Goal: Transaction & Acquisition: Purchase product/service

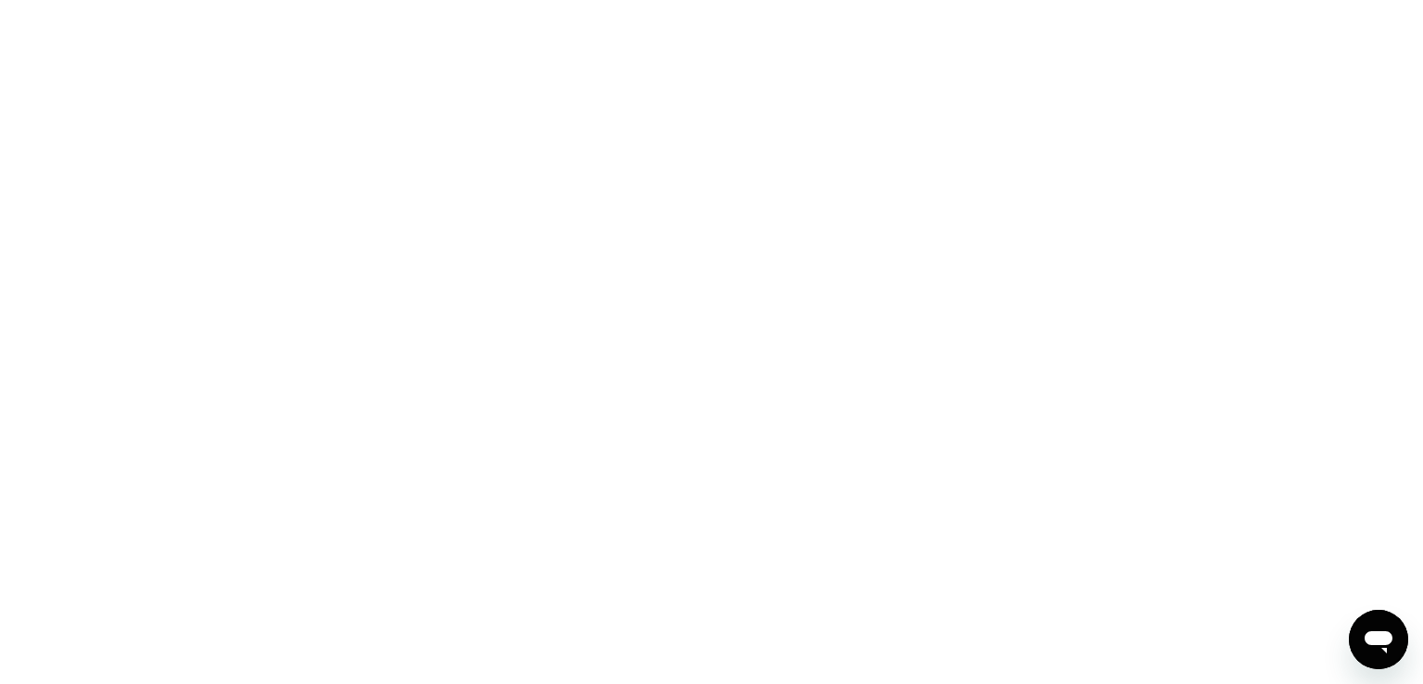
click at [474, 201] on div at bounding box center [711, 342] width 1423 height 684
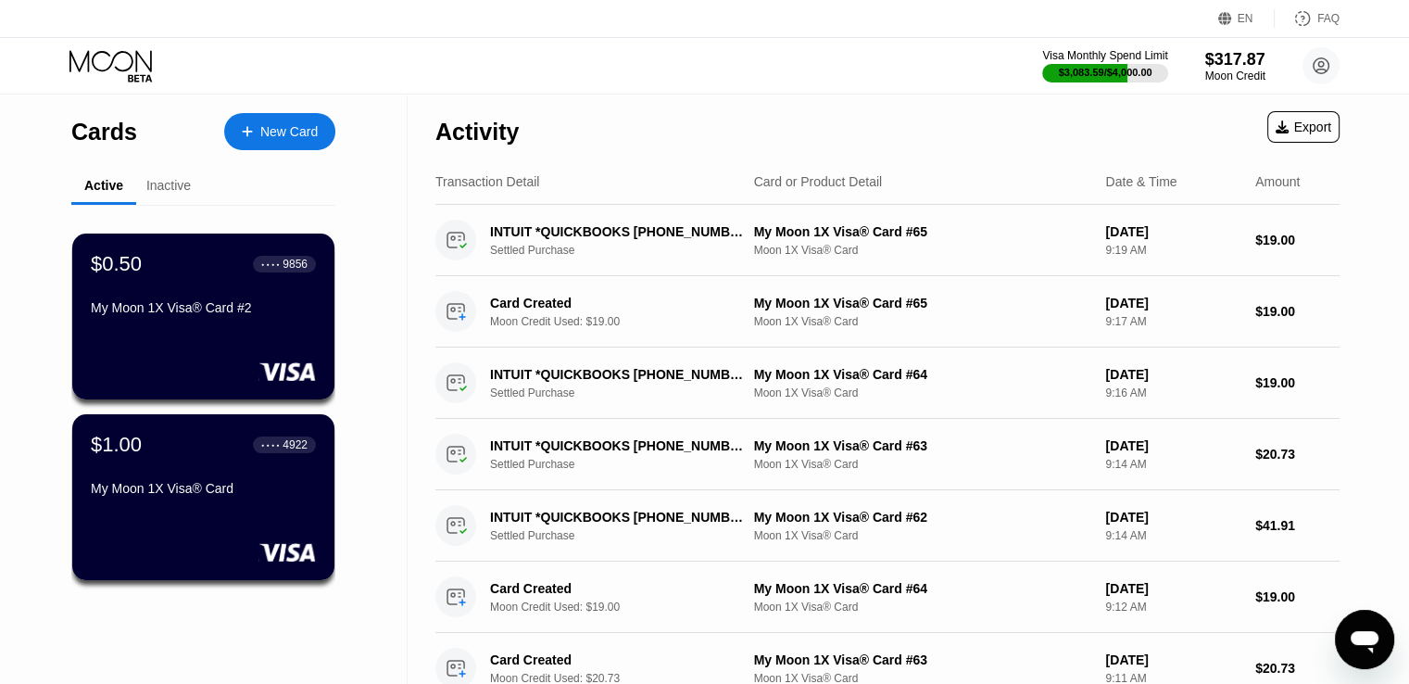
click at [304, 137] on div "New Card" at bounding box center [288, 132] width 57 height 16
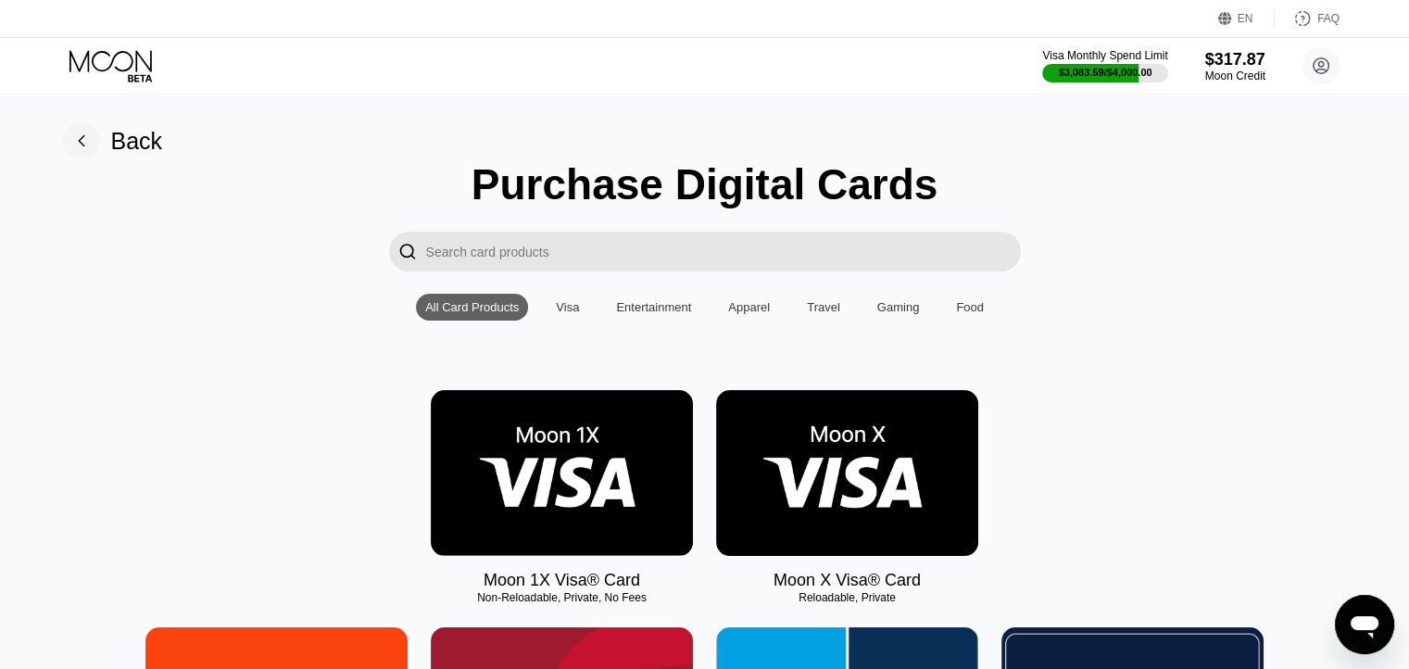
click at [593, 492] on img at bounding box center [562, 473] width 262 height 166
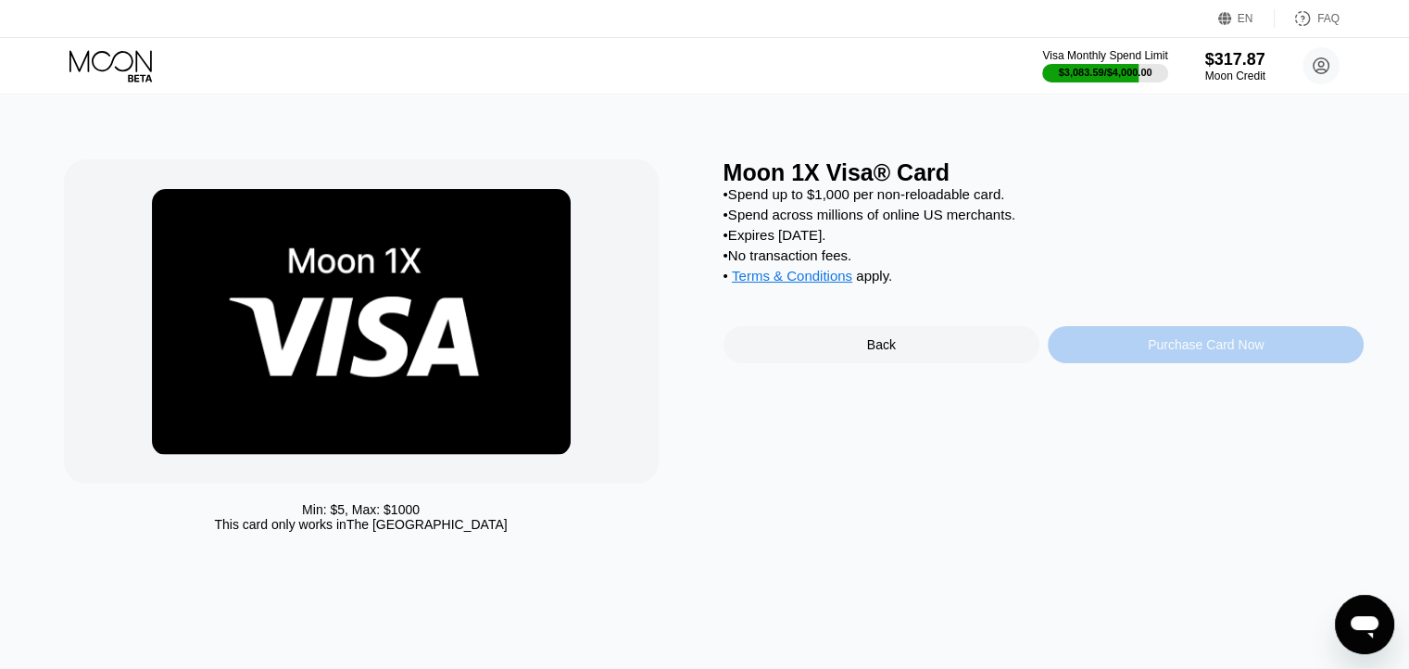
click at [1122, 363] on div "Purchase Card Now" at bounding box center [1206, 344] width 316 height 37
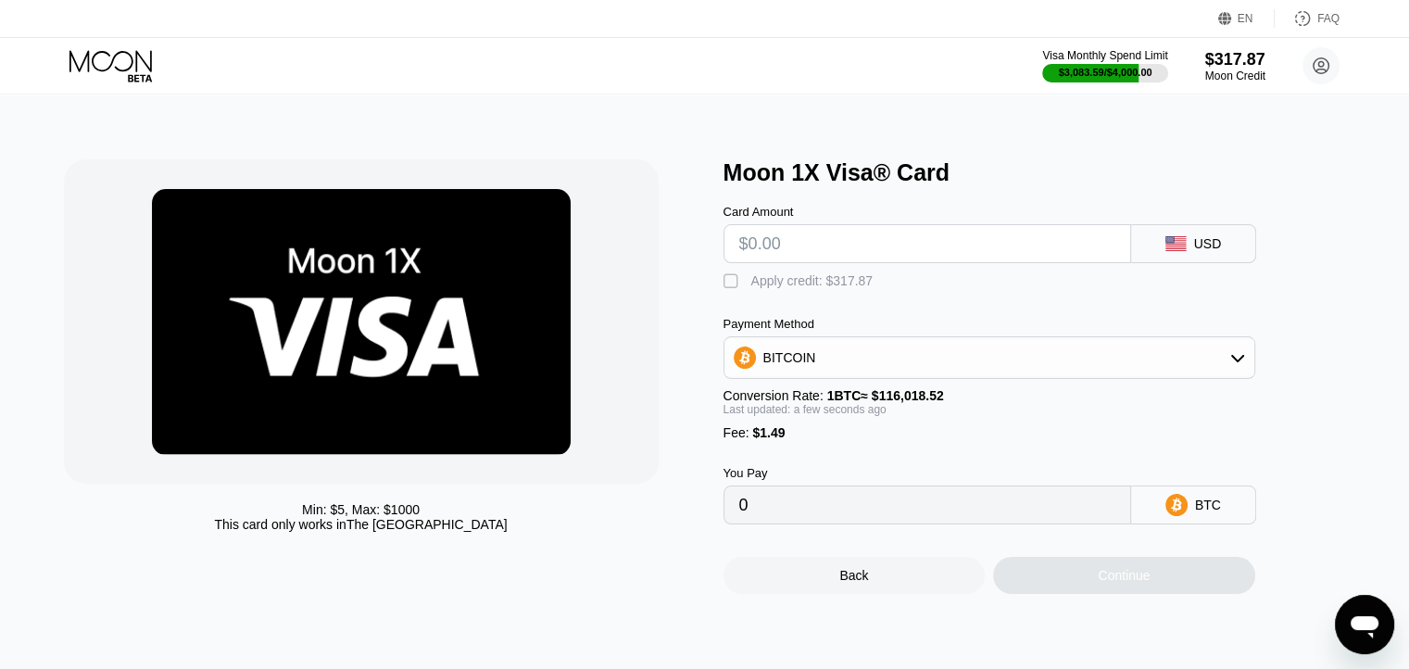
click at [839, 259] on input "text" at bounding box center [927, 243] width 376 height 37
type input "$1"
type input "0.00002147"
type input "$13"
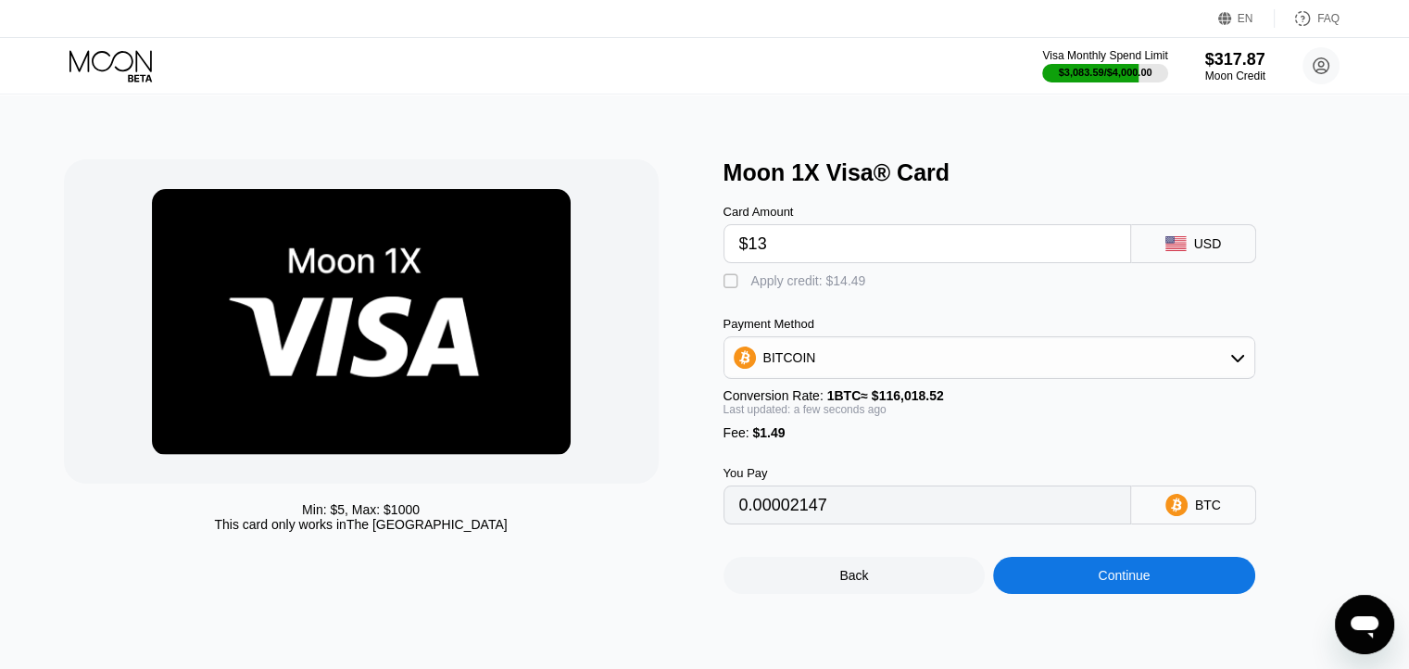
type input "0.00012490"
type input "$13"
click at [830, 283] on div "Apply credit: $14.49" at bounding box center [808, 280] width 115 height 15
type input "0"
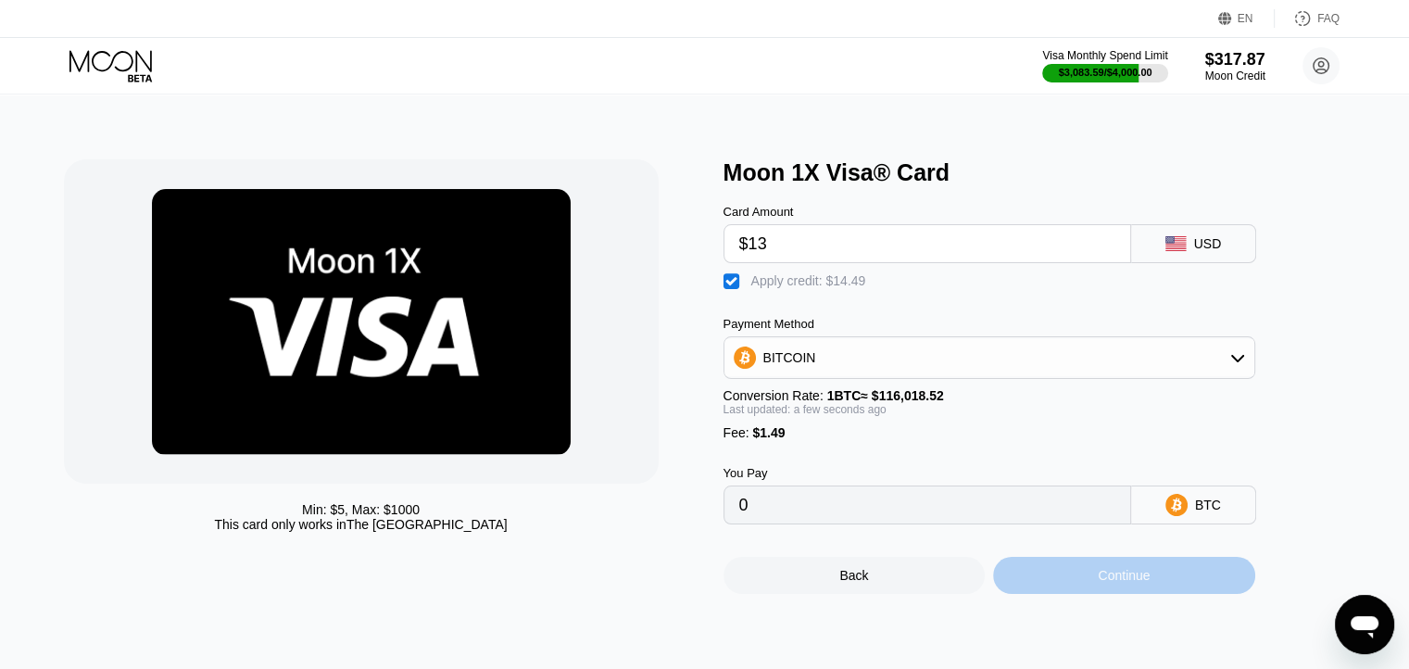
click at [1072, 585] on div "Continue" at bounding box center [1124, 575] width 262 height 37
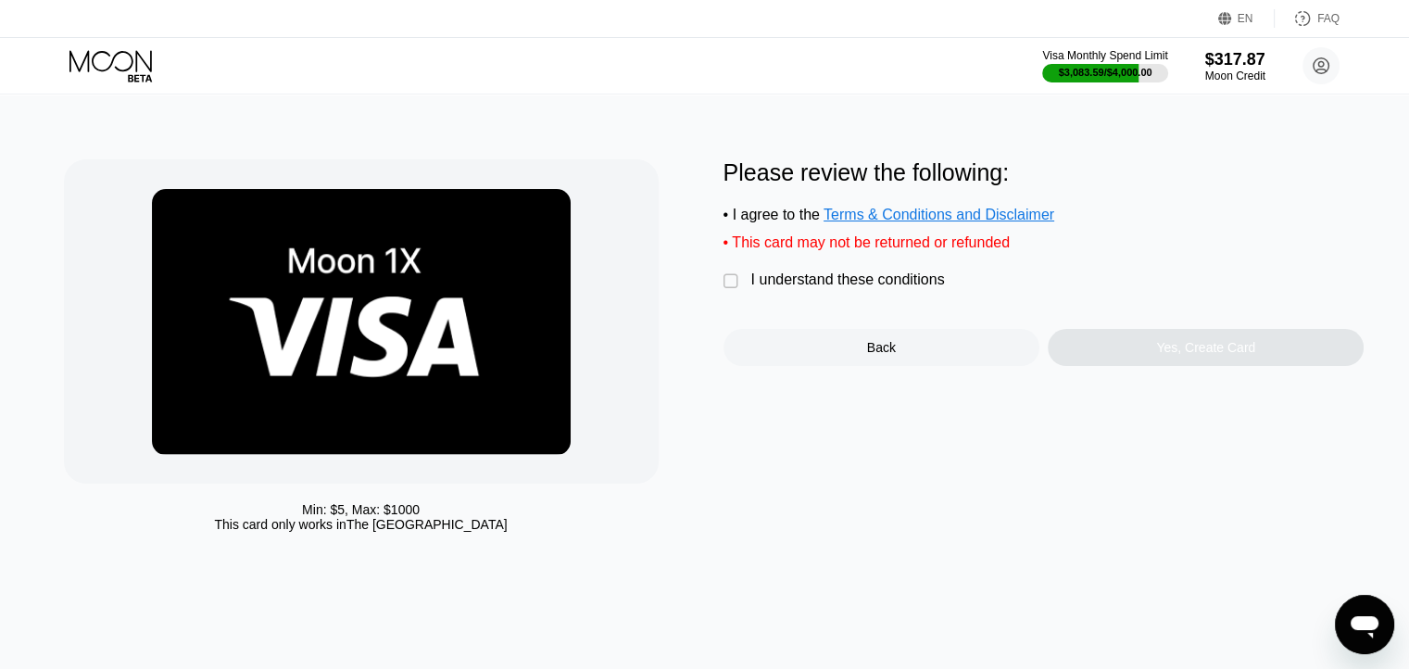
click at [878, 279] on div "Please review the following: • I agree to the Terms & Conditions and Disclaimer…" at bounding box center [1044, 262] width 641 height 207
click at [877, 286] on div "I understand these conditions" at bounding box center [848, 279] width 194 height 17
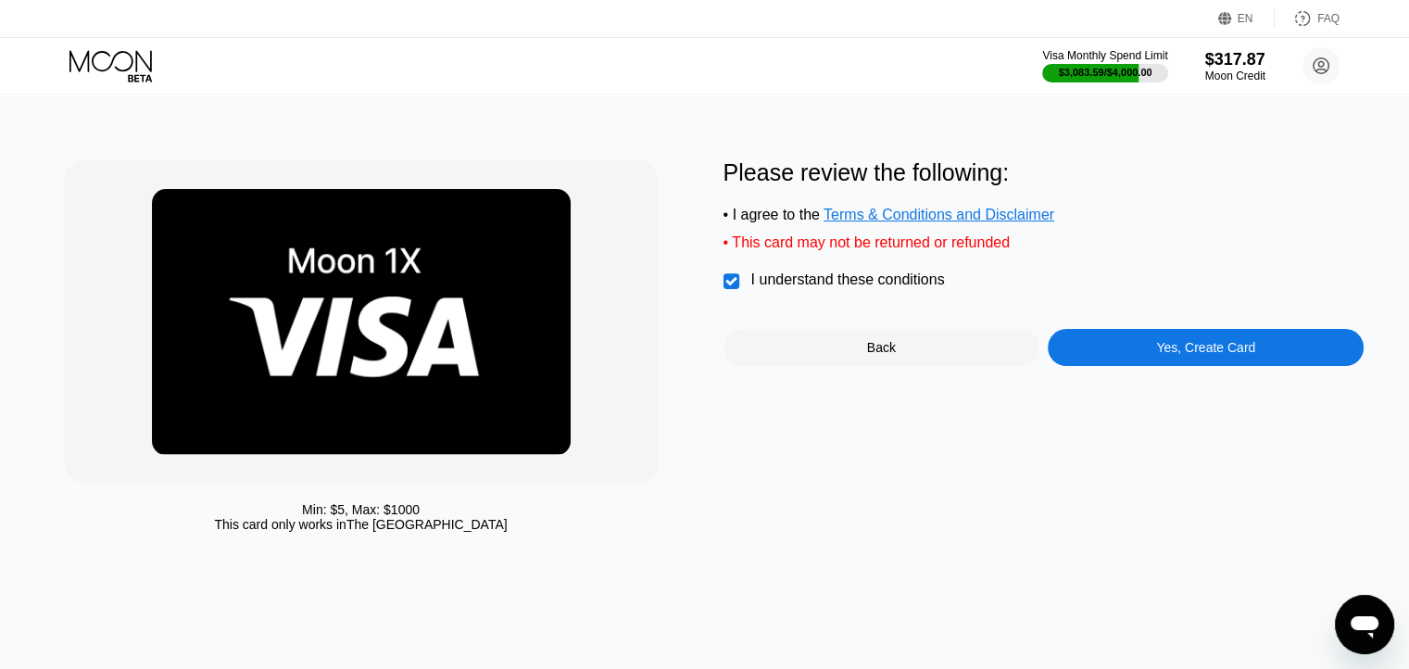
click at [1145, 347] on div "Yes, Create Card" at bounding box center [1206, 347] width 316 height 37
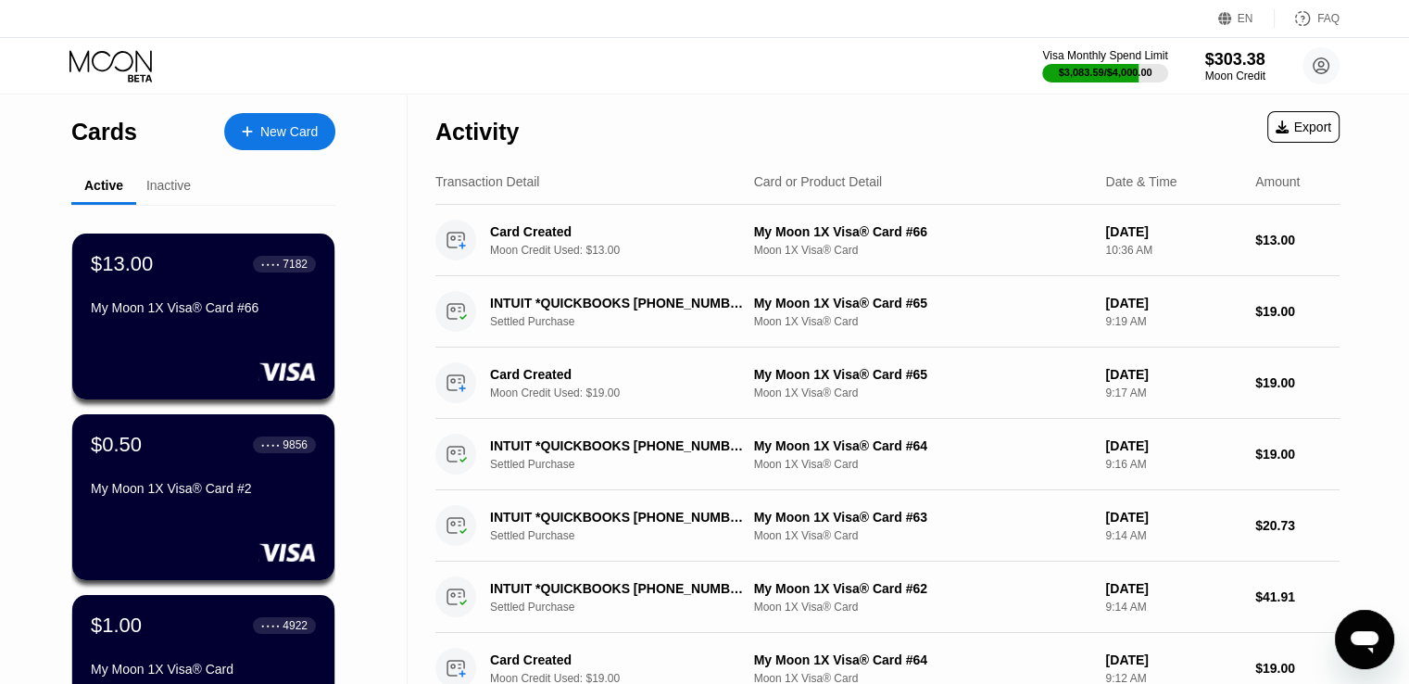
click at [296, 124] on div "New Card" at bounding box center [288, 132] width 57 height 16
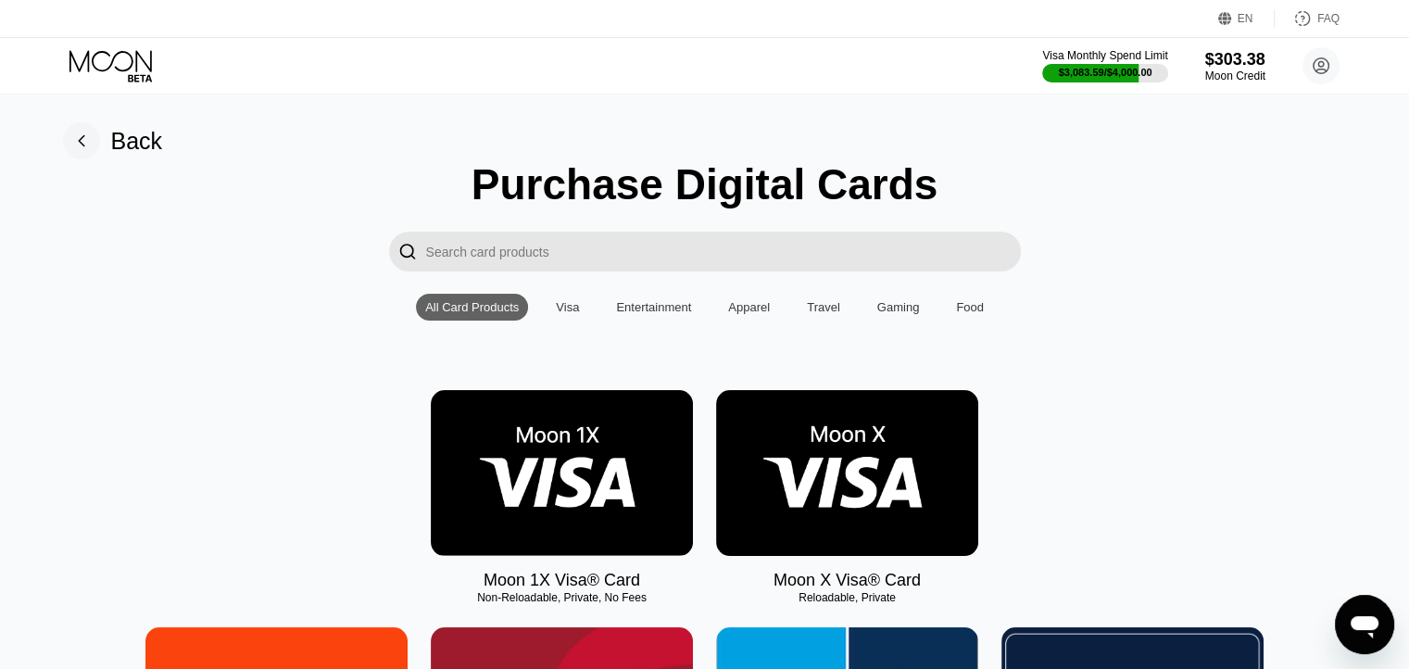
click at [552, 483] on img at bounding box center [562, 473] width 262 height 166
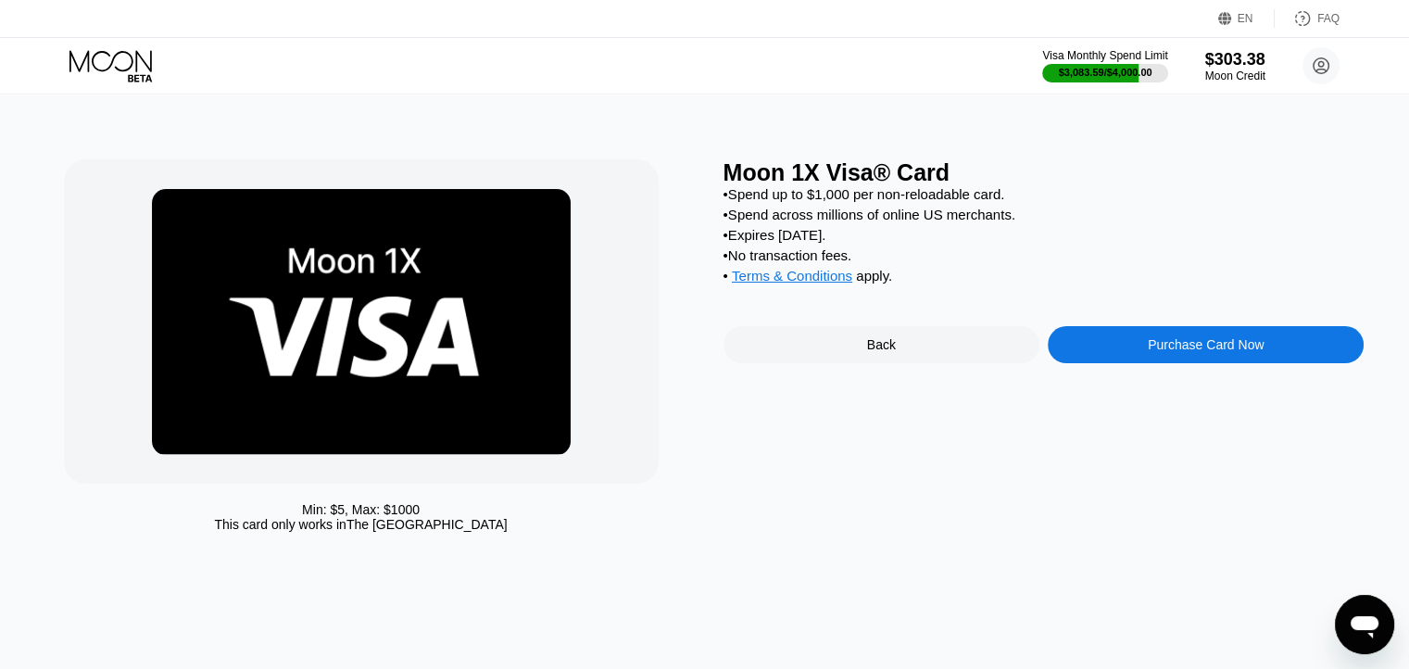
click at [1121, 360] on div "Purchase Card Now" at bounding box center [1206, 344] width 316 height 37
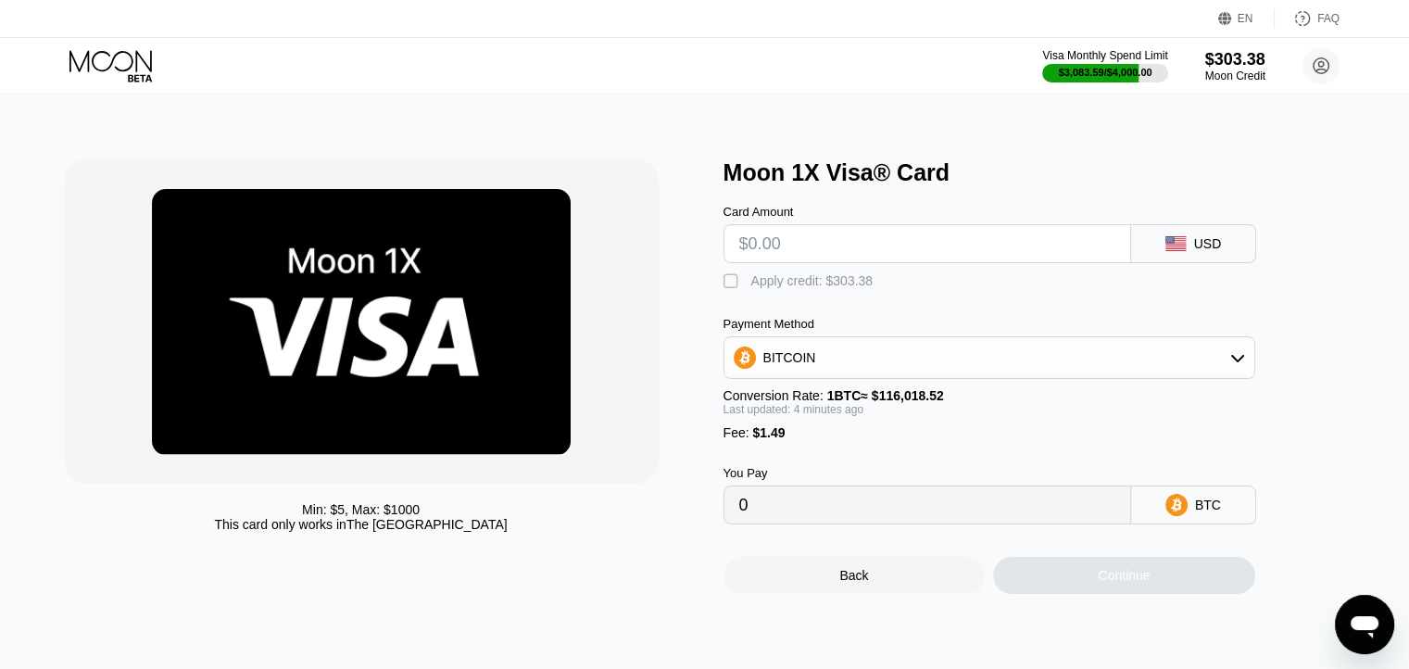
click at [864, 262] on input "text" at bounding box center [927, 243] width 376 height 37
type input "$14"
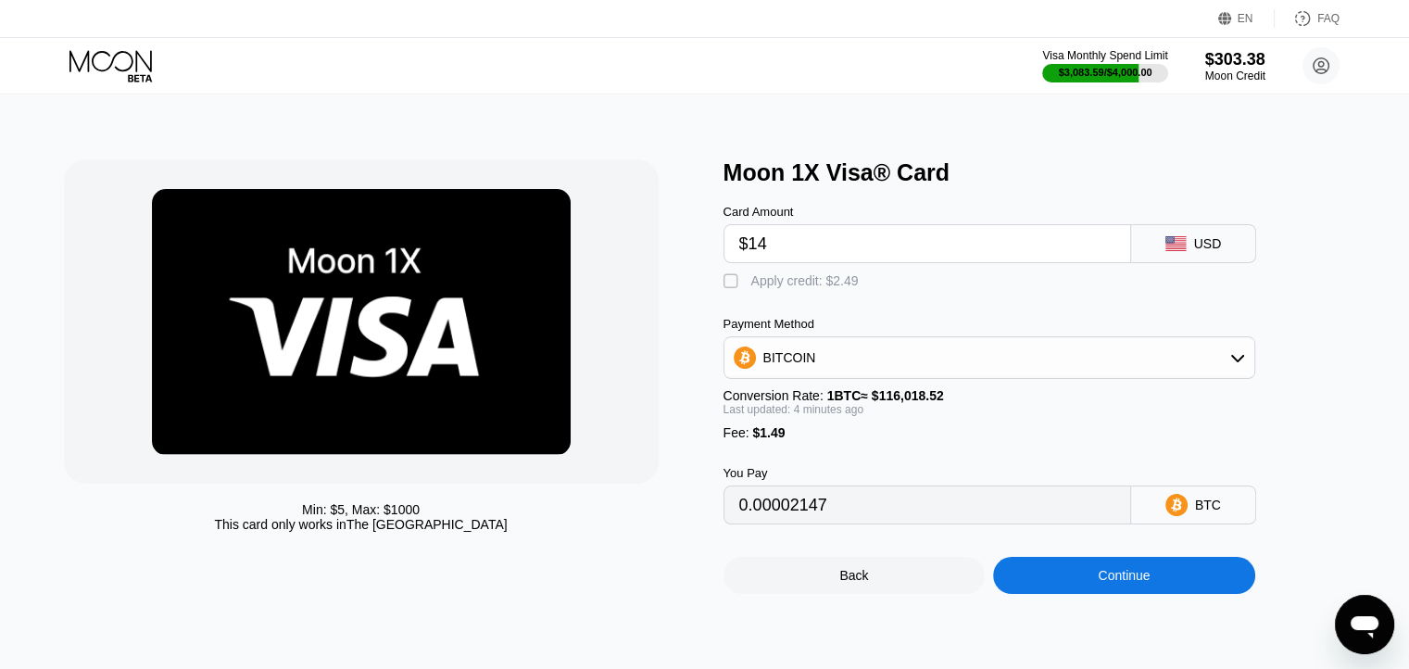
type input "0.00013355"
type input "$14"
click at [827, 299] on div "Card Amount $14 USD  Apply credit: $15.49 Payment Method BITCOIN Conversion Ra…" at bounding box center [1020, 355] width 593 height 338
click at [855, 288] on div "Apply credit: $15.49" at bounding box center [808, 280] width 115 height 15
type input "0"
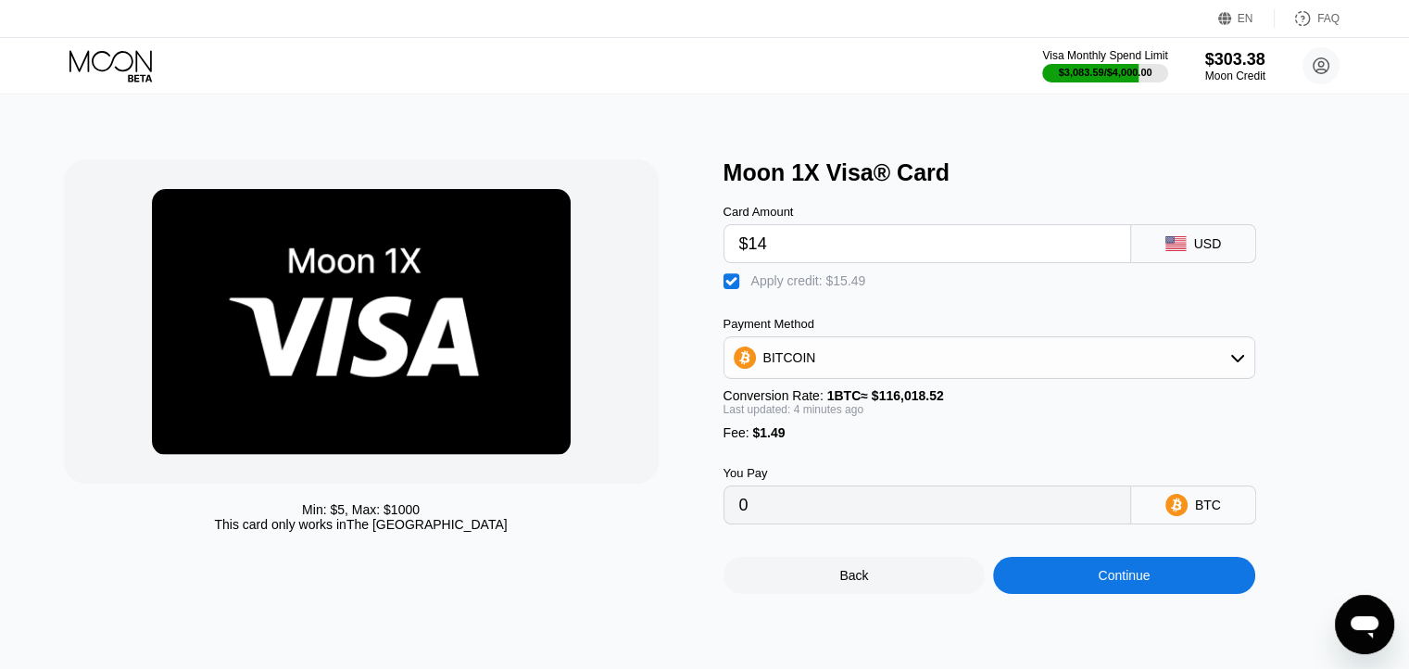
click at [1066, 590] on div "Continue" at bounding box center [1124, 575] width 262 height 37
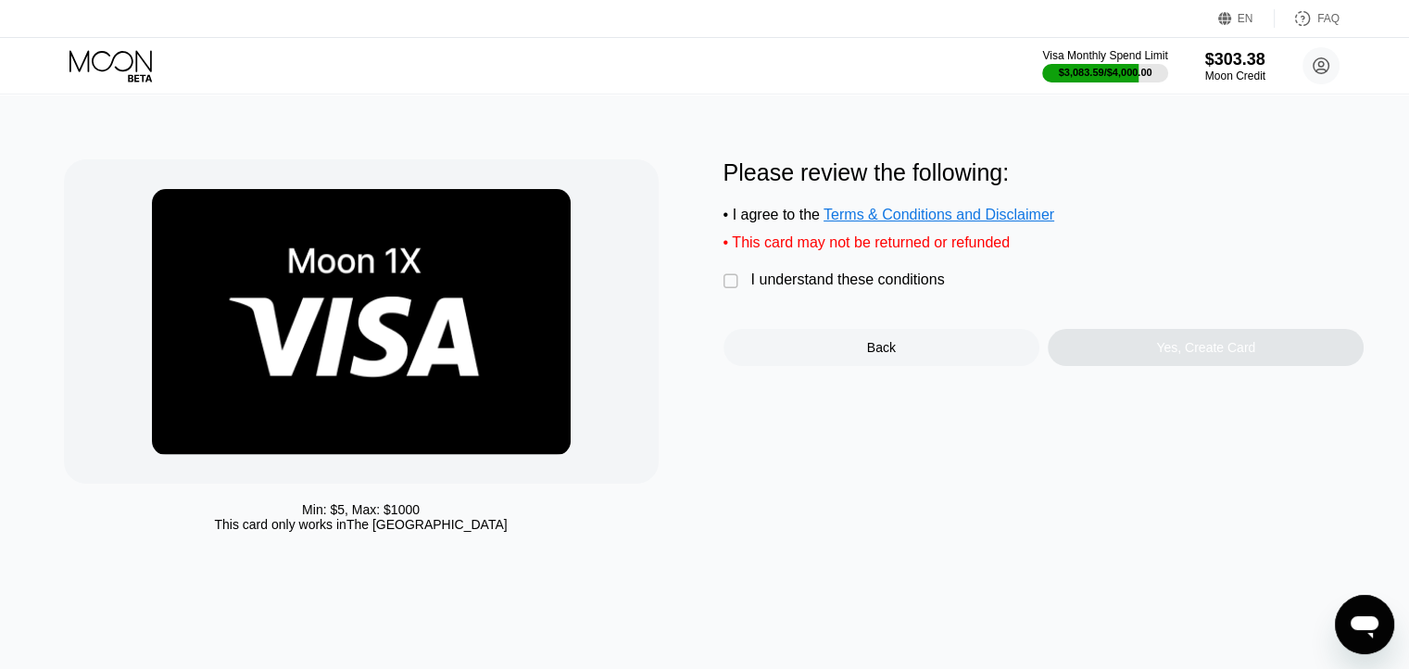
click at [909, 285] on div "I understand these conditions" at bounding box center [848, 279] width 194 height 17
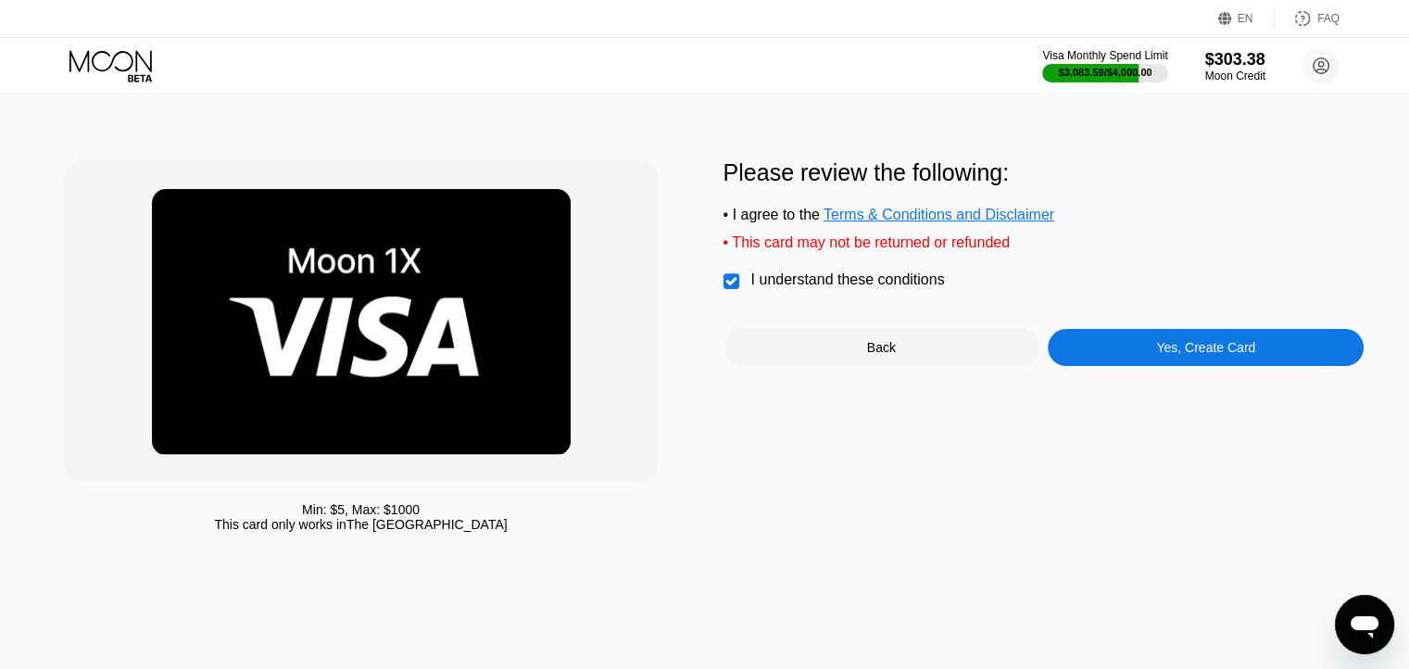
click at [1134, 349] on div "Yes, Create Card" at bounding box center [1206, 347] width 316 height 37
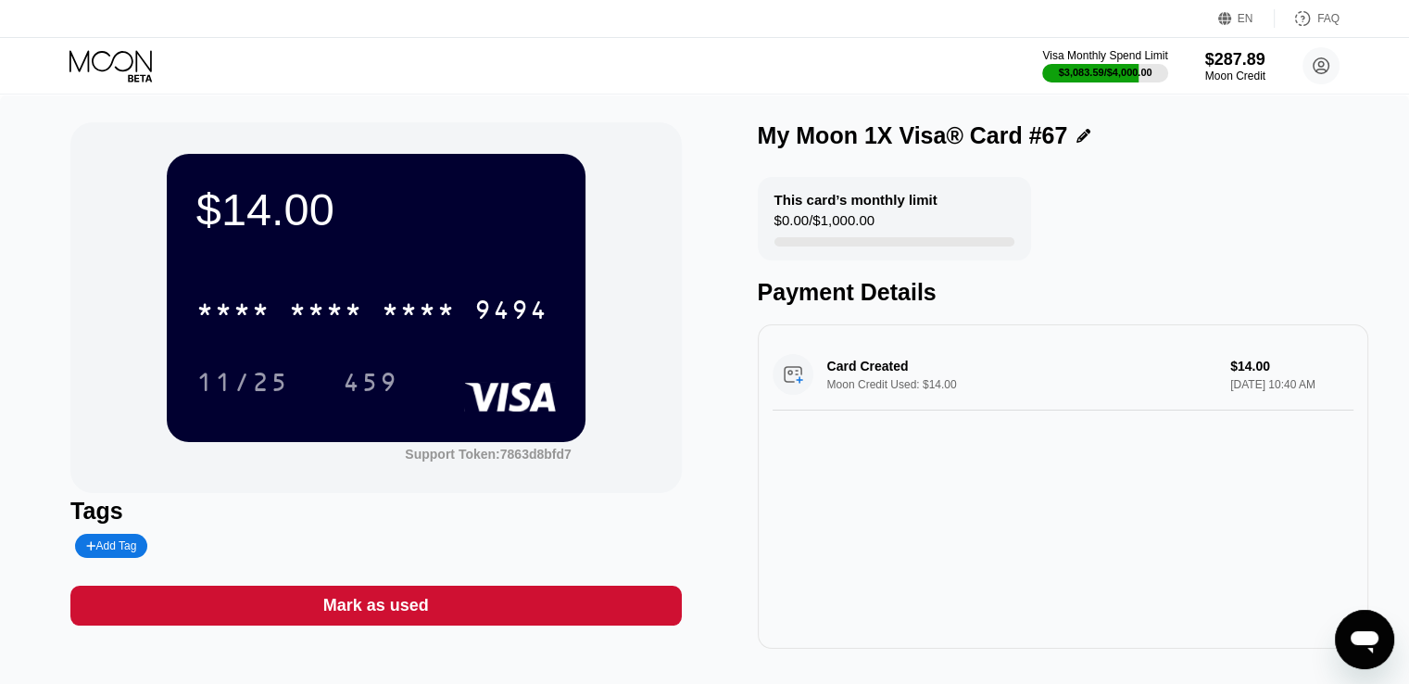
click at [95, 58] on icon at bounding box center [112, 66] width 86 height 32
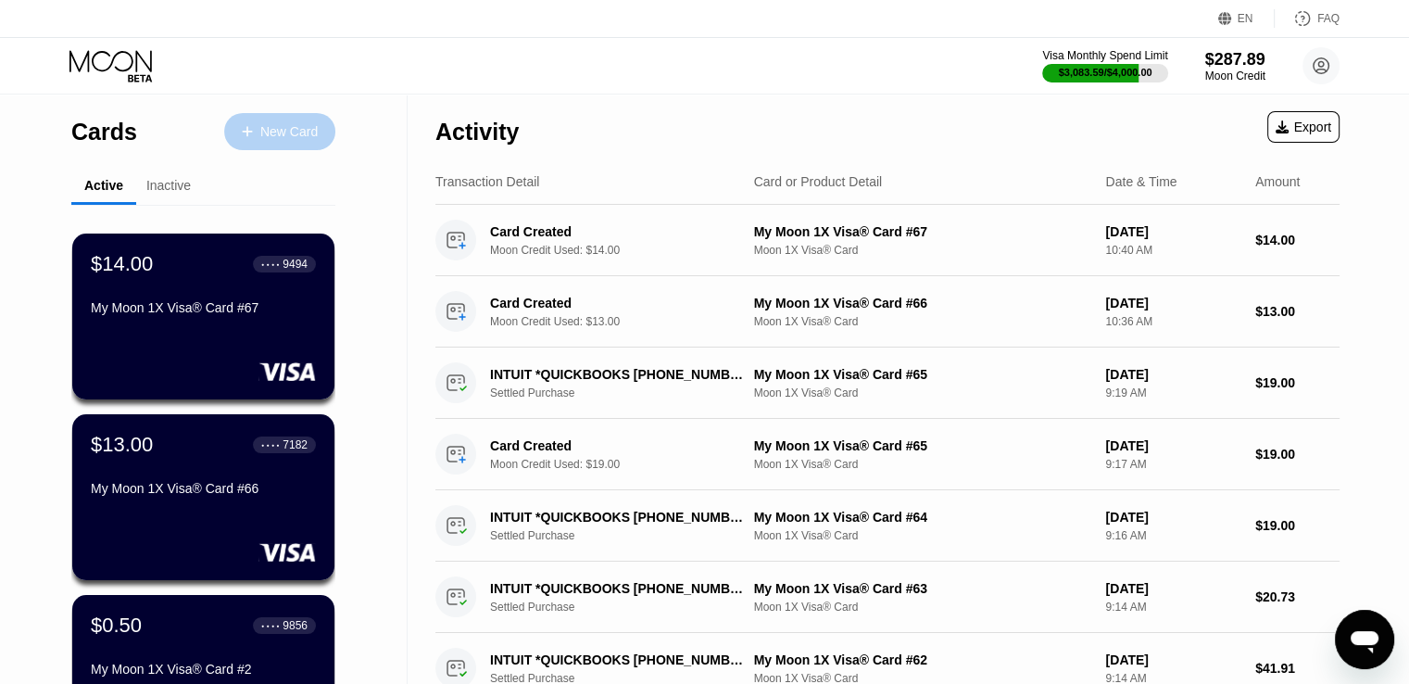
click at [302, 148] on div "New Card" at bounding box center [279, 131] width 111 height 37
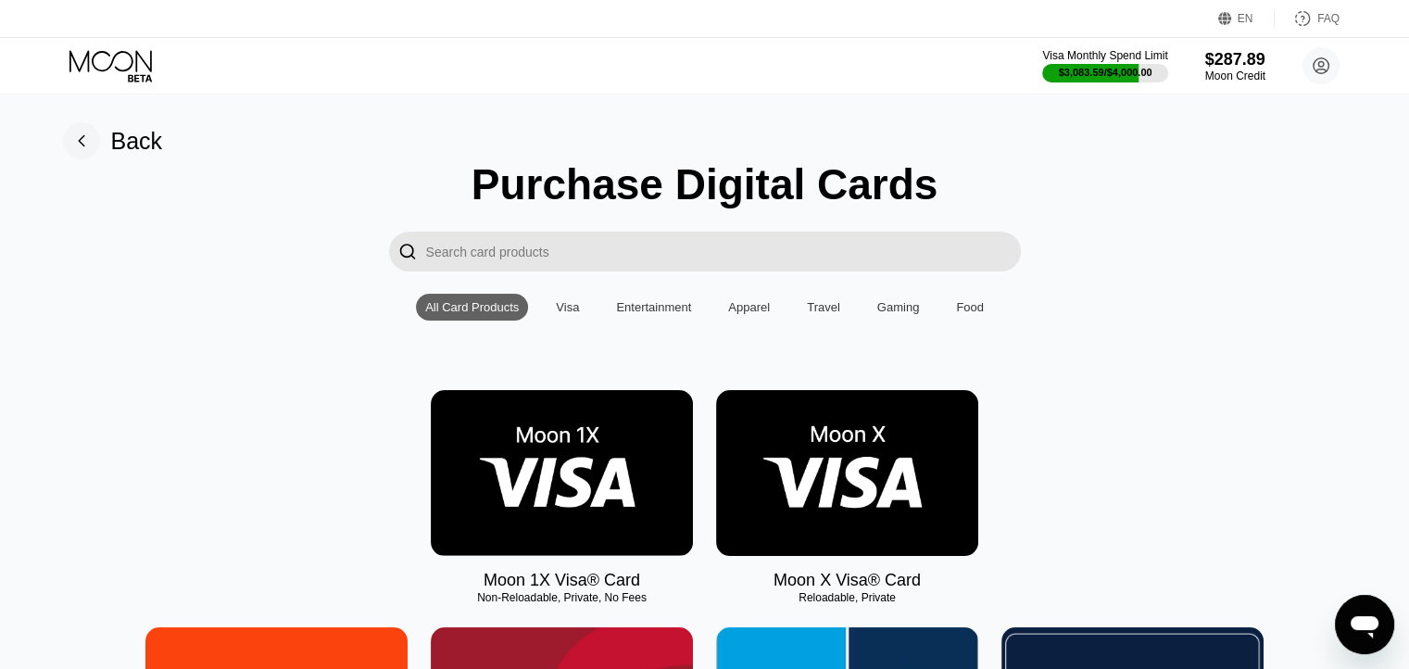
click at [589, 458] on img at bounding box center [562, 473] width 262 height 166
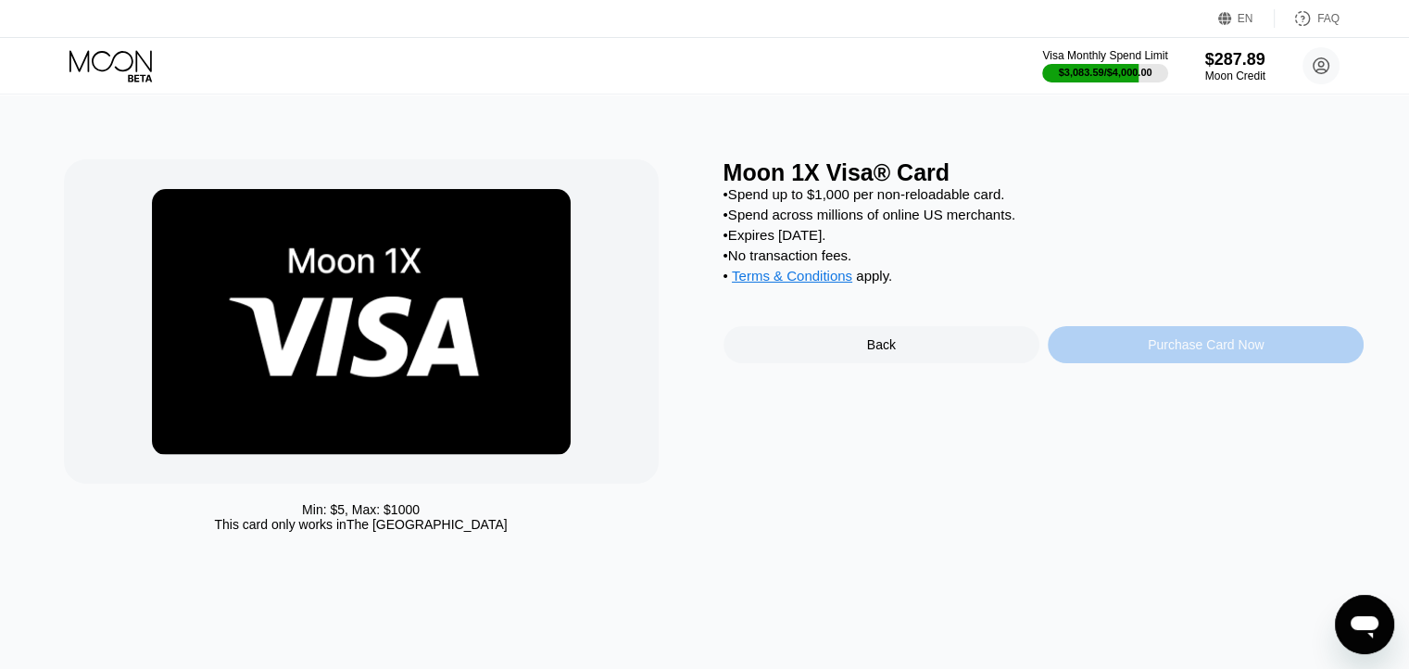
click at [1139, 363] on div "Purchase Card Now" at bounding box center [1206, 344] width 316 height 37
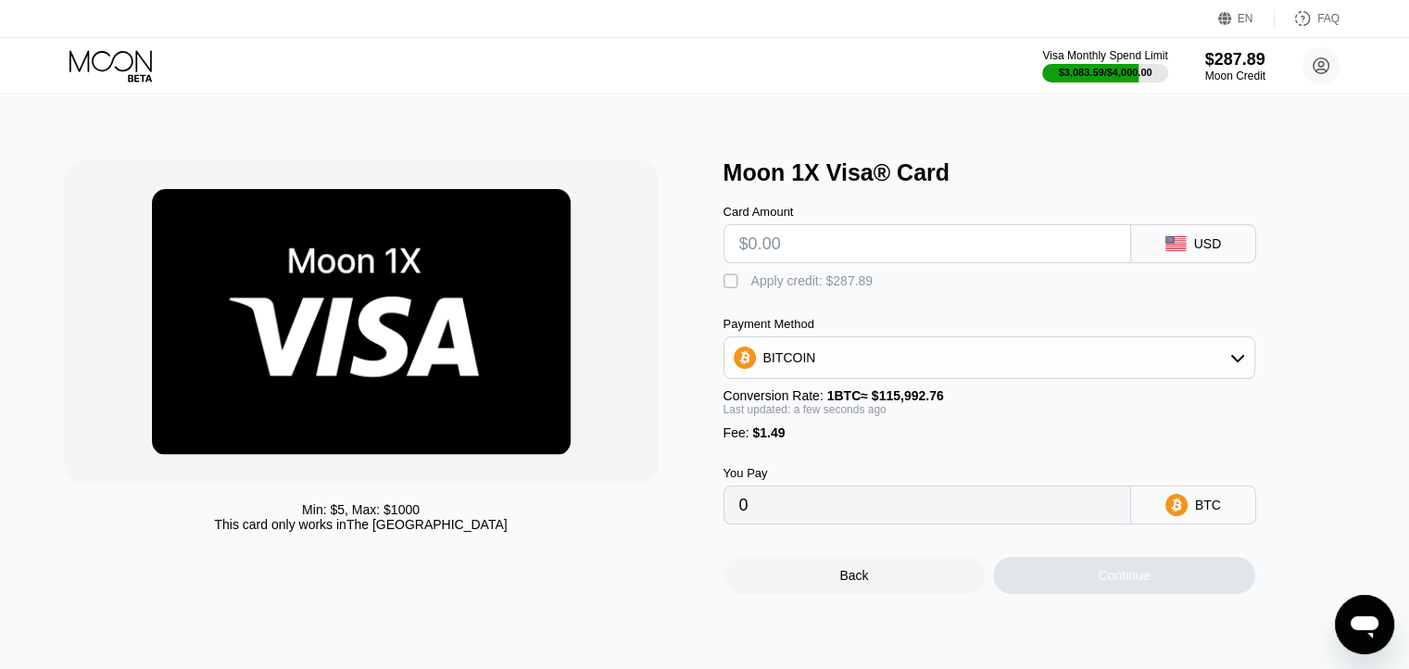
click at [855, 254] on input "text" at bounding box center [927, 243] width 376 height 37
type input "$15"
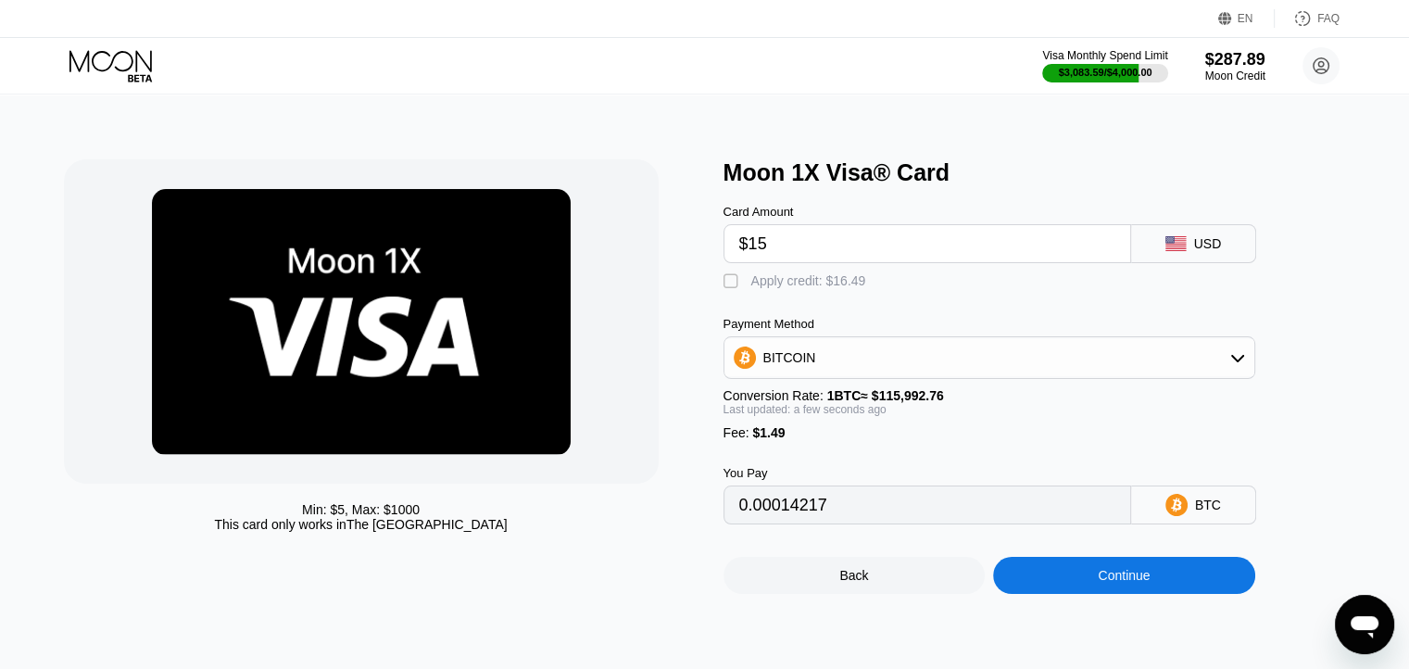
type input "0.00014217"
type input "$15"
click at [839, 286] on div "Apply credit: $16.49" at bounding box center [808, 280] width 115 height 15
type input "0"
click at [1070, 587] on div "Continue" at bounding box center [1124, 575] width 262 height 37
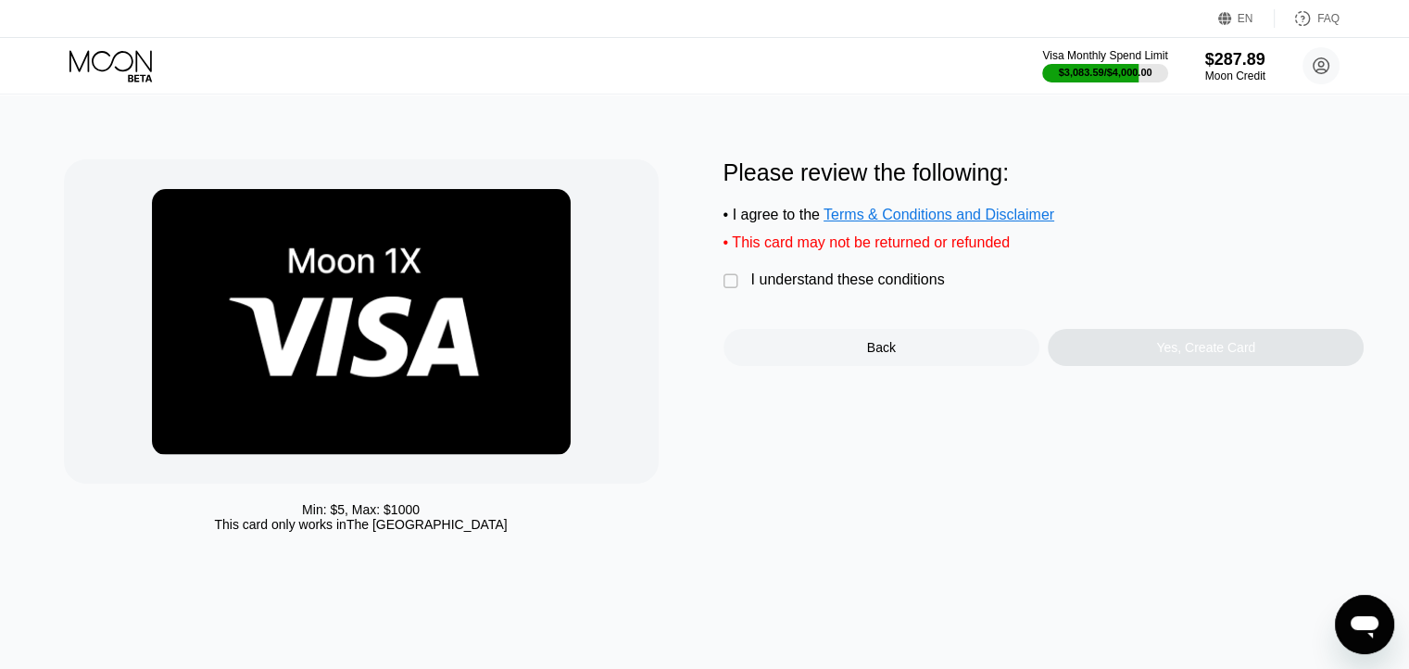
click at [839, 283] on div "I understand these conditions" at bounding box center [848, 279] width 194 height 17
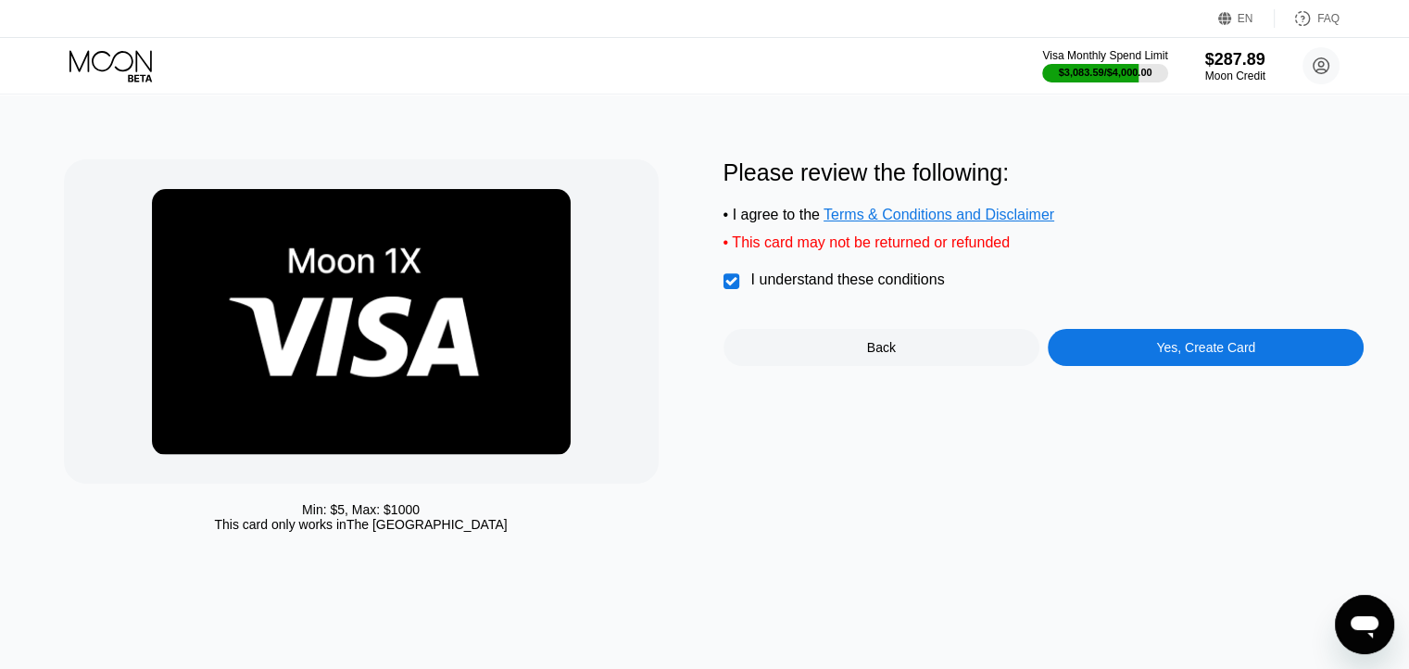
click at [1167, 355] on div "Yes, Create Card" at bounding box center [1205, 347] width 99 height 15
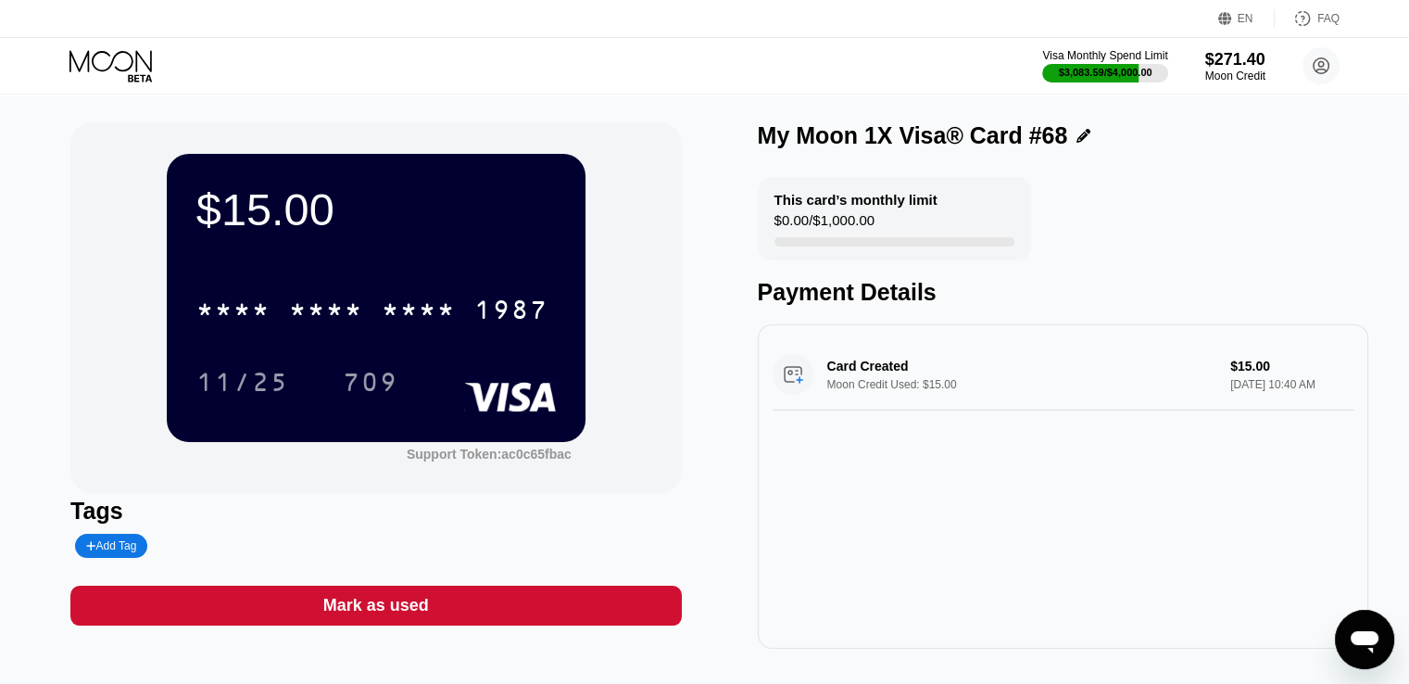
click at [125, 62] on icon at bounding box center [112, 66] width 86 height 32
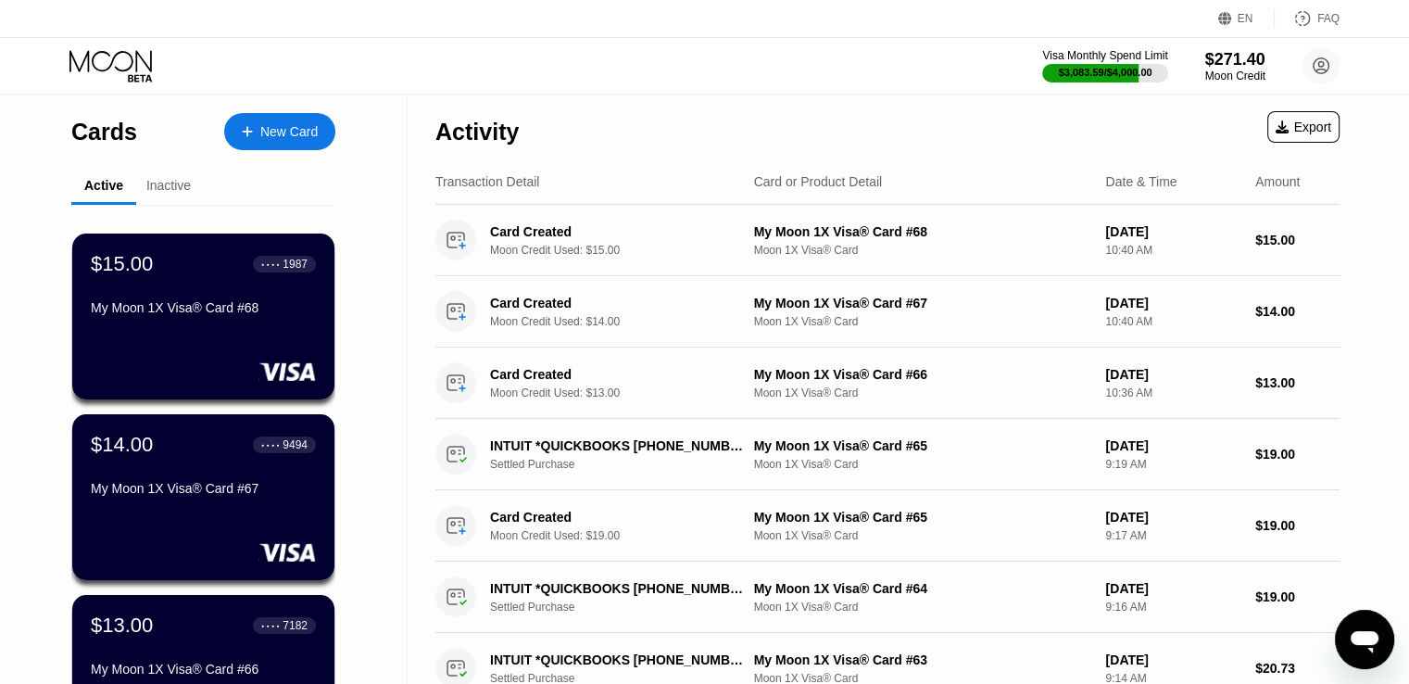
click at [299, 134] on div "New Card" at bounding box center [288, 132] width 57 height 16
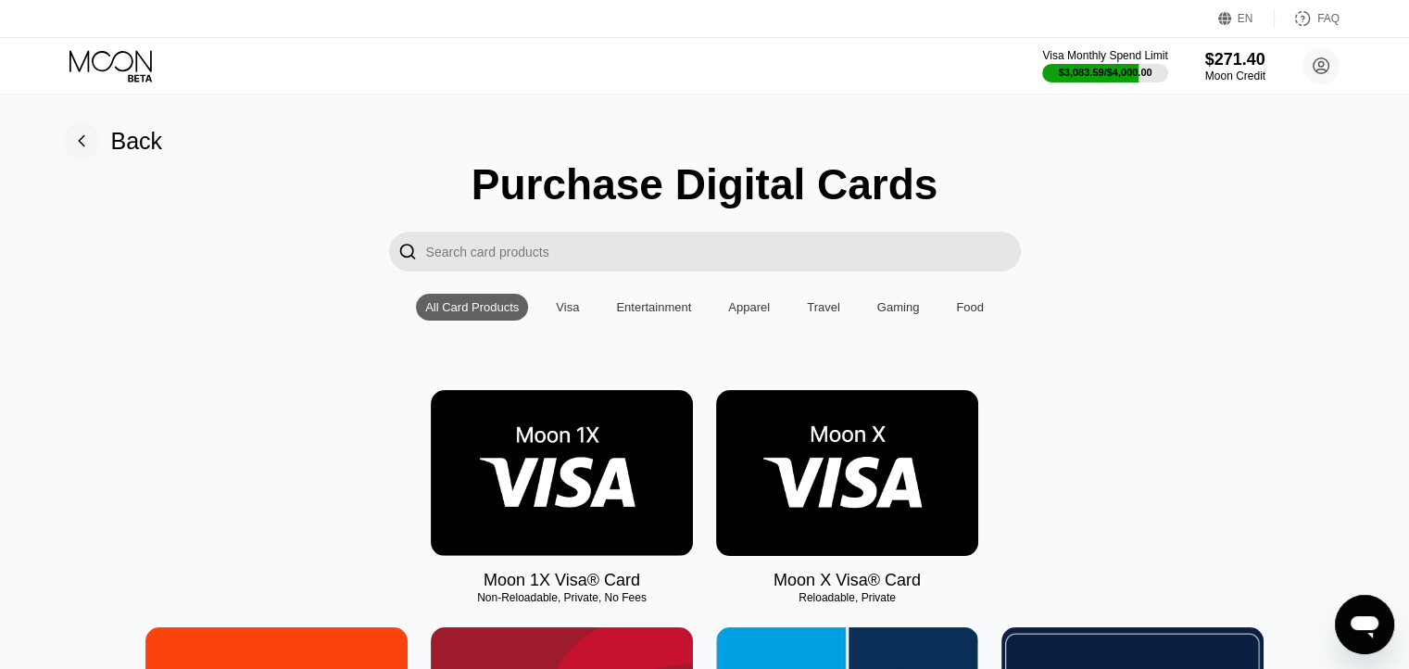
click at [593, 446] on img at bounding box center [562, 473] width 262 height 166
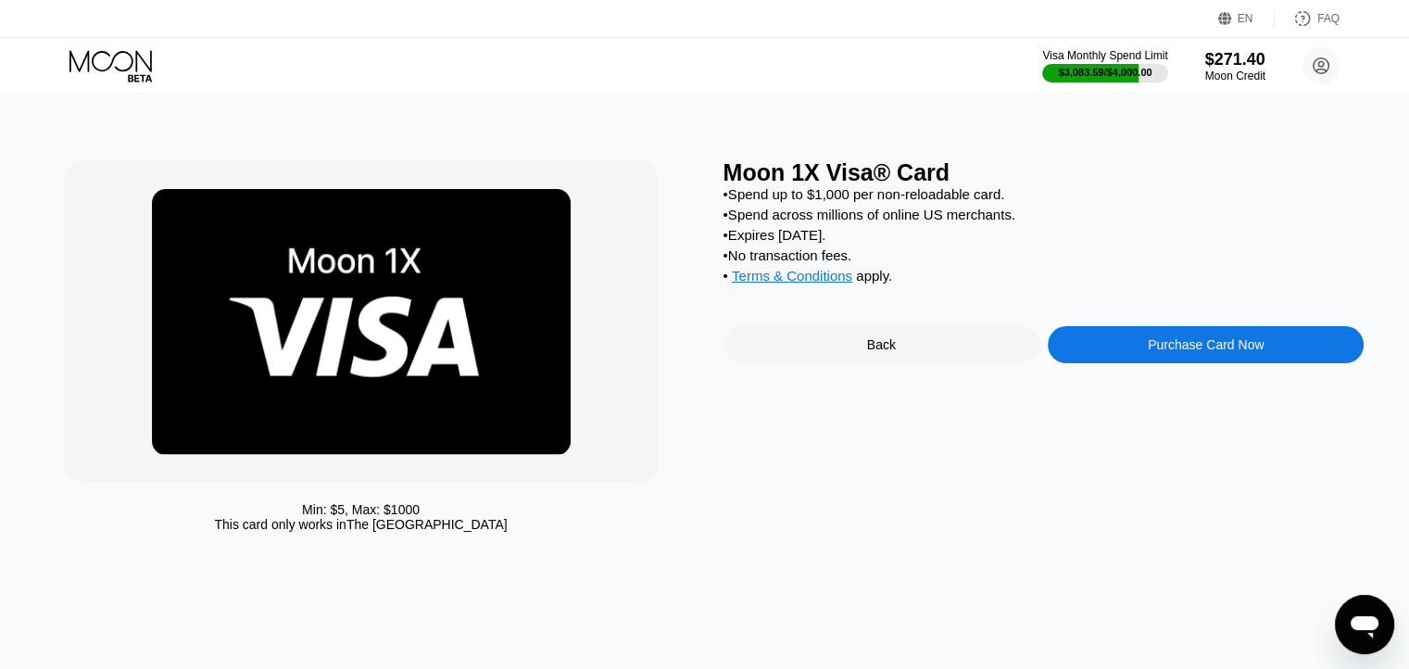
click at [1123, 363] on div "Purchase Card Now" at bounding box center [1206, 344] width 316 height 37
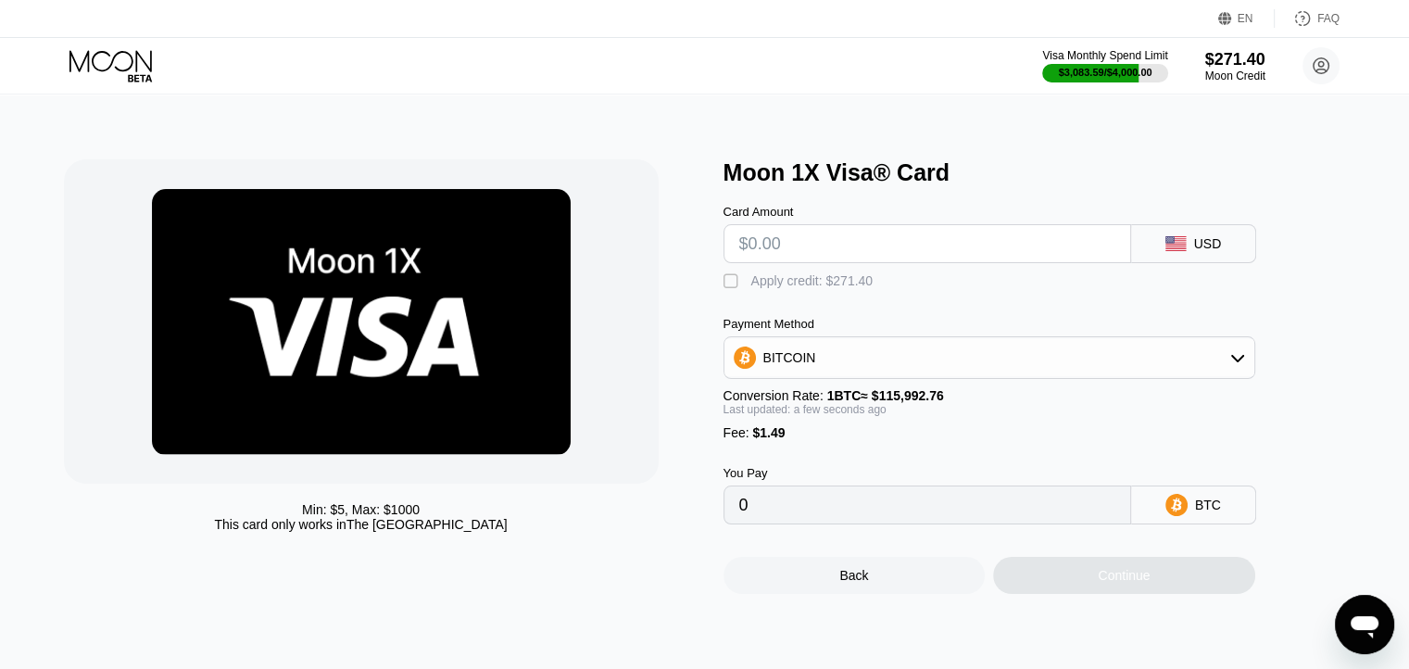
click at [904, 258] on input "text" at bounding box center [927, 243] width 376 height 37
type input "$16"
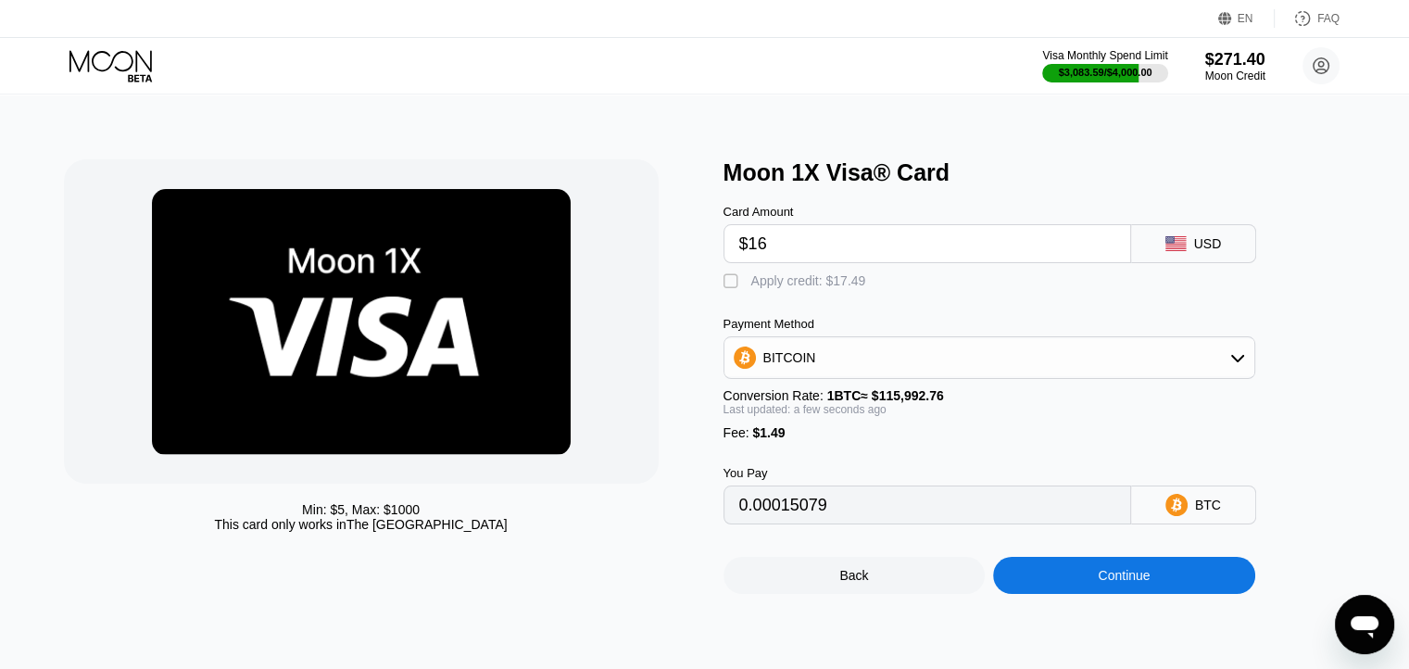
type input "0.00015079"
type input "$16"
click at [839, 288] on div "Apply credit: $17.49" at bounding box center [808, 280] width 115 height 15
type input "0"
click at [1060, 590] on div "Continue" at bounding box center [1124, 575] width 262 height 37
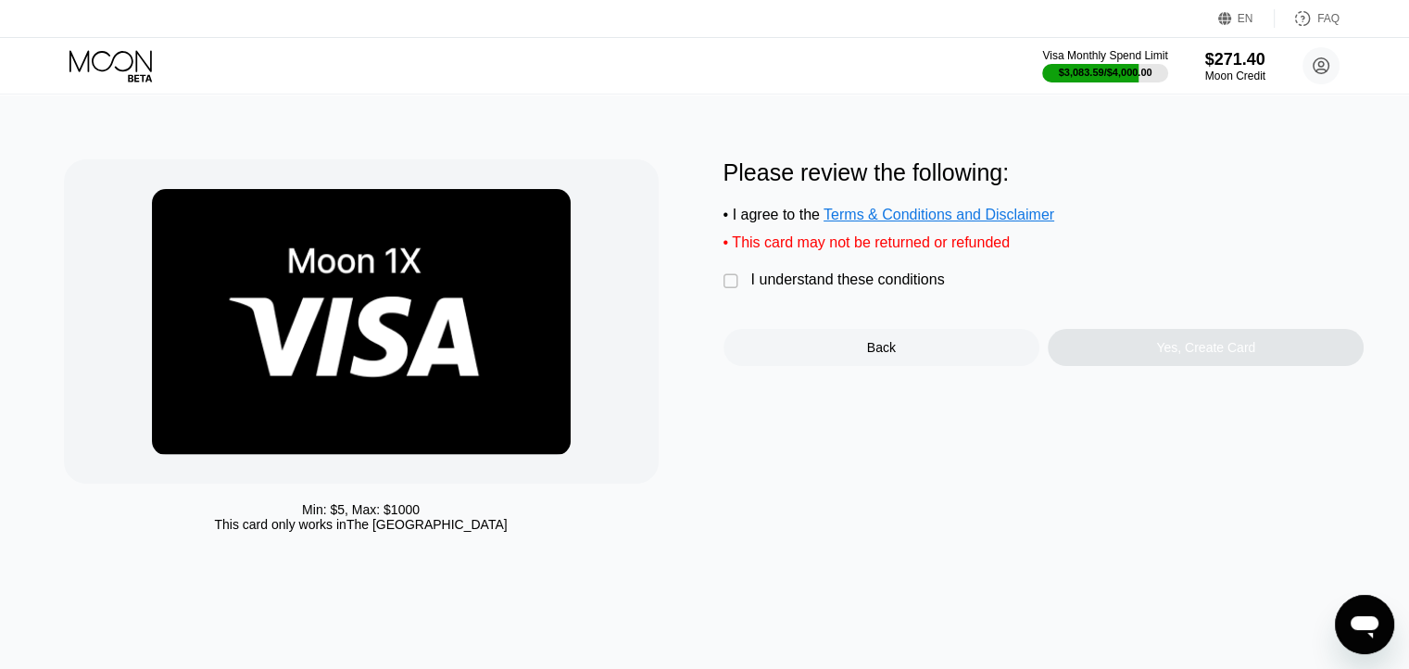
click at [893, 288] on div "I understand these conditions" at bounding box center [848, 279] width 194 height 17
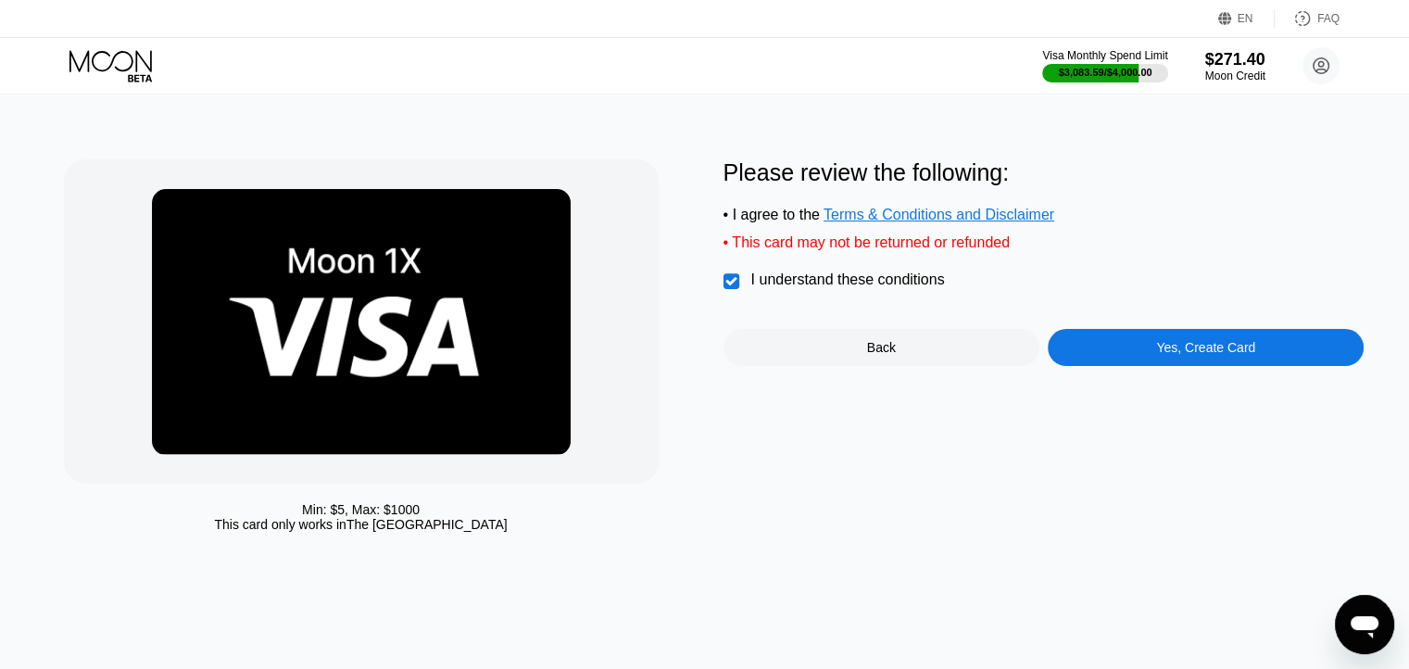
click at [1145, 366] on div "Yes, Create Card" at bounding box center [1206, 347] width 316 height 37
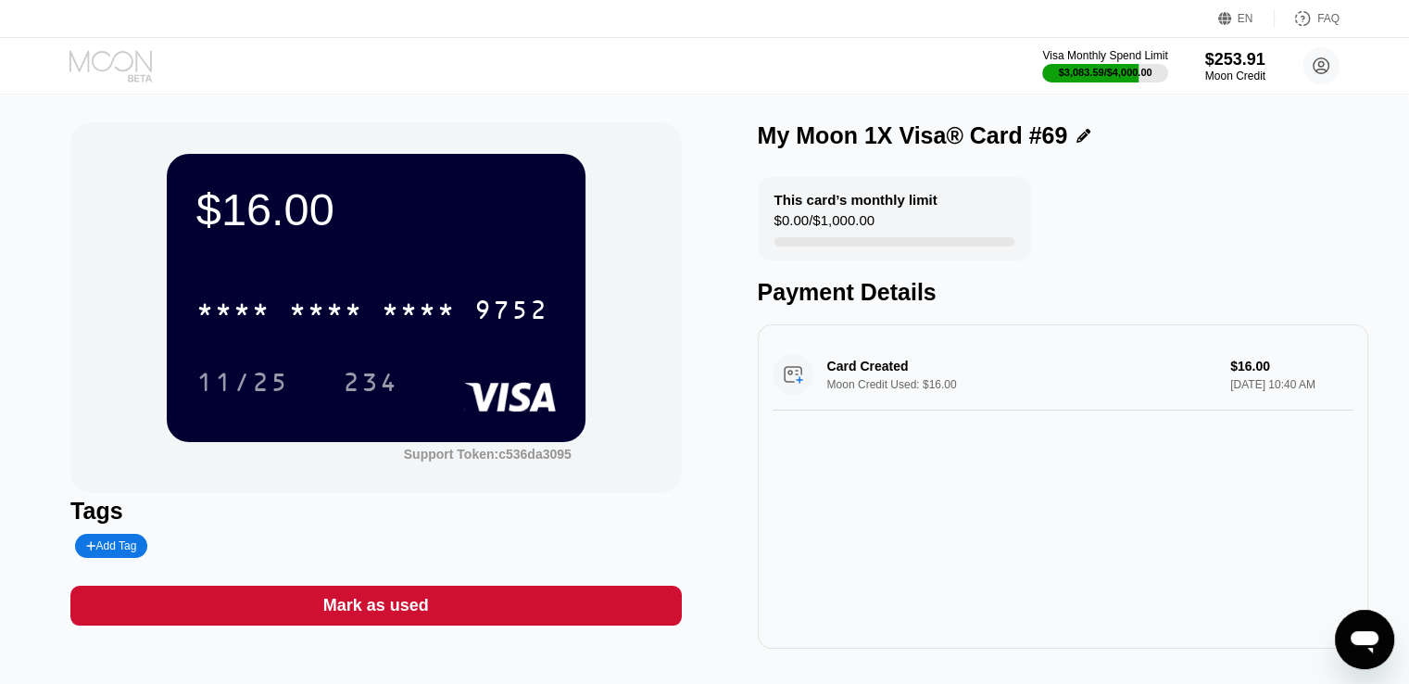
click at [104, 68] on icon at bounding box center [112, 66] width 86 height 32
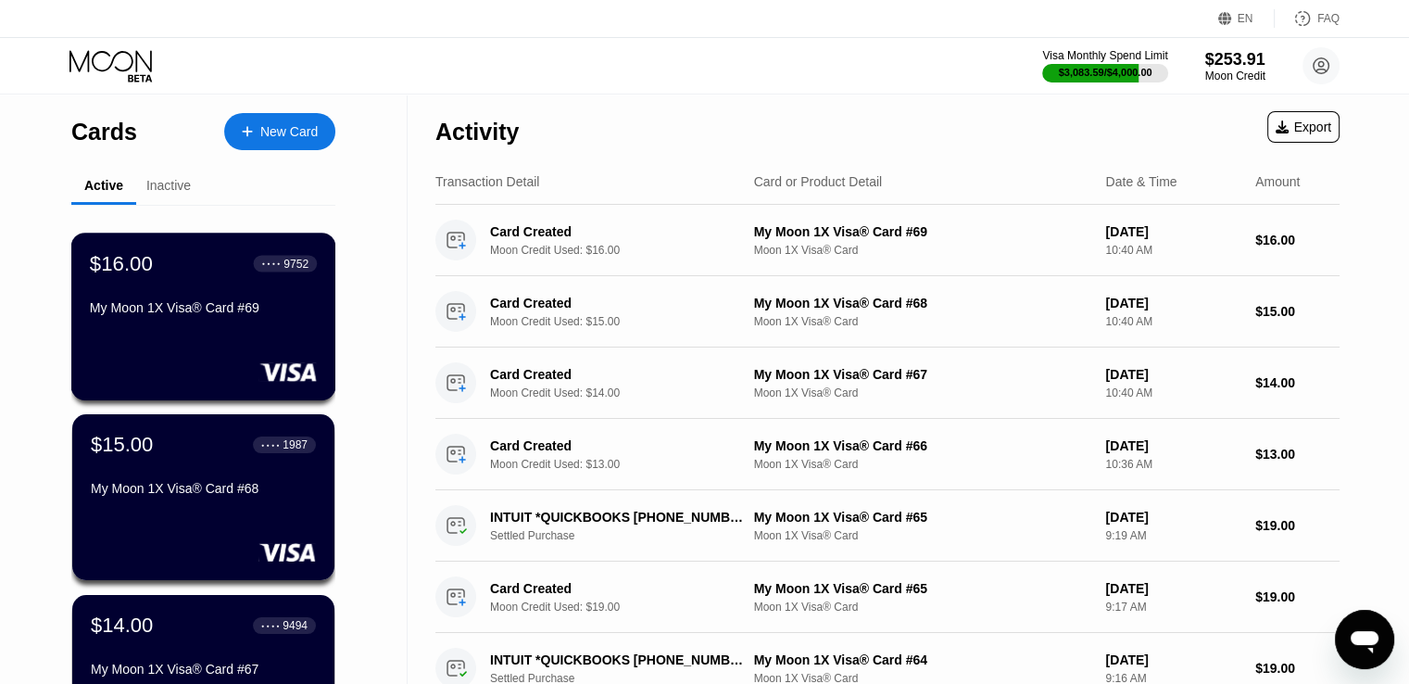
scroll to position [371, 0]
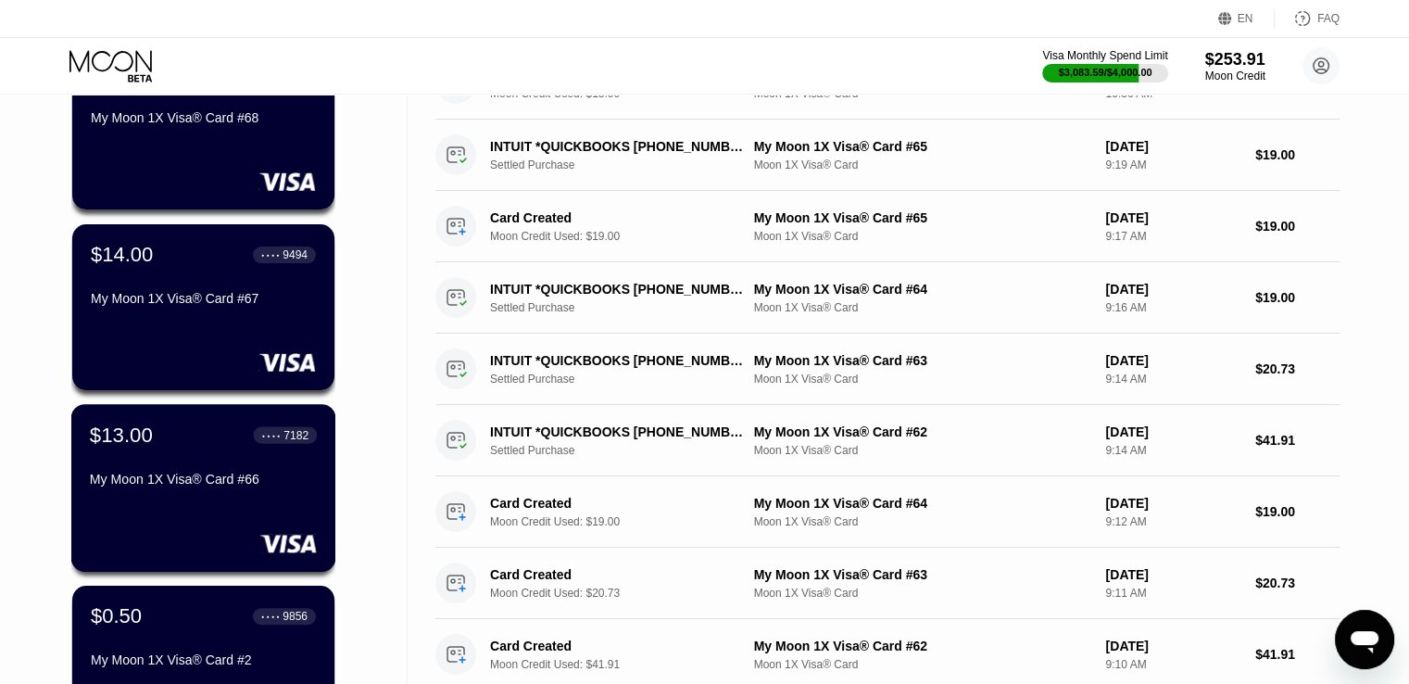
click at [193, 478] on div "My Moon 1X Visa® Card #66" at bounding box center [203, 479] width 227 height 15
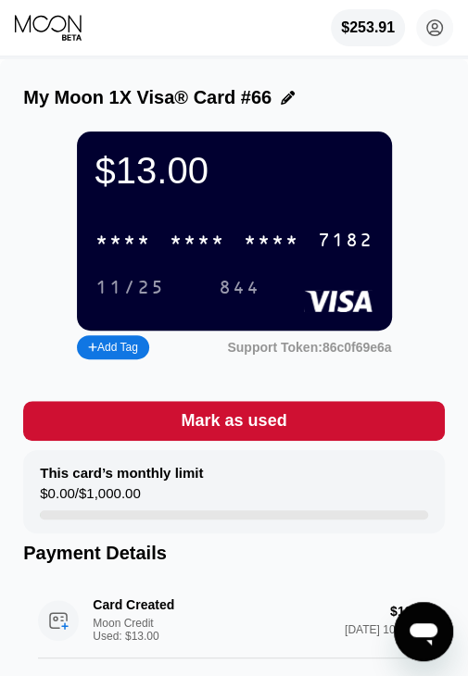
click at [280, 246] on div "* * * *" at bounding box center [272, 241] width 56 height 21
click at [53, 32] on icon at bounding box center [49, 28] width 69 height 28
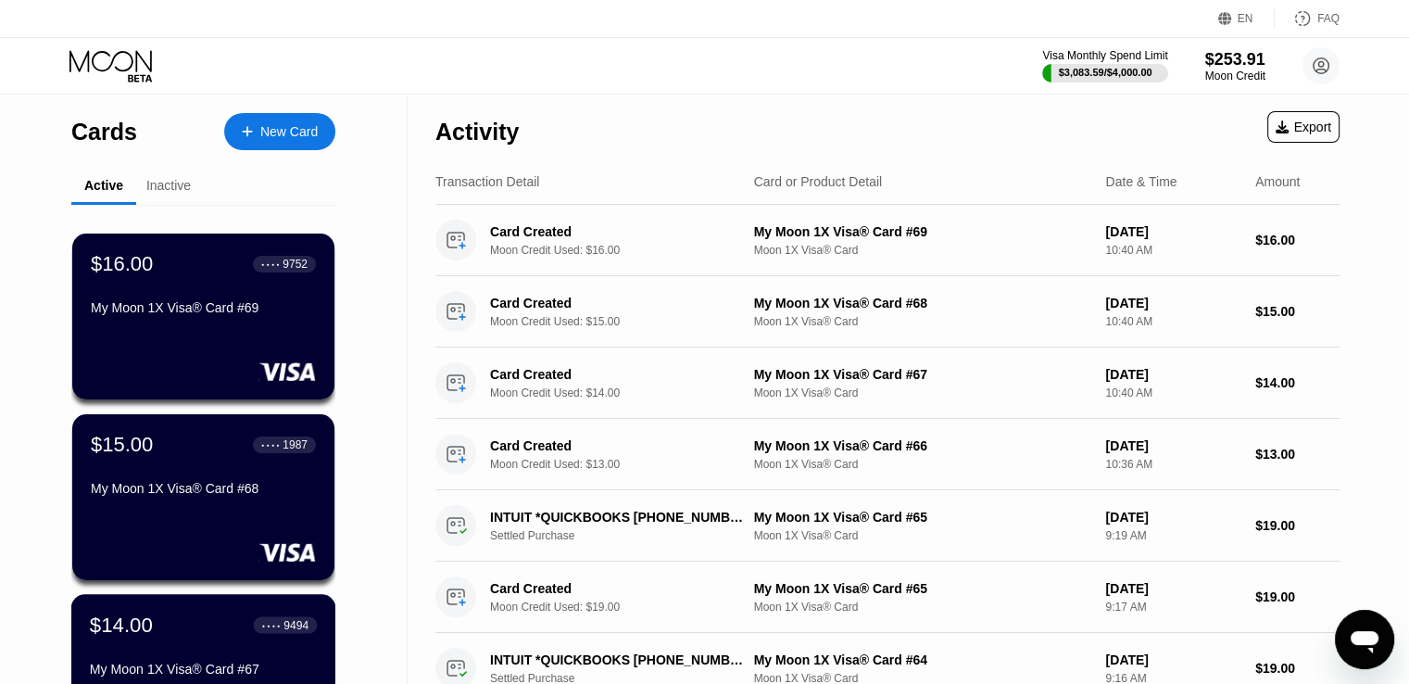
click at [121, 637] on div "$14.00" at bounding box center [121, 624] width 63 height 24
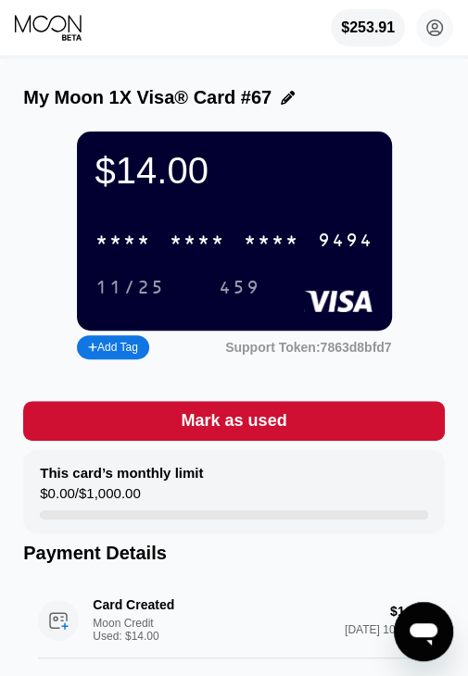
click at [363, 246] on div "9494" at bounding box center [346, 241] width 56 height 21
click at [37, 20] on icon at bounding box center [49, 28] width 69 height 28
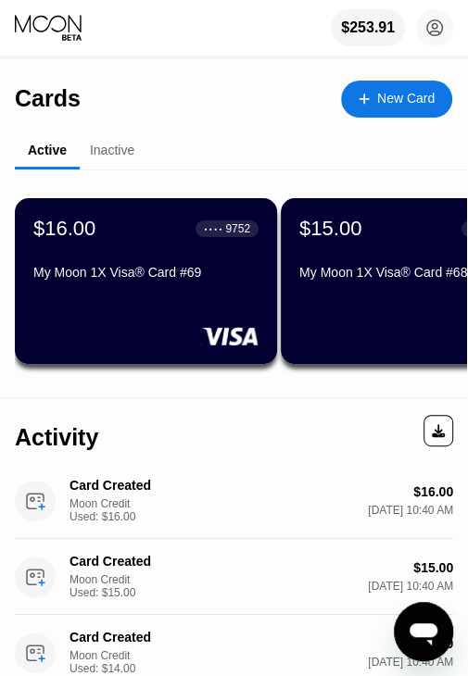
click at [348, 250] on div "$15.00 ● ● ● ● 1987 My Moon 1X Visa® Card #68" at bounding box center [411, 252] width 225 height 70
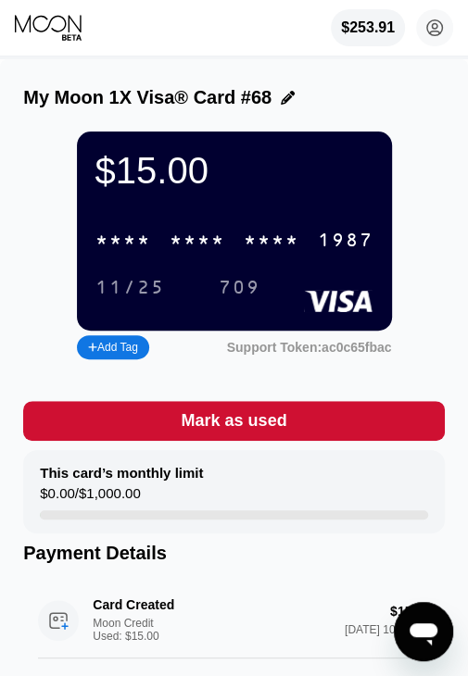
click at [323, 252] on div "1987" at bounding box center [346, 241] width 56 height 21
click at [52, 27] on icon at bounding box center [49, 28] width 69 height 28
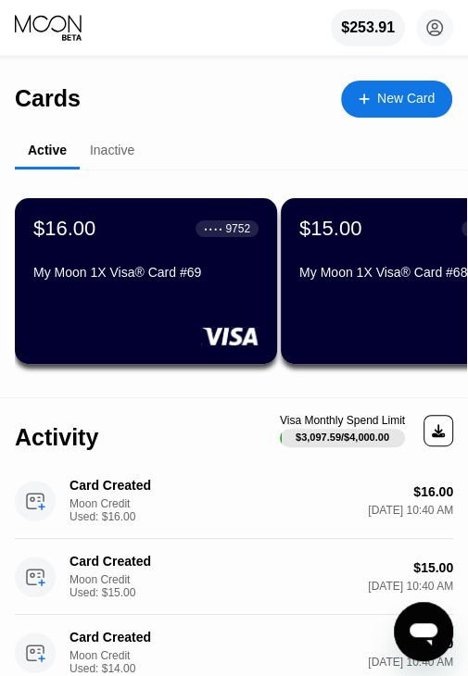
click at [111, 280] on div "My Moon 1X Visa® Card #69" at bounding box center [145, 272] width 225 height 15
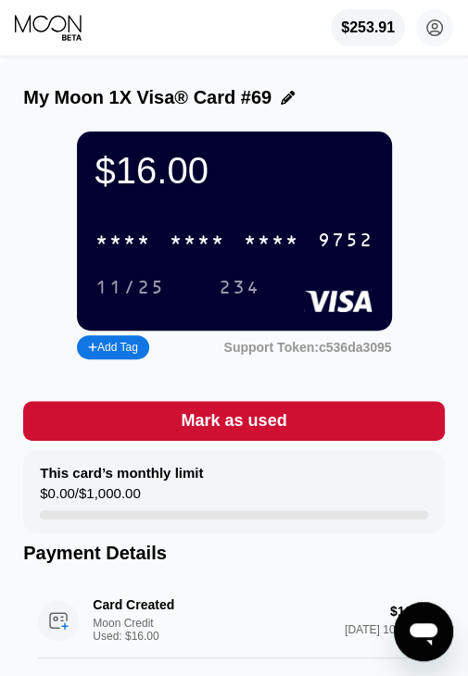
click at [343, 252] on div "9752" at bounding box center [346, 241] width 56 height 21
click at [30, 5] on div "$253.91 shaquesha_bunyan@yahoo.com  Home Settings Support Careers About Us Log…" at bounding box center [234, 28] width 468 height 56
click at [31, 22] on icon at bounding box center [49, 28] width 69 height 28
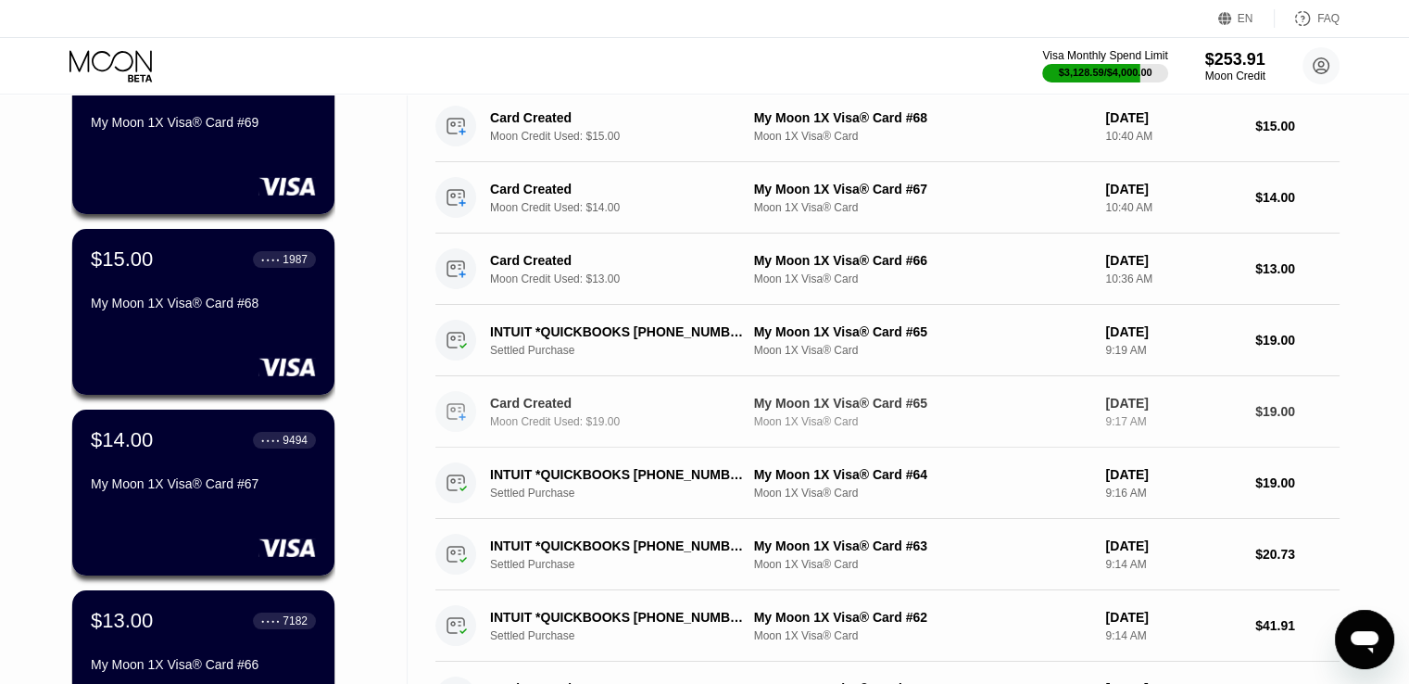
scroll to position [278, 0]
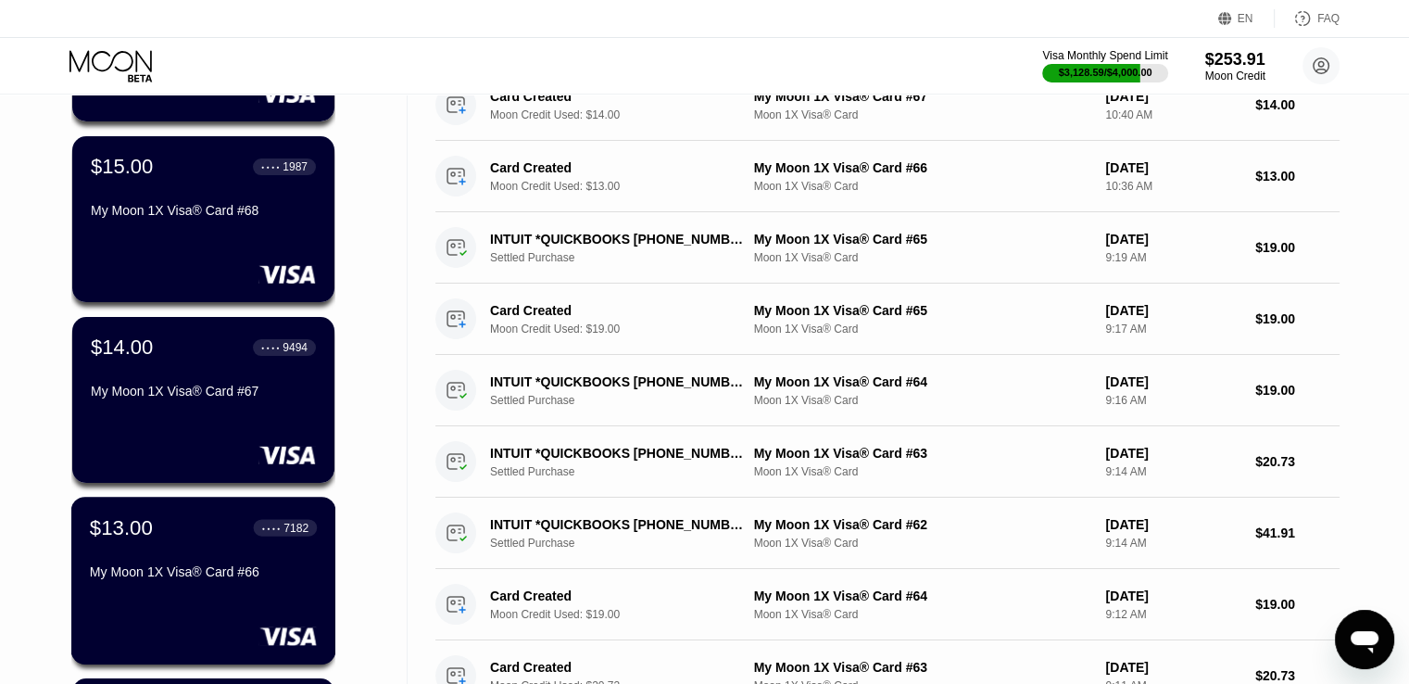
click at [146, 535] on div "$13.00" at bounding box center [121, 527] width 63 height 24
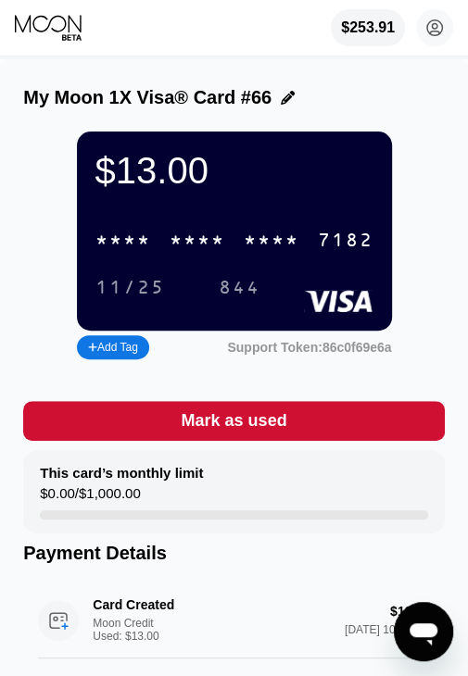
click at [195, 240] on div "* * * * * * * * * * * * 7182" at bounding box center [234, 240] width 300 height 38
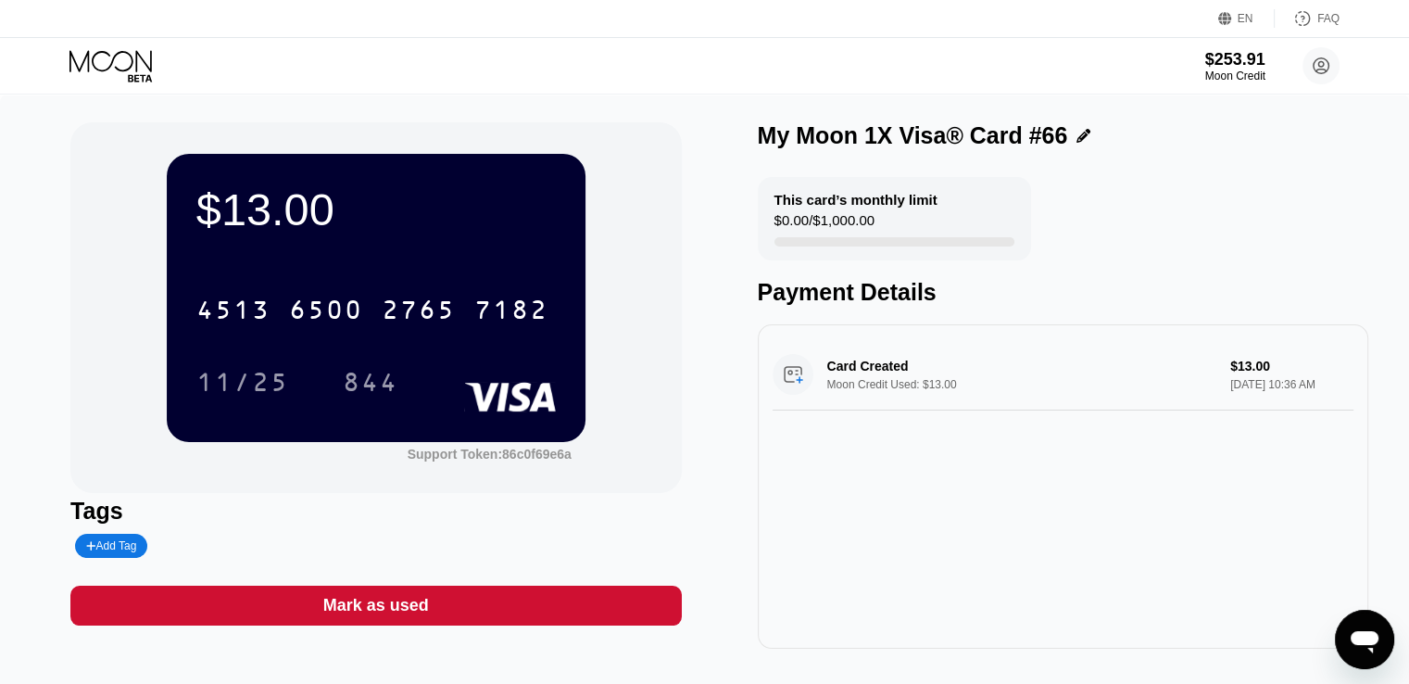
click at [125, 77] on icon at bounding box center [112, 66] width 86 height 32
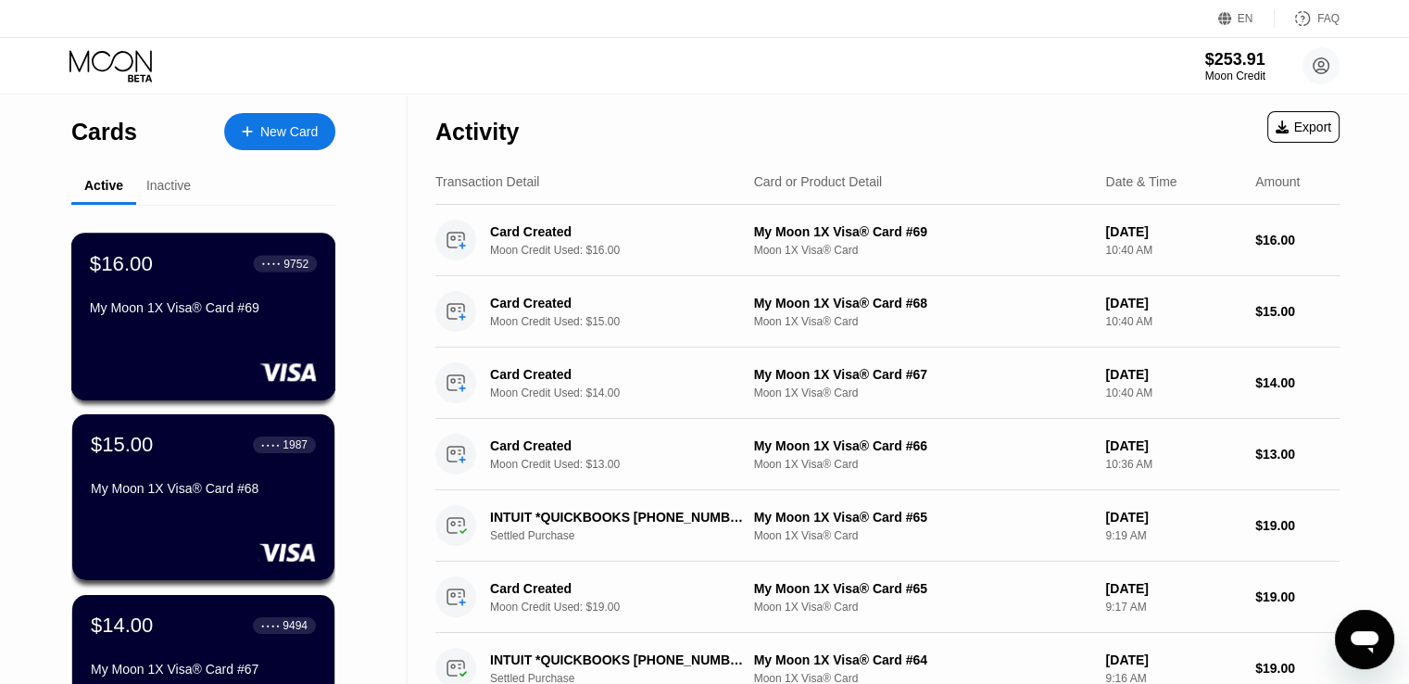
click at [193, 298] on div "$16.00 ● ● ● ● 9752 My Moon 1X Visa® Card #69" at bounding box center [203, 286] width 227 height 71
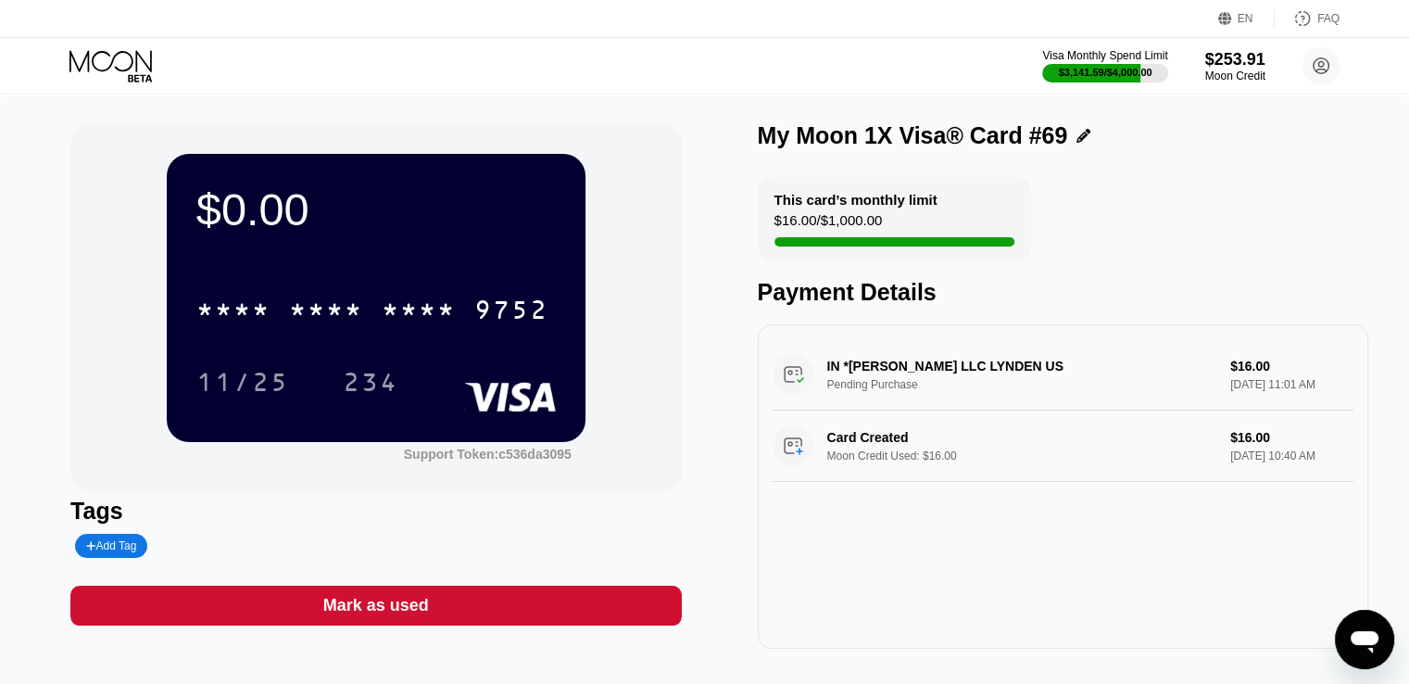
click at [258, 610] on div "Mark as used" at bounding box center [375, 606] width 611 height 40
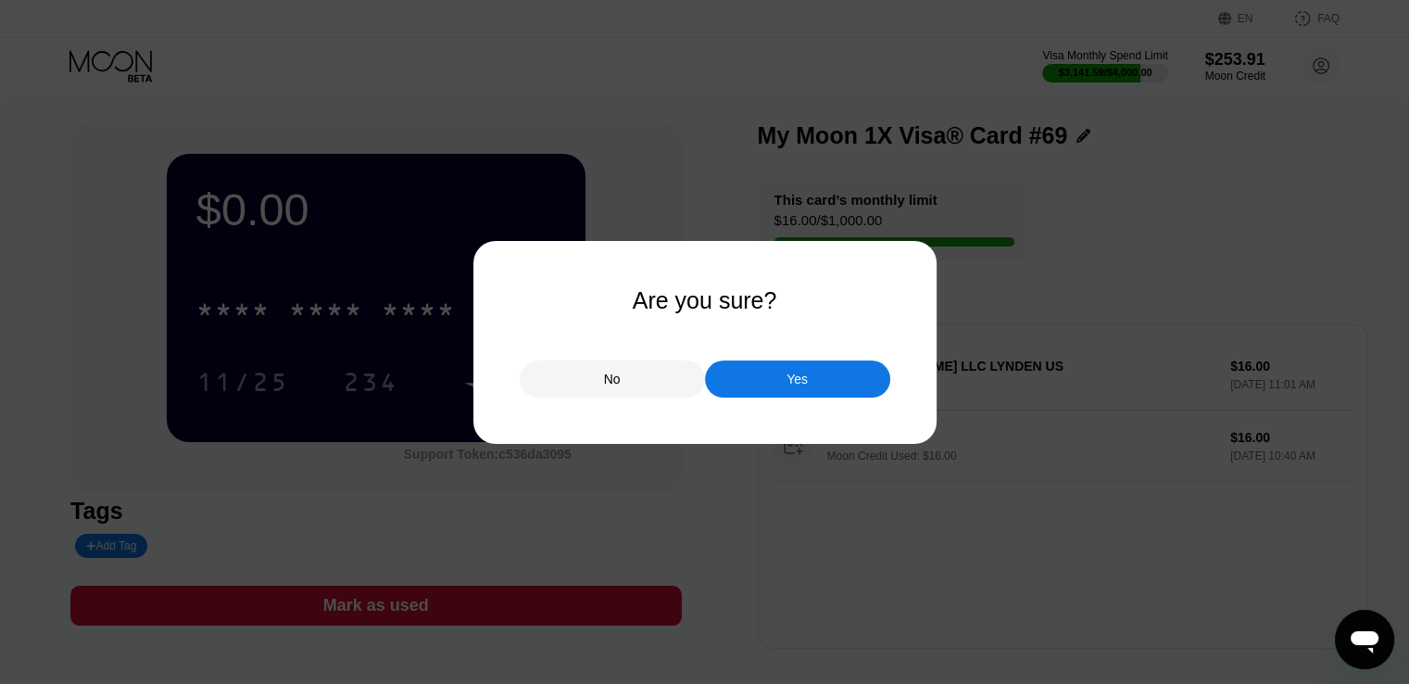
click at [781, 372] on div "Yes" at bounding box center [797, 378] width 185 height 37
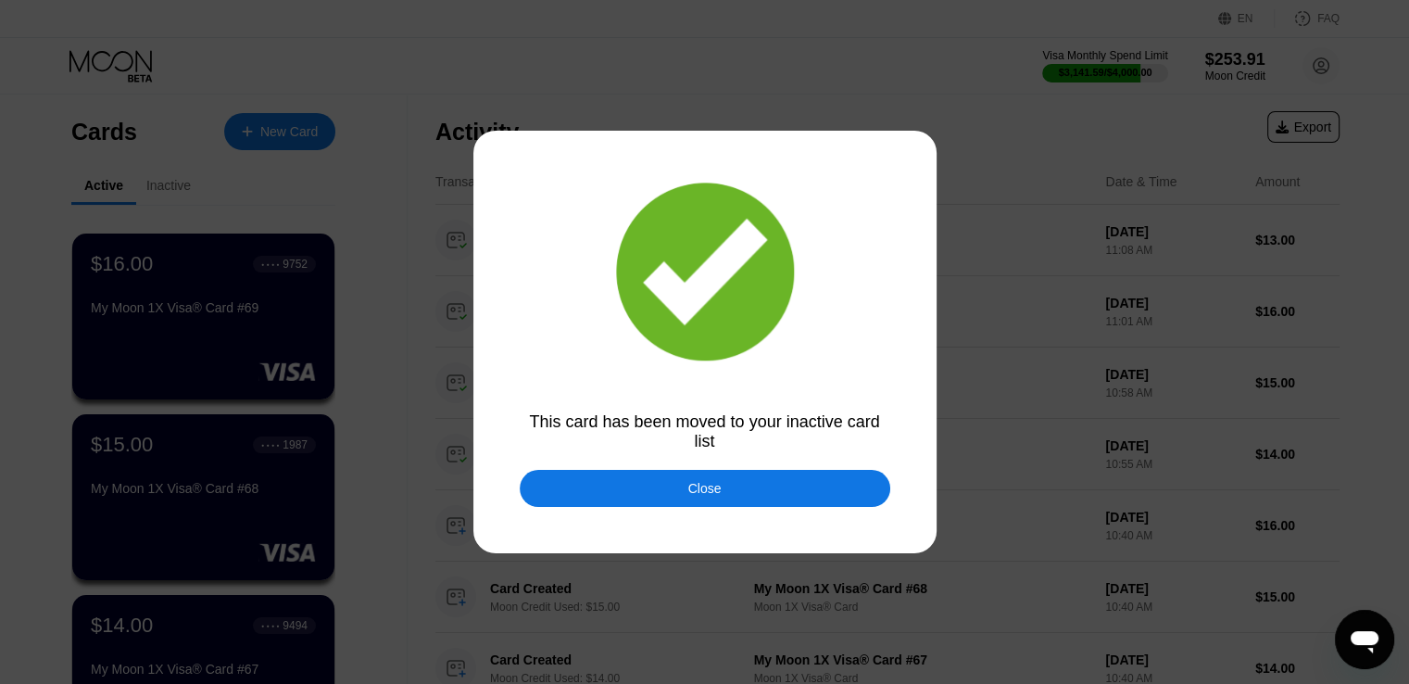
click at [595, 490] on div "Close" at bounding box center [705, 488] width 371 height 37
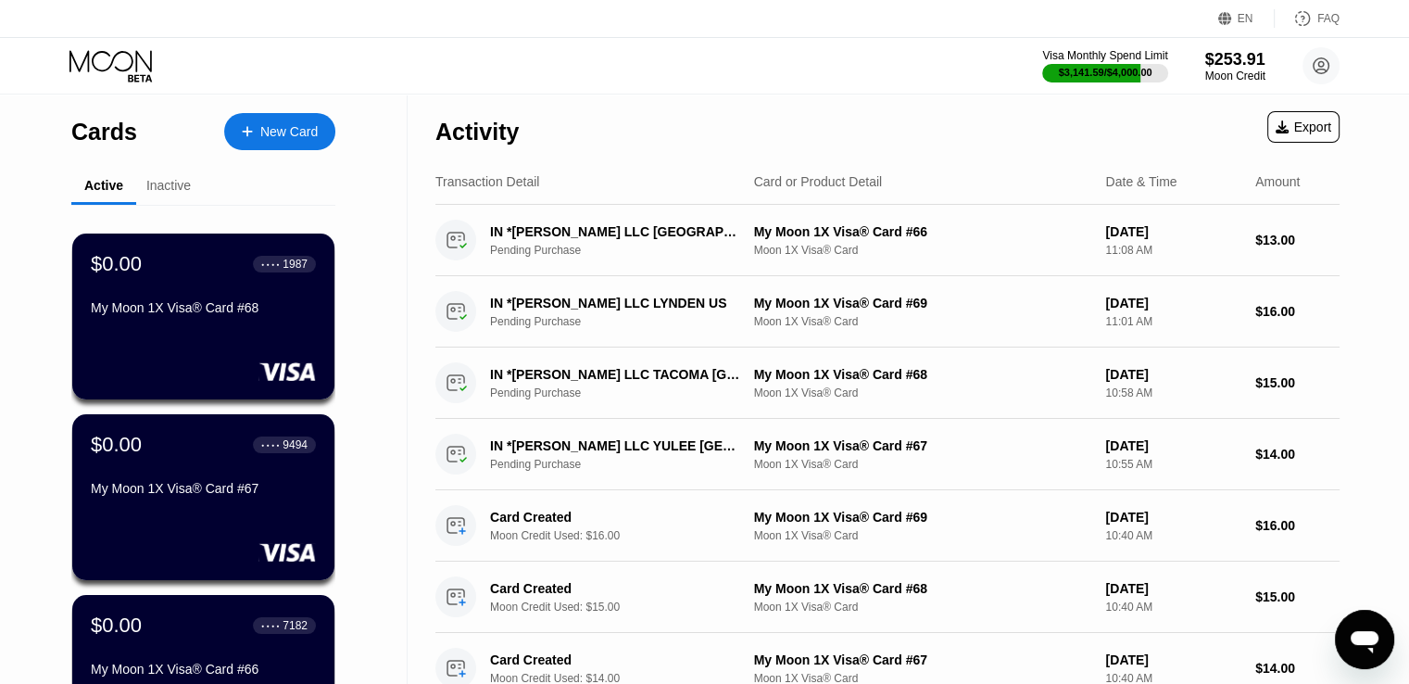
click at [194, 496] on div "My Moon 1X Visa® Card #67" at bounding box center [203, 488] width 225 height 15
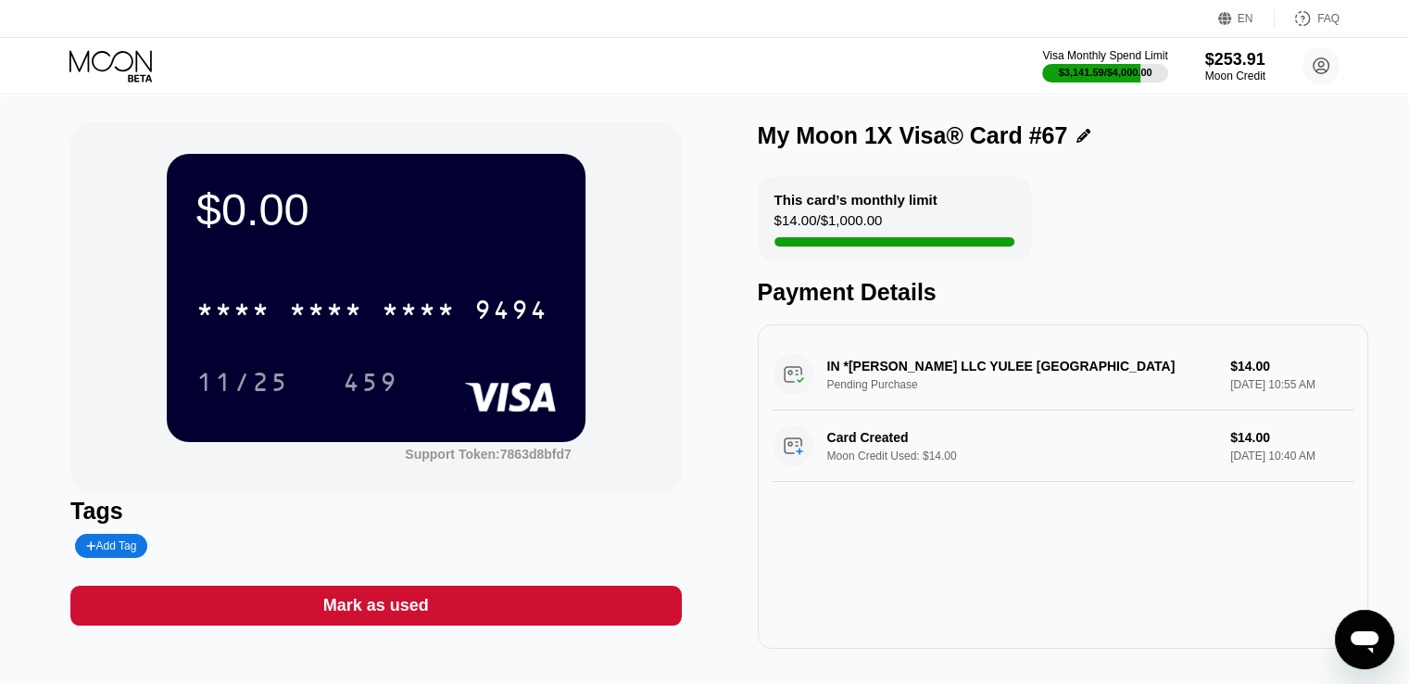
click at [423, 609] on div "Mark as used" at bounding box center [376, 605] width 106 height 21
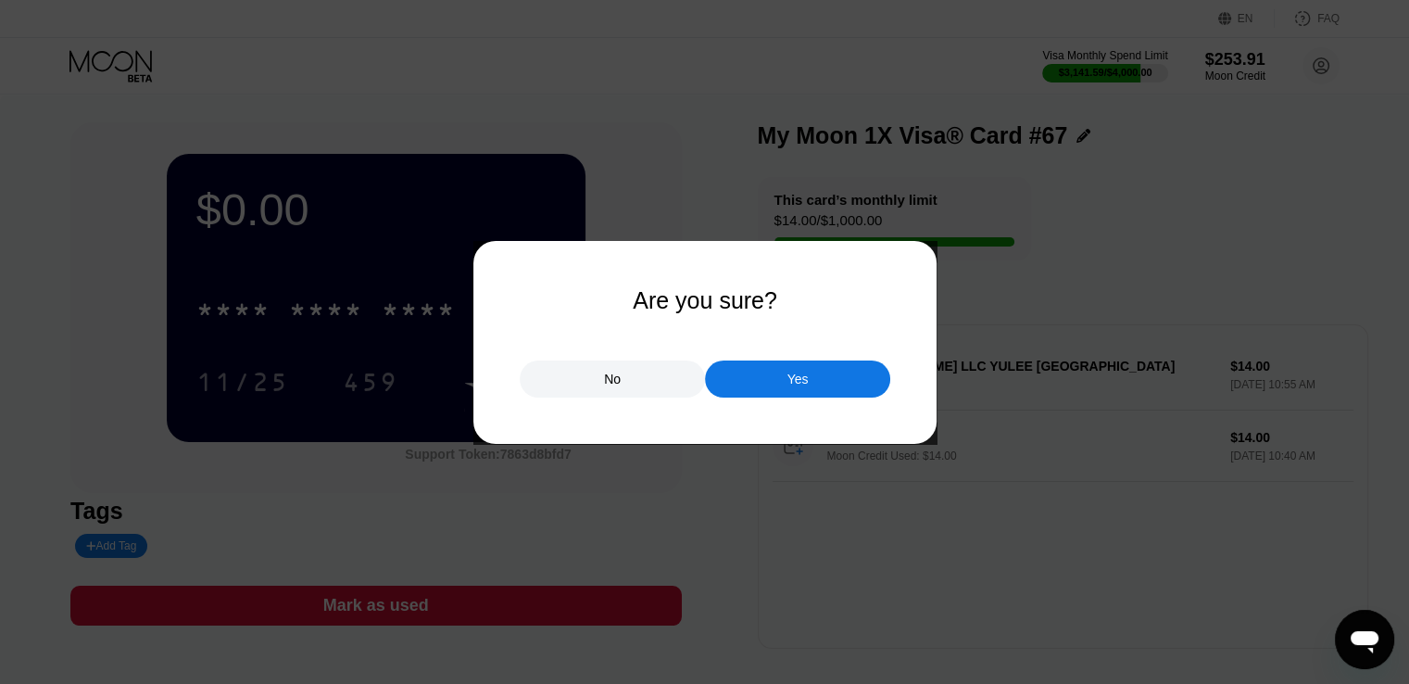
click at [755, 386] on div "Yes" at bounding box center [797, 378] width 185 height 37
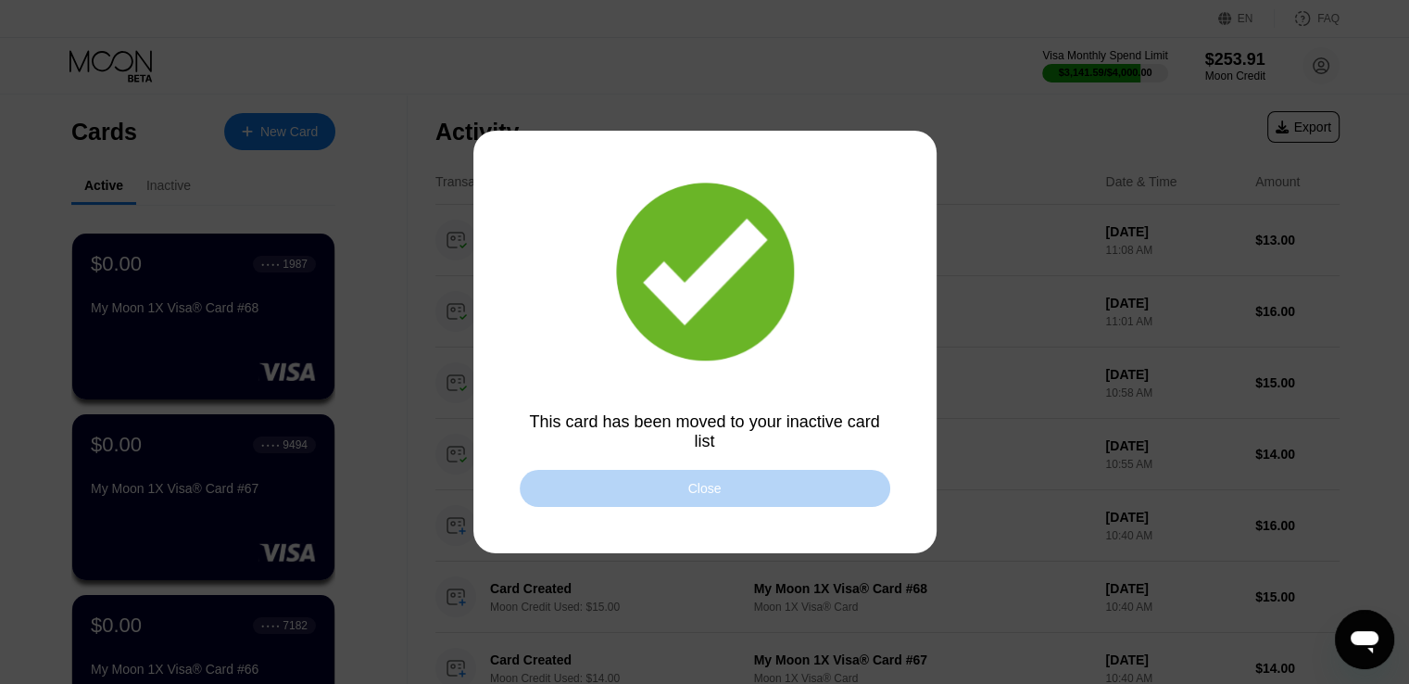
click at [594, 485] on div "Close" at bounding box center [705, 488] width 371 height 37
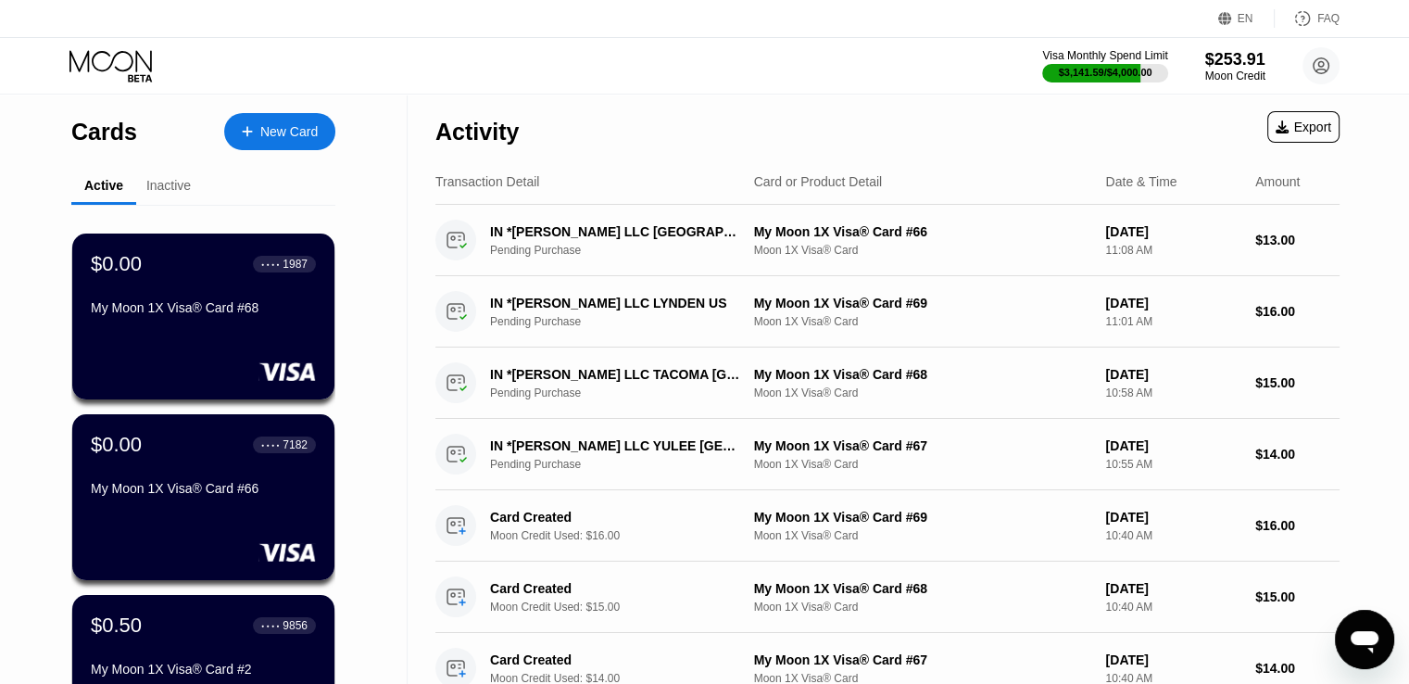
click at [200, 334] on div "$0.00 ● ● ● ● 1987 My Moon 1X Visa® Card #68" at bounding box center [203, 316] width 262 height 166
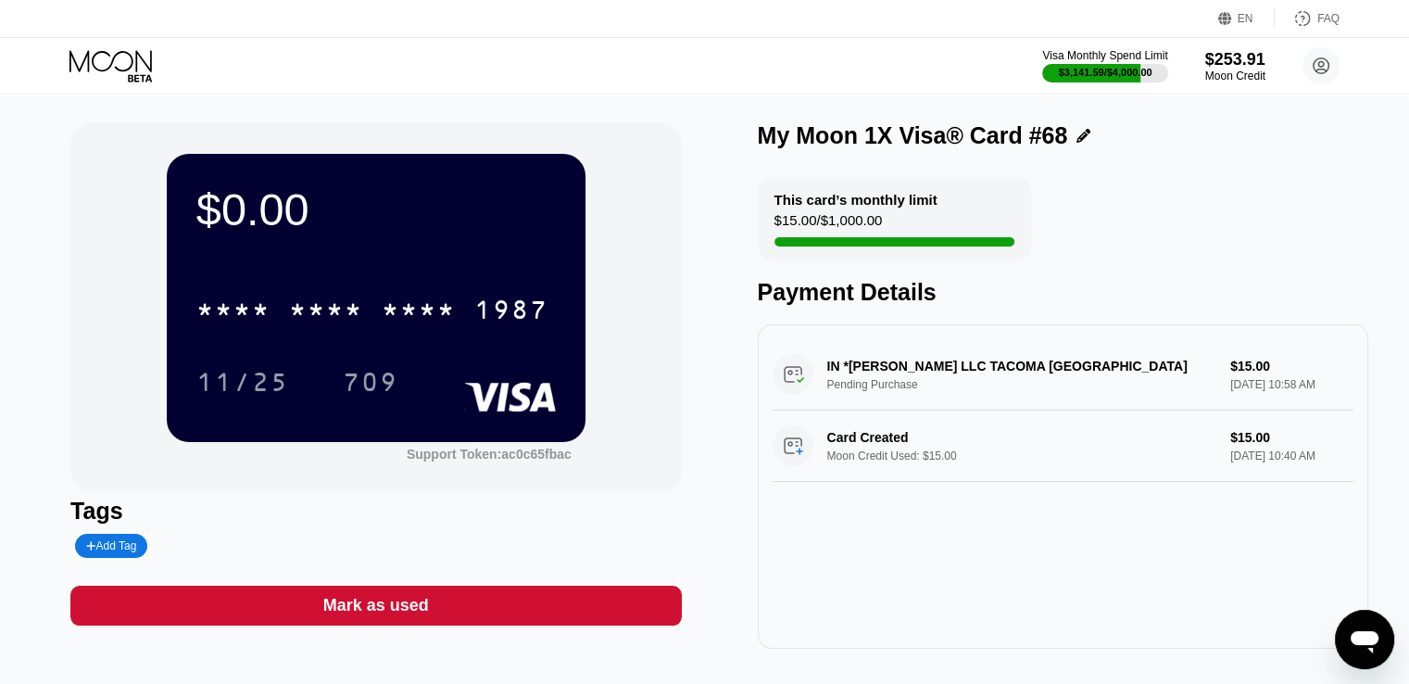
click at [350, 612] on div "Mark as used" at bounding box center [376, 605] width 106 height 21
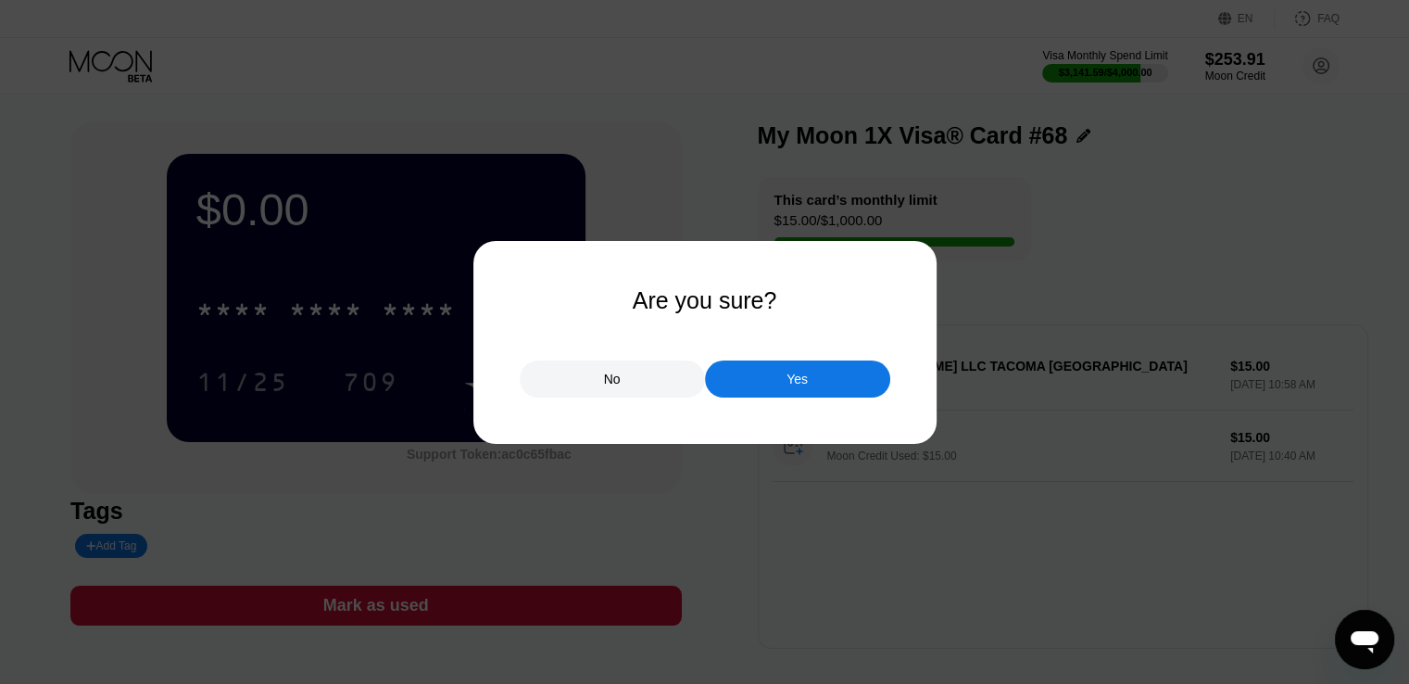
click at [760, 382] on div "Yes" at bounding box center [797, 378] width 185 height 37
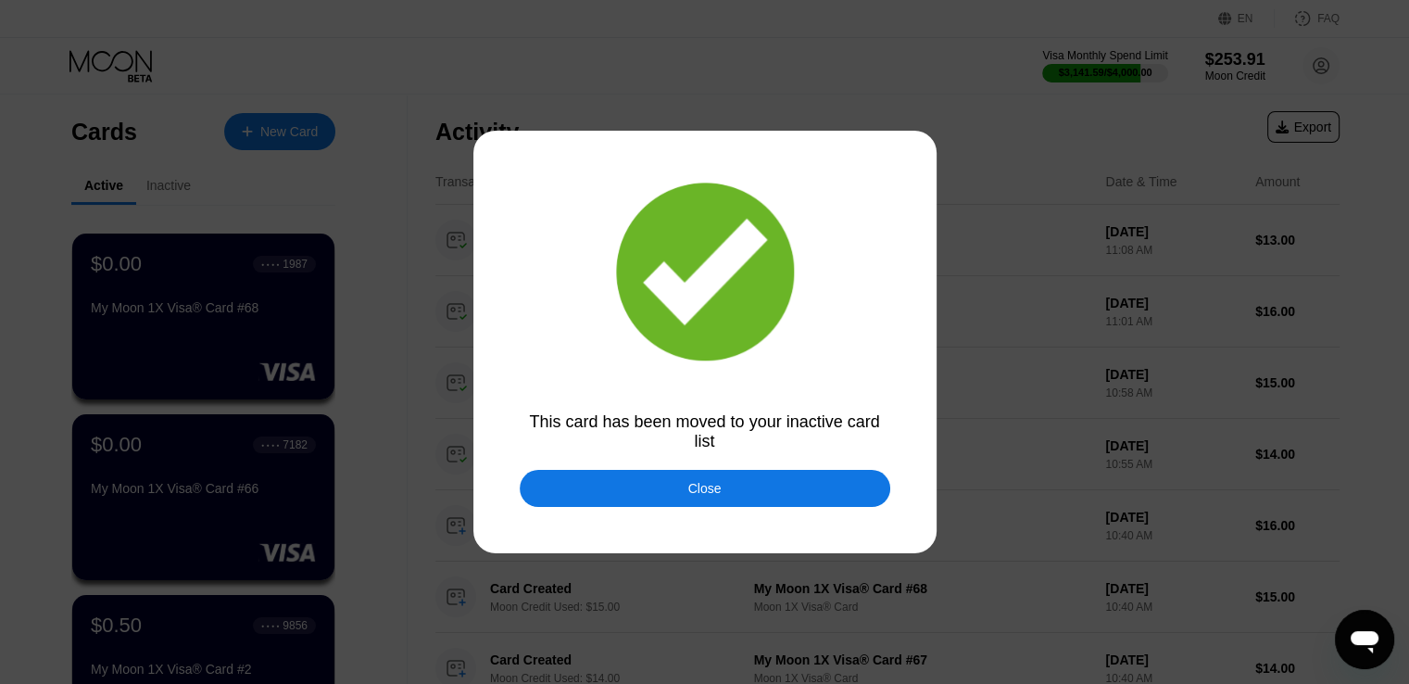
click at [597, 495] on div "Close" at bounding box center [705, 488] width 371 height 37
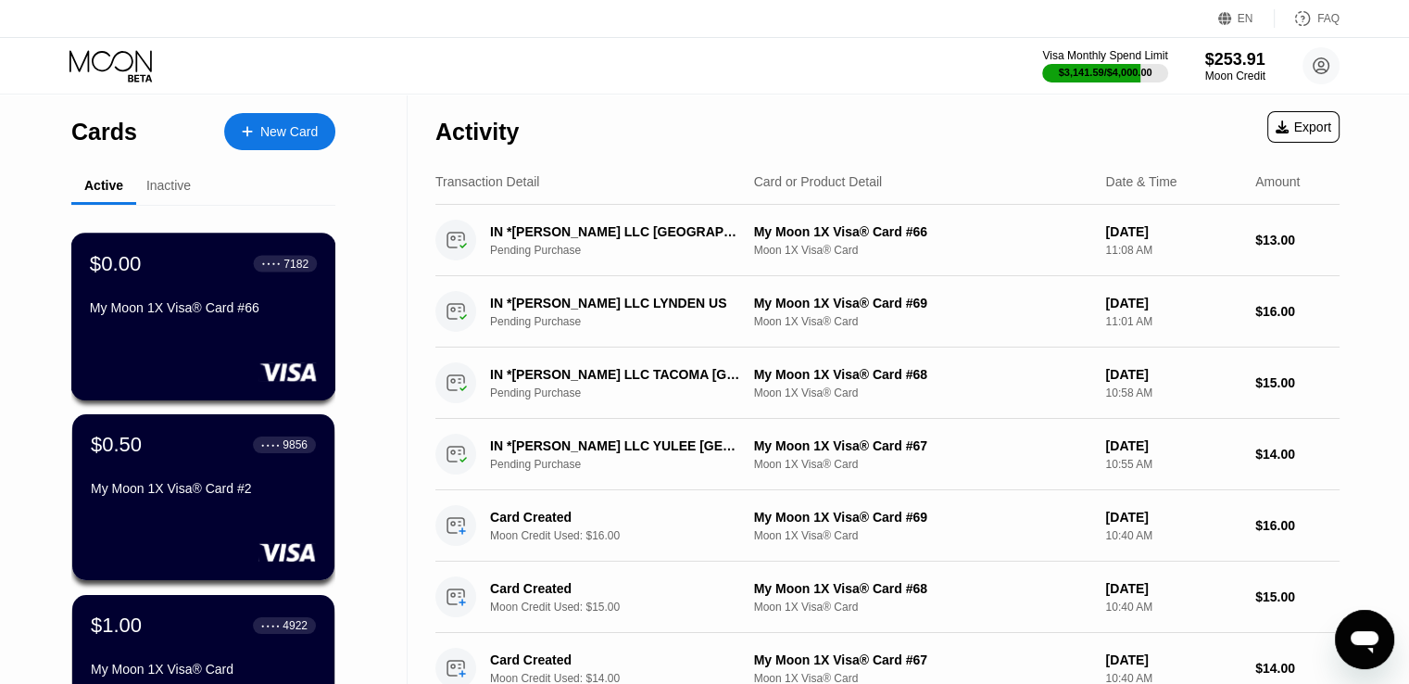
click at [256, 331] on div "$0.00 ● ● ● ● 7182 My Moon 1X Visa® Card #66" at bounding box center [203, 317] width 265 height 168
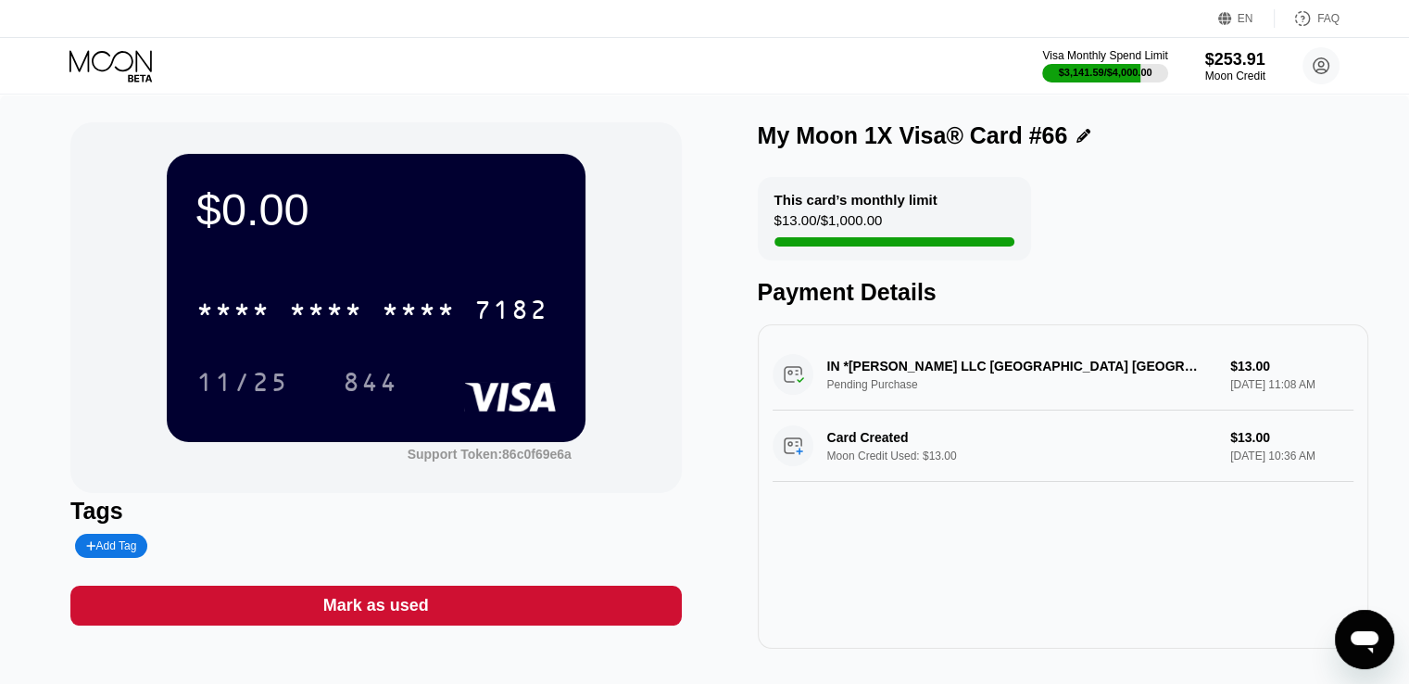
click at [338, 603] on div "Mark as used" at bounding box center [376, 605] width 106 height 21
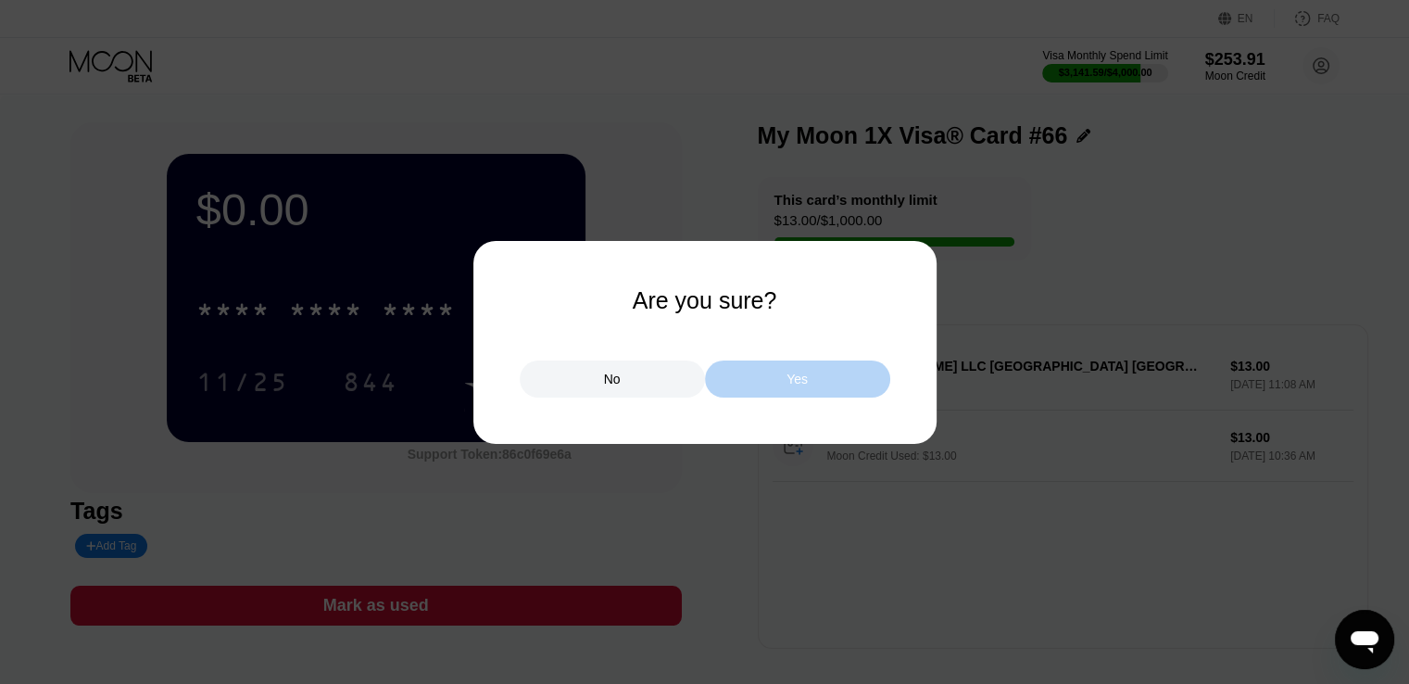
click at [776, 379] on div "Yes" at bounding box center [797, 378] width 185 height 37
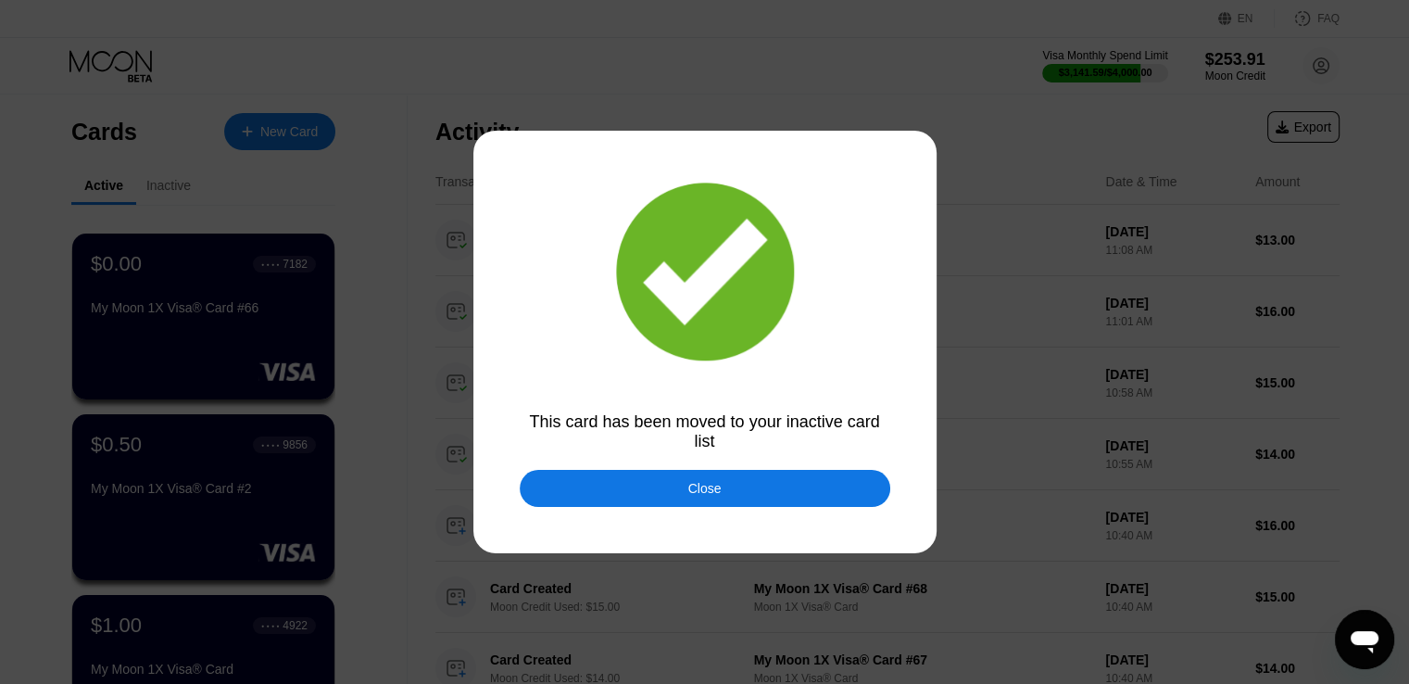
click at [586, 490] on div "Close" at bounding box center [705, 488] width 371 height 37
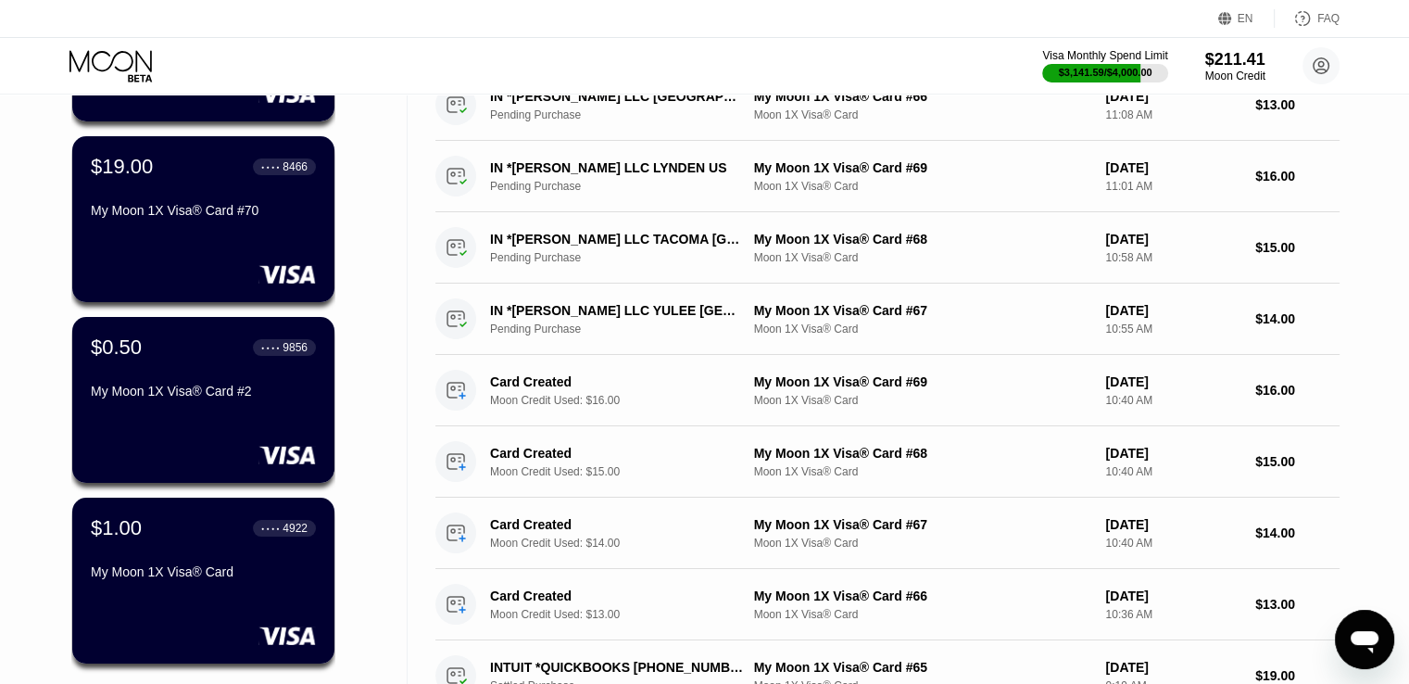
scroll to position [93, 0]
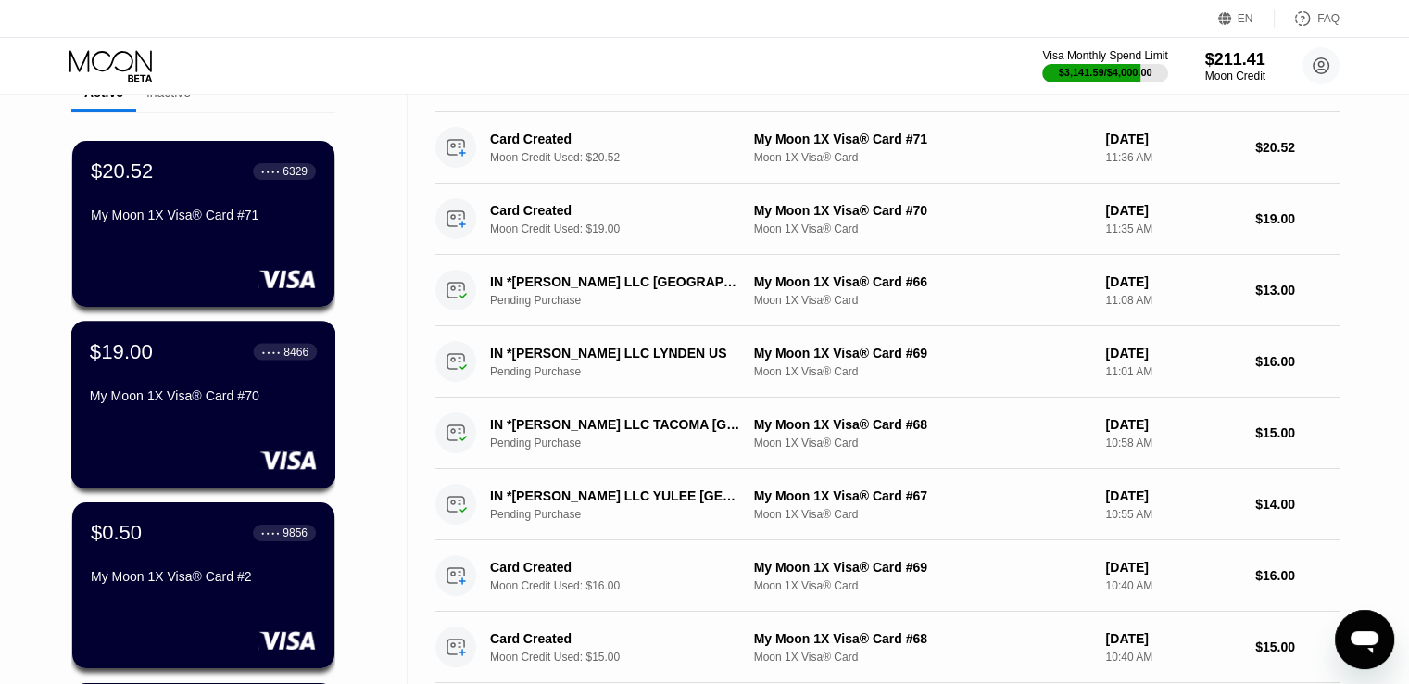
click at [211, 399] on div "My Moon 1X Visa® Card #70" at bounding box center [203, 395] width 227 height 15
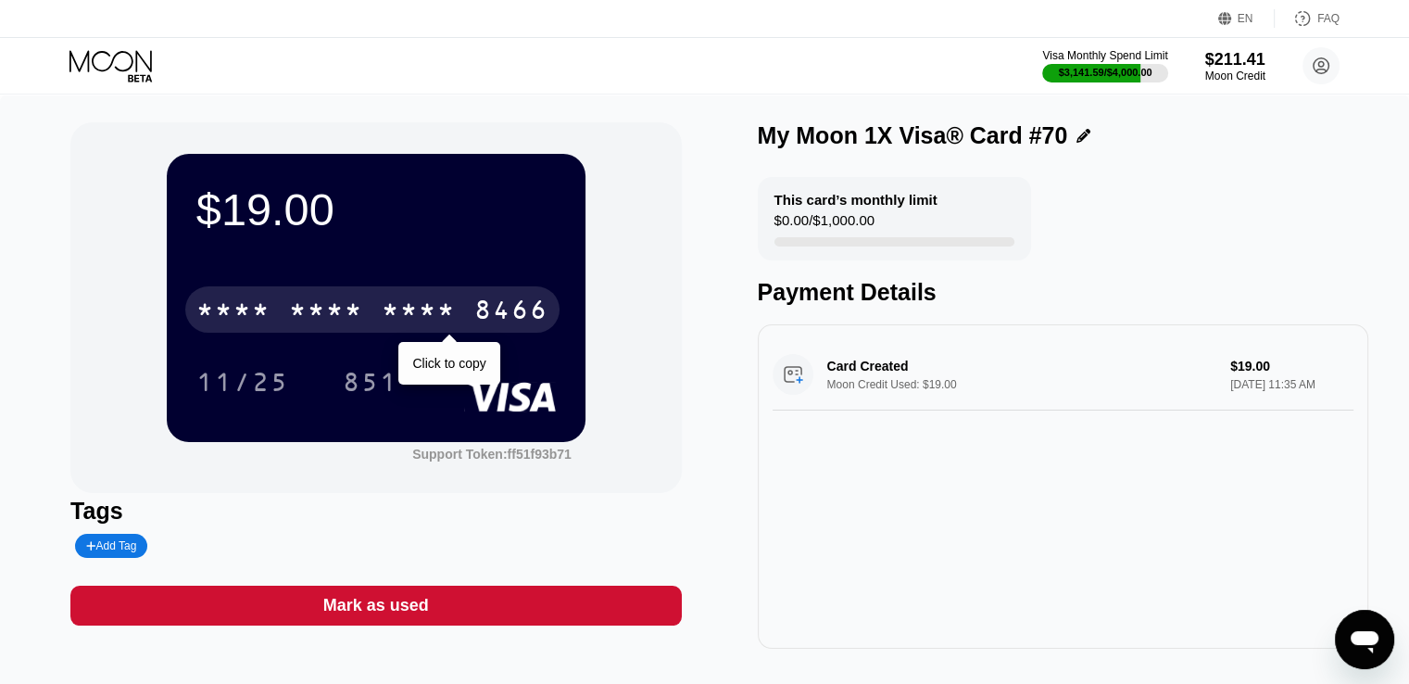
click at [494, 323] on div "8466" at bounding box center [511, 312] width 74 height 30
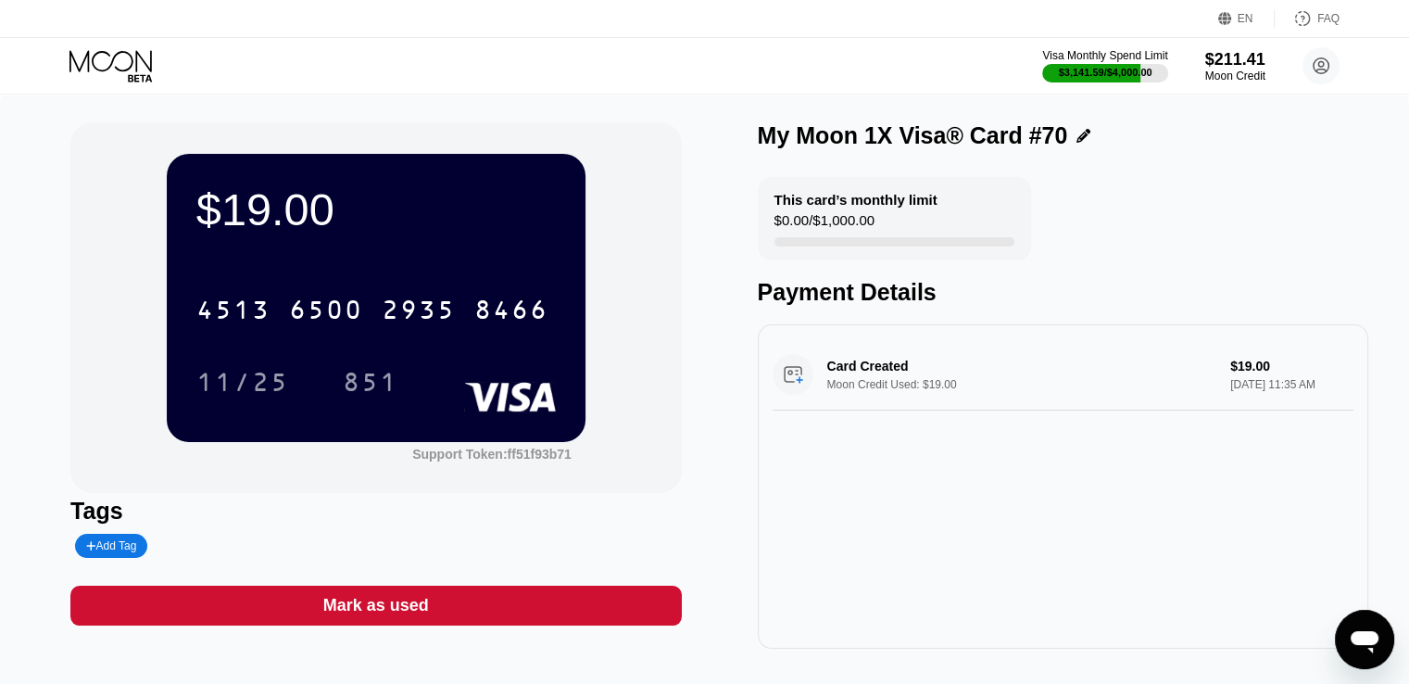
click at [114, 75] on icon at bounding box center [112, 66] width 86 height 32
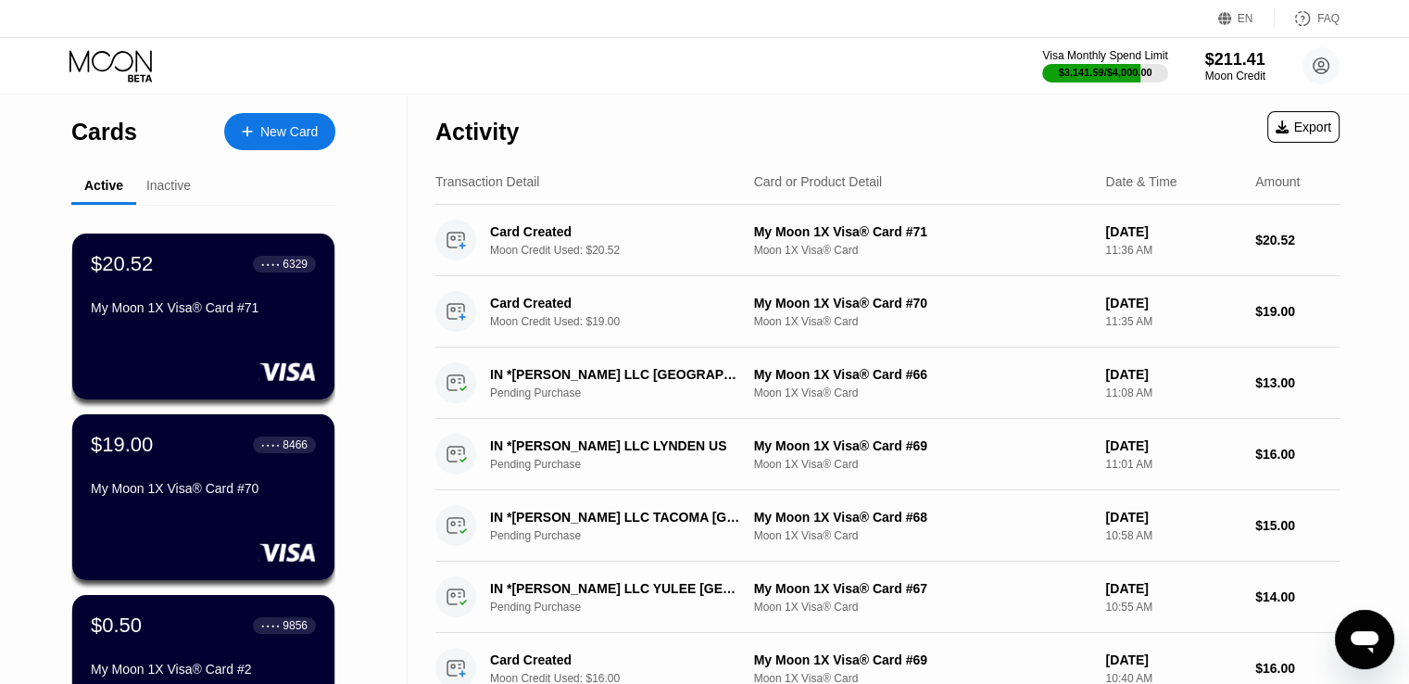
click at [271, 364] on rect at bounding box center [287, 371] width 57 height 19
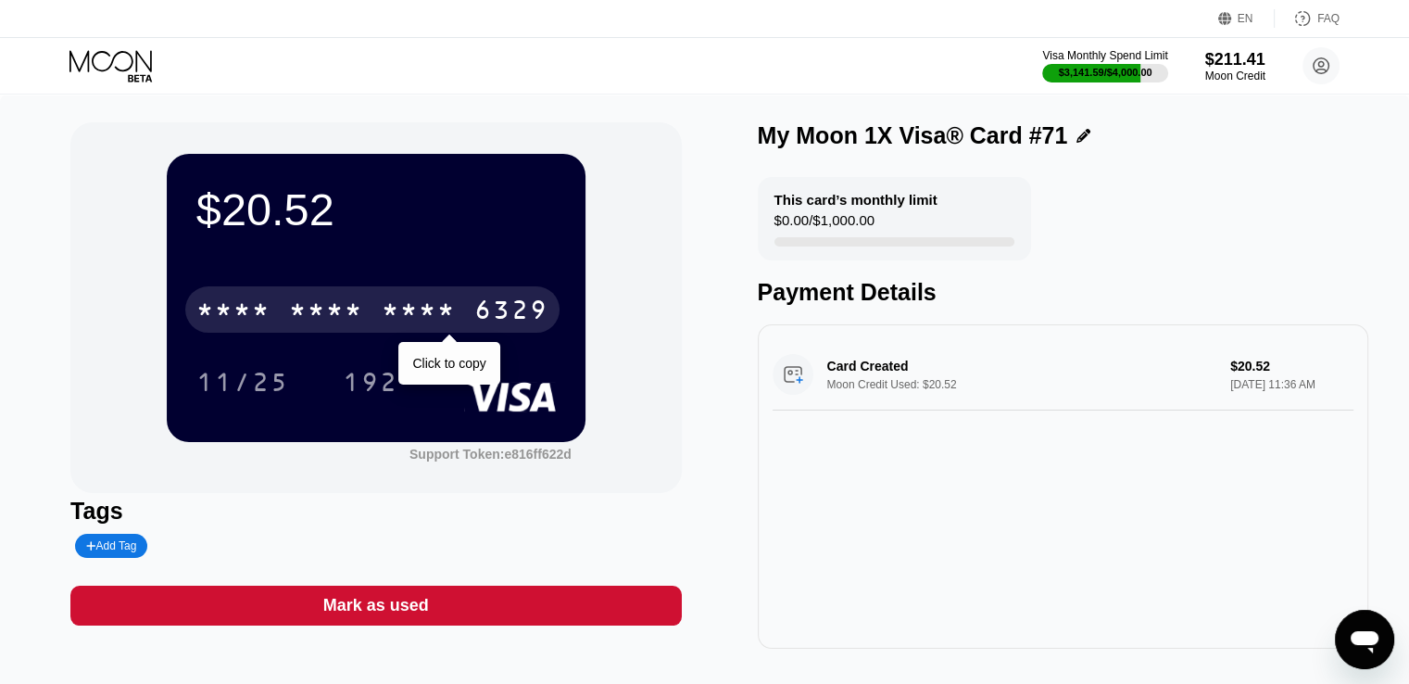
click at [496, 305] on div "6329" at bounding box center [511, 312] width 74 height 30
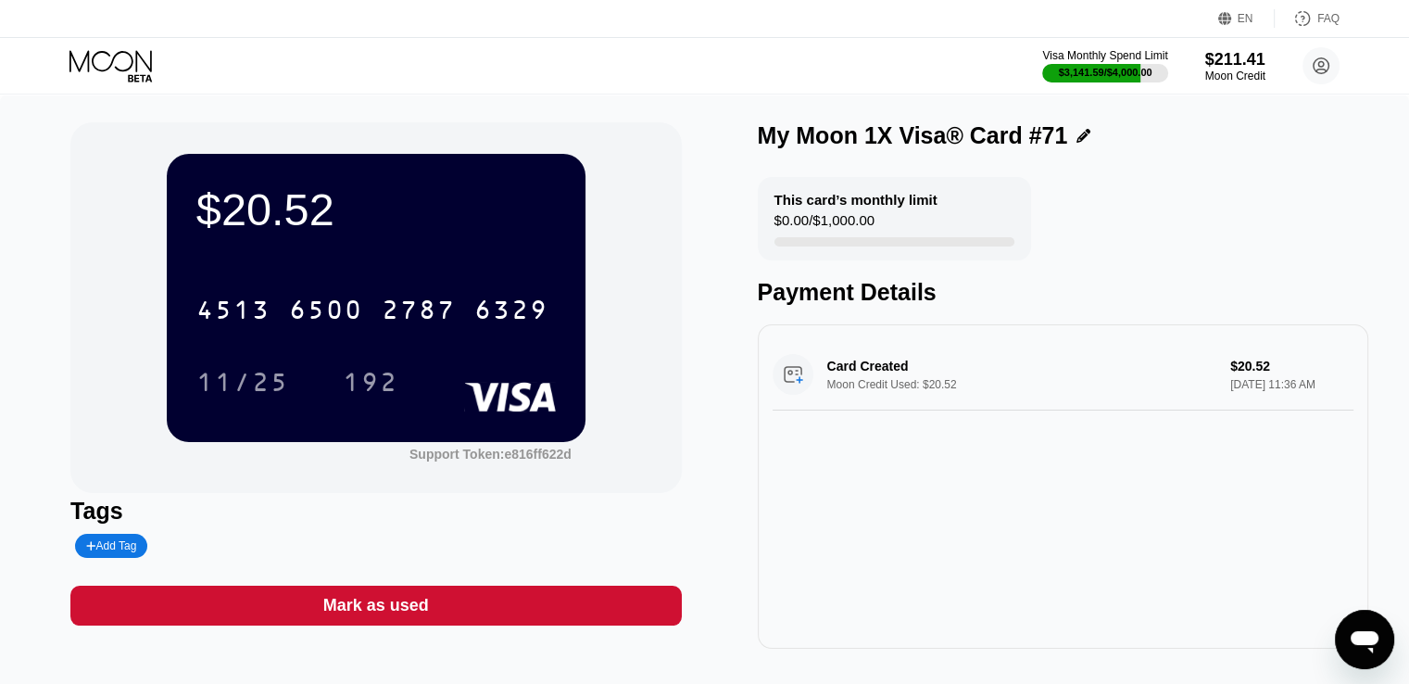
click at [141, 68] on icon at bounding box center [112, 66] width 86 height 32
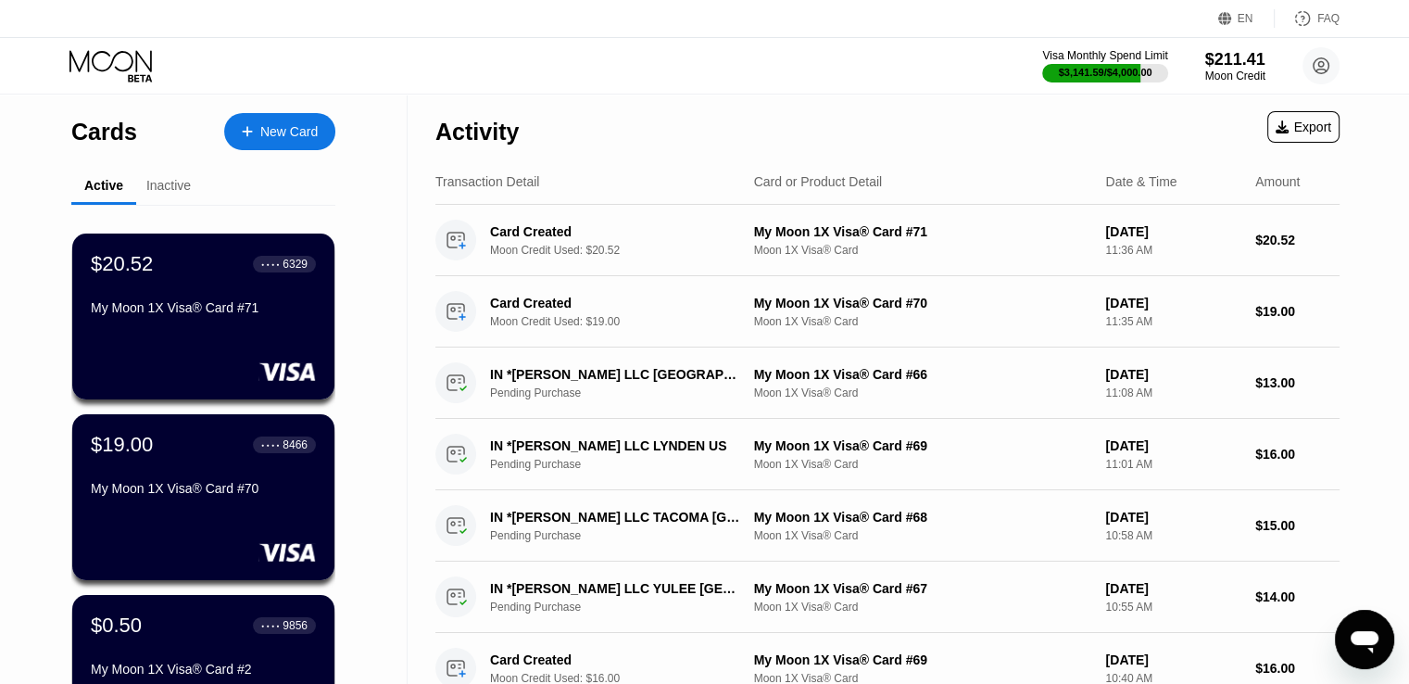
click at [289, 133] on div "New Card" at bounding box center [288, 132] width 57 height 16
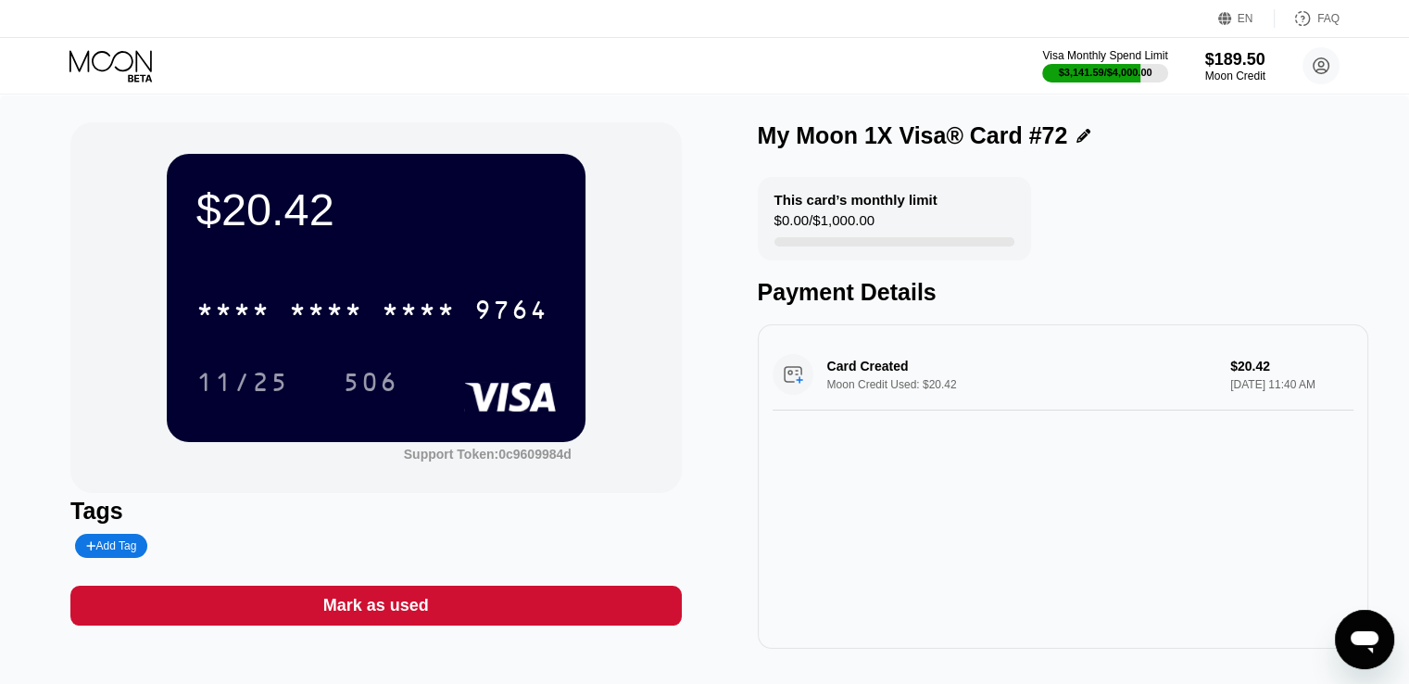
click at [75, 60] on icon at bounding box center [112, 66] width 86 height 32
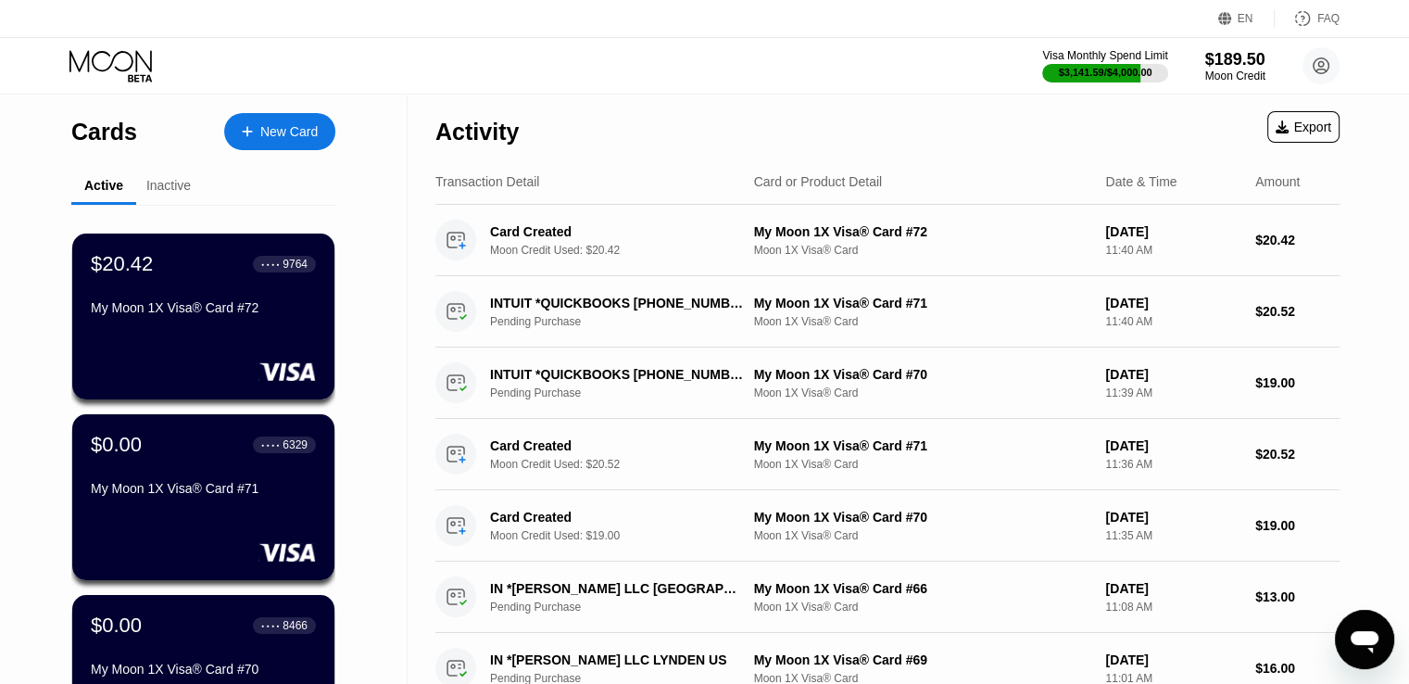
click at [269, 115] on div "New Card" at bounding box center [279, 131] width 111 height 37
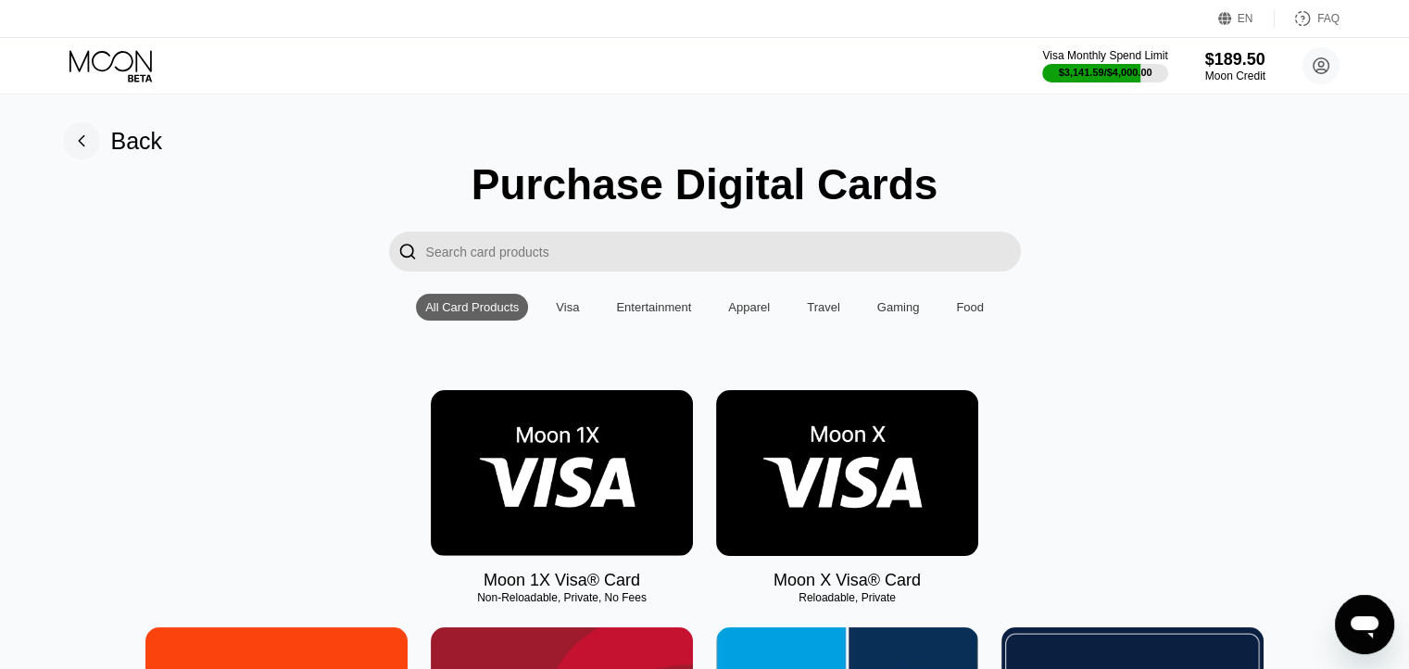
click at [530, 512] on img at bounding box center [562, 473] width 262 height 166
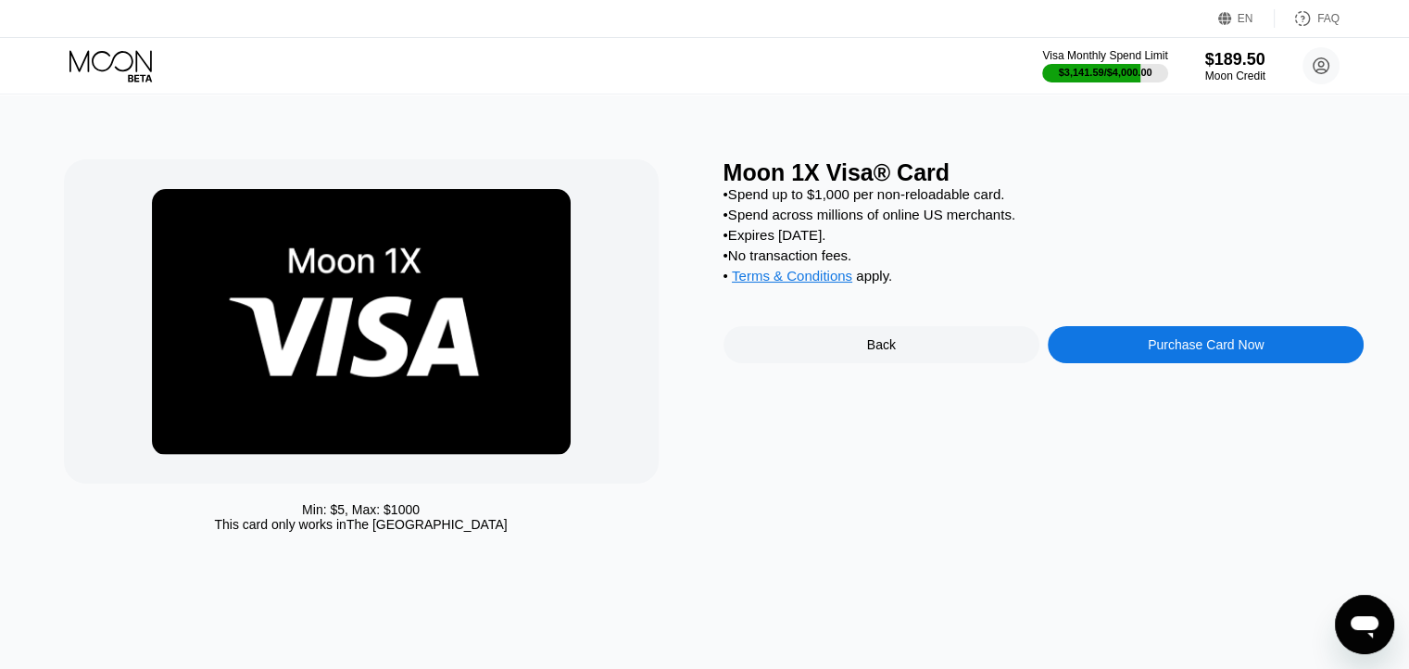
click at [1155, 352] on div "Purchase Card Now" at bounding box center [1206, 344] width 116 height 15
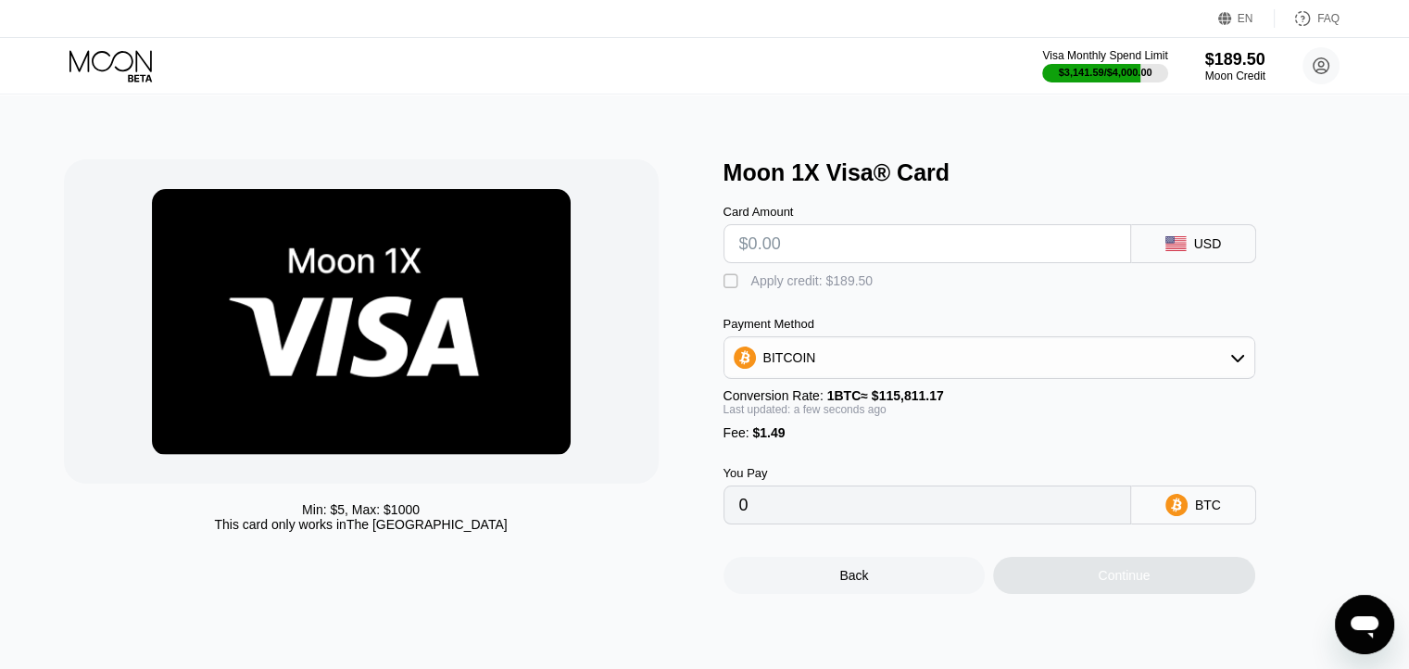
click at [820, 261] on input "text" at bounding box center [927, 243] width 376 height 37
paste input "$20.54"
type input "$20.54"
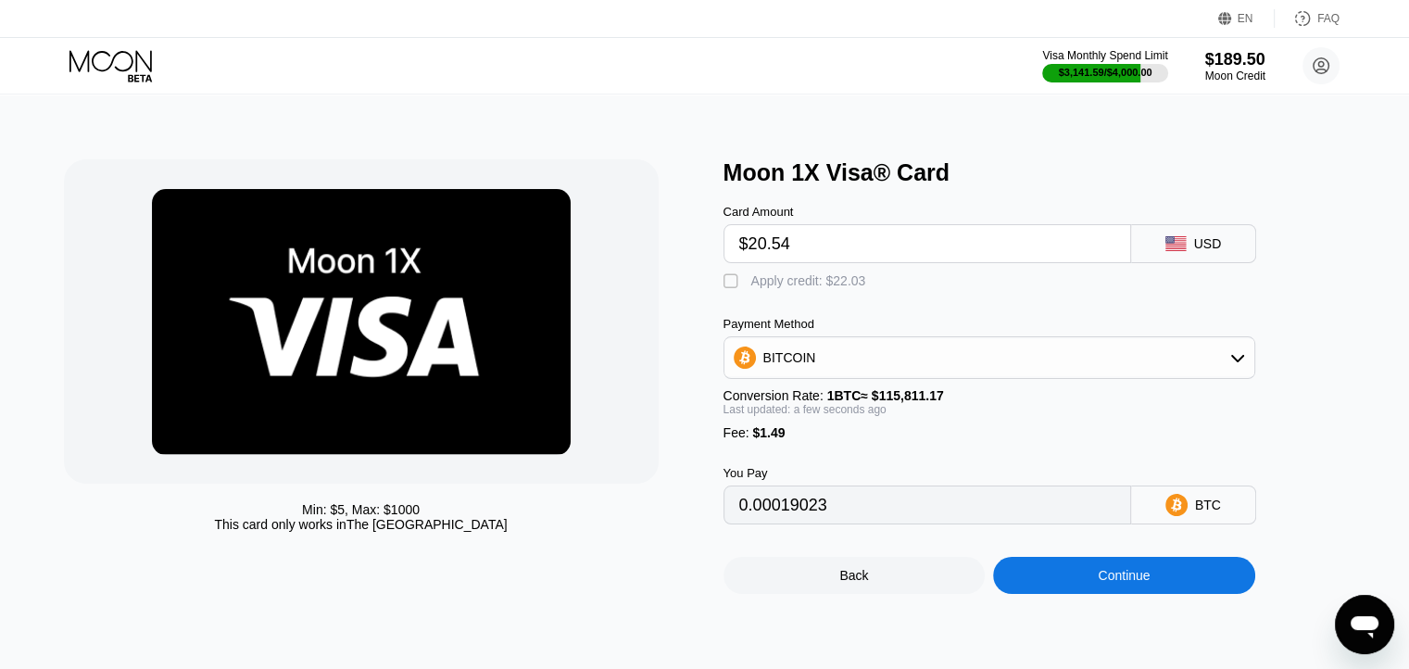
type input "0.00019023"
type input "$20.54"
click at [819, 288] on div "Apply credit: $22.03" at bounding box center [808, 280] width 115 height 15
type input "0"
click at [1055, 594] on div "Continue" at bounding box center [1124, 575] width 262 height 37
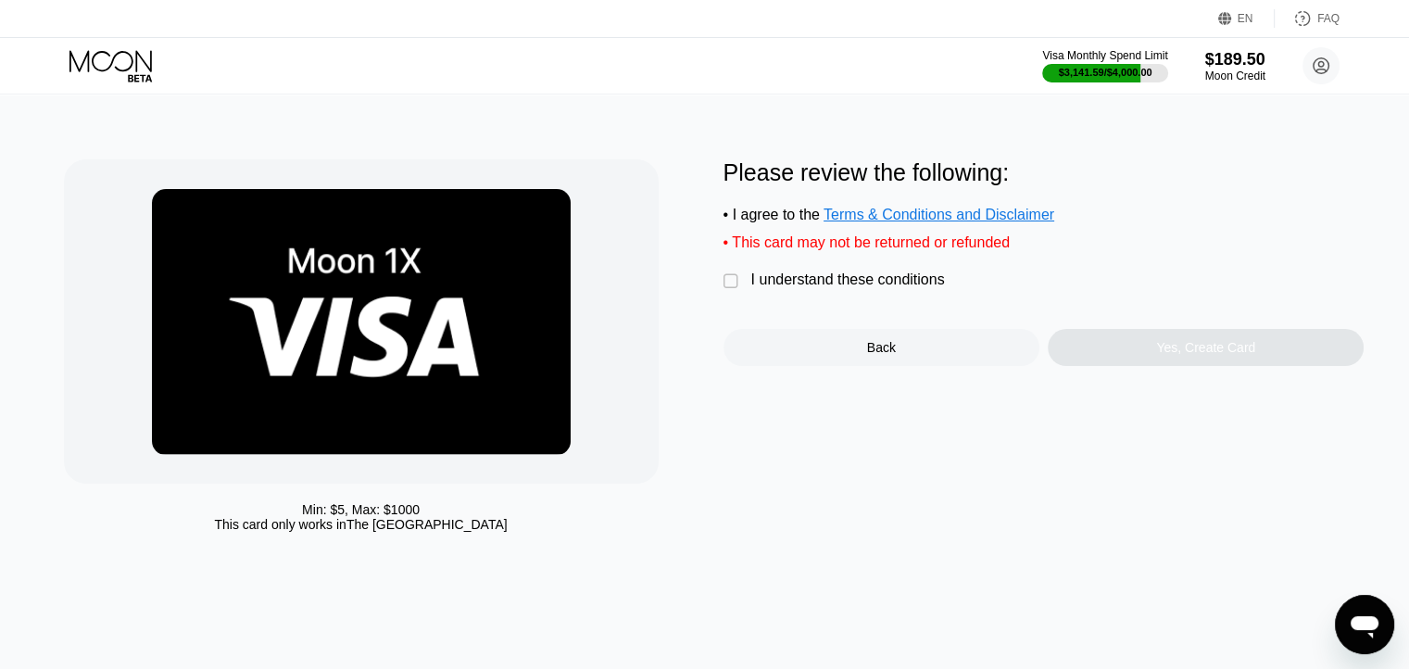
click at [852, 286] on div "I understand these conditions" at bounding box center [848, 279] width 194 height 17
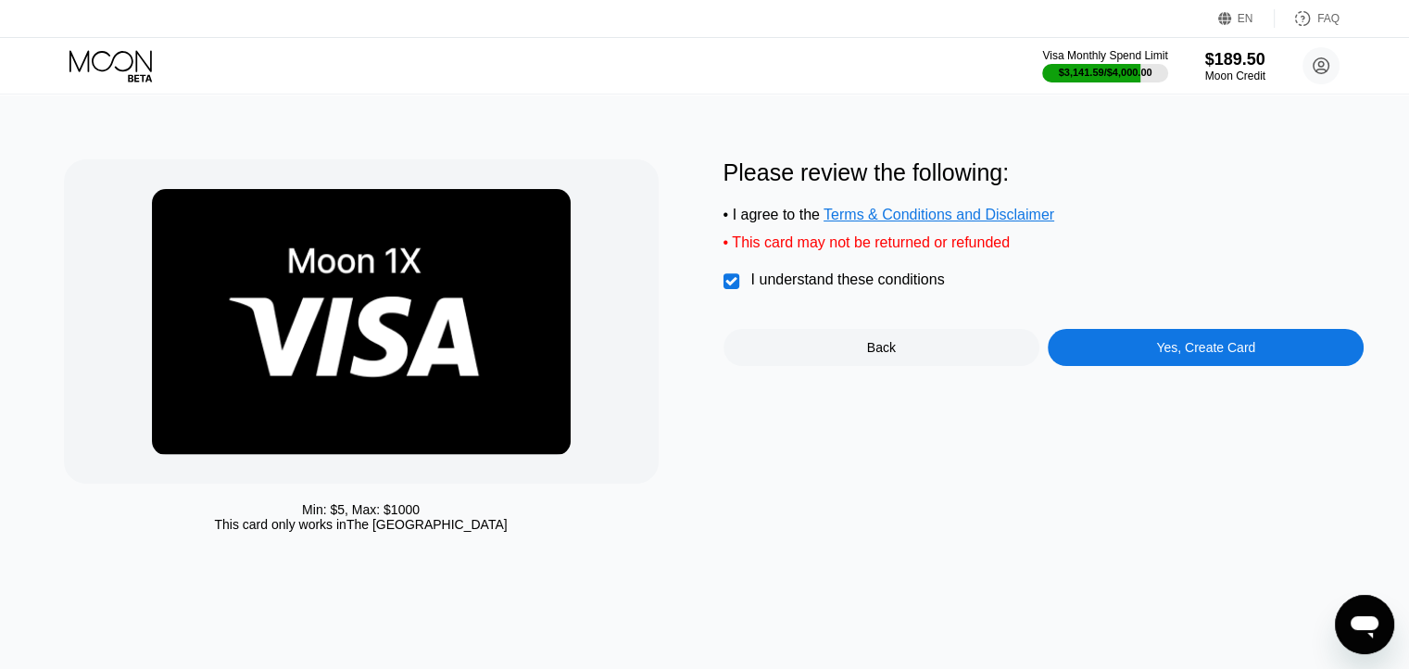
click at [1196, 349] on div "Yes, Create Card" at bounding box center [1206, 347] width 316 height 37
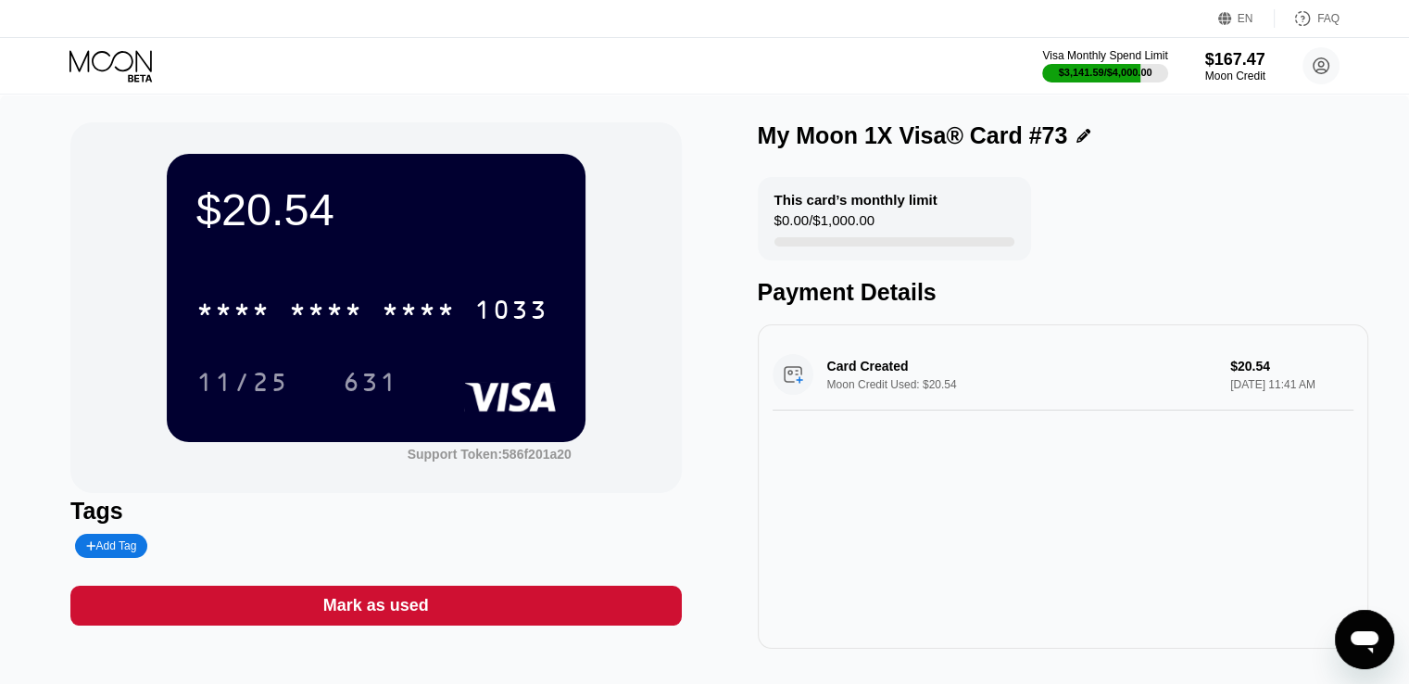
click at [110, 75] on icon at bounding box center [112, 66] width 86 height 32
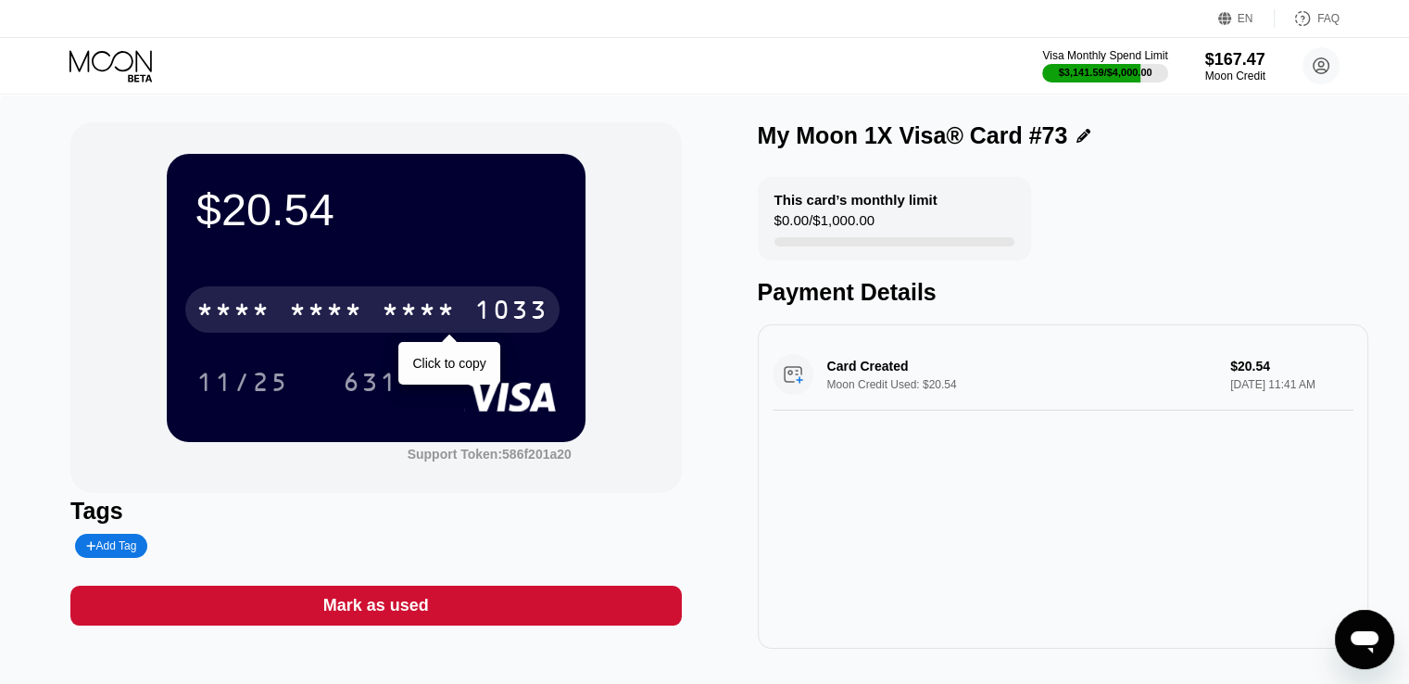
click at [497, 307] on div "1033" at bounding box center [511, 312] width 74 height 30
click at [488, 305] on div "1033" at bounding box center [511, 312] width 74 height 30
